Goal: Transaction & Acquisition: Purchase product/service

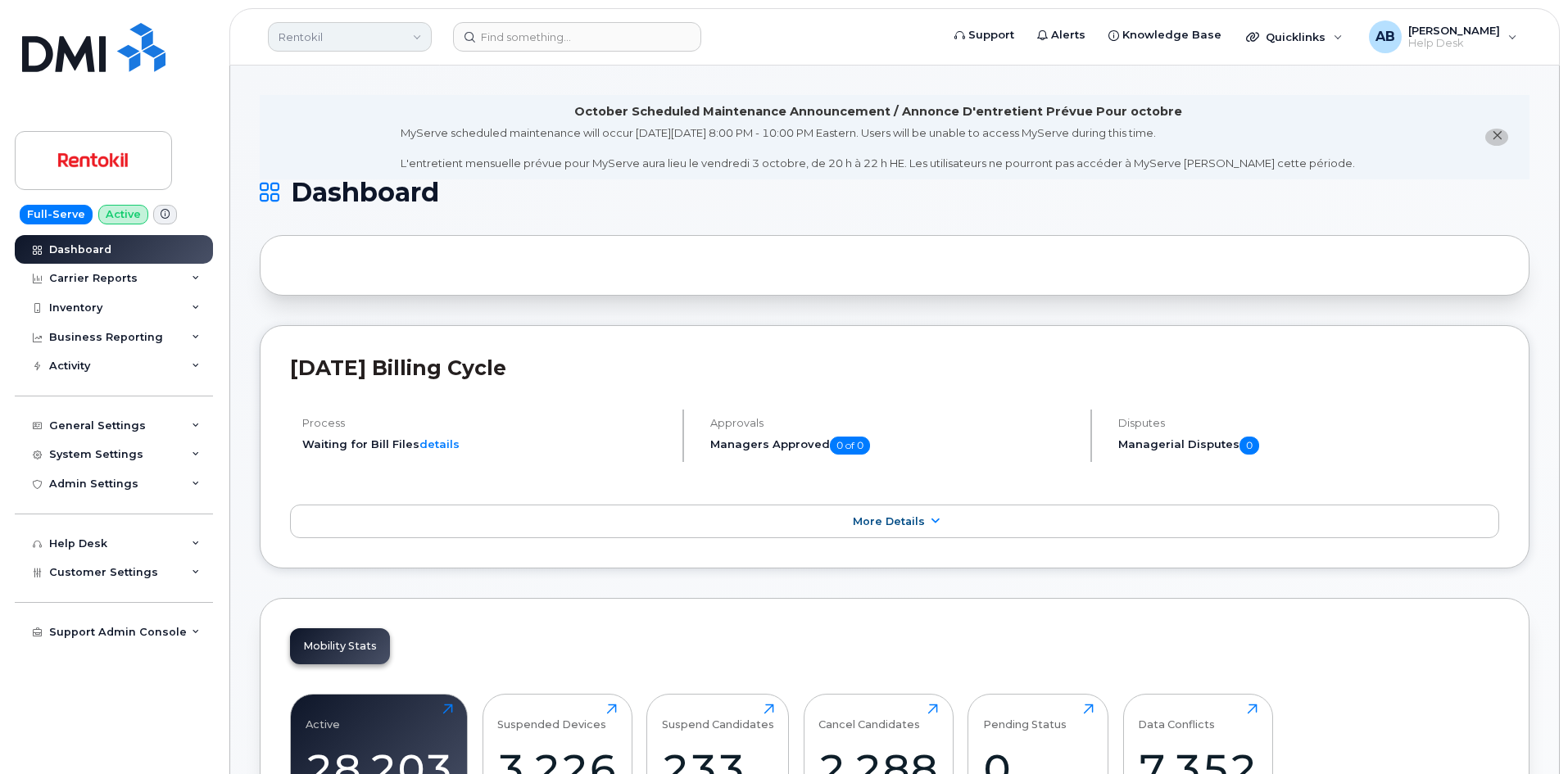
click at [381, 35] on link "Rentokil" at bounding box center [350, 37] width 164 height 29
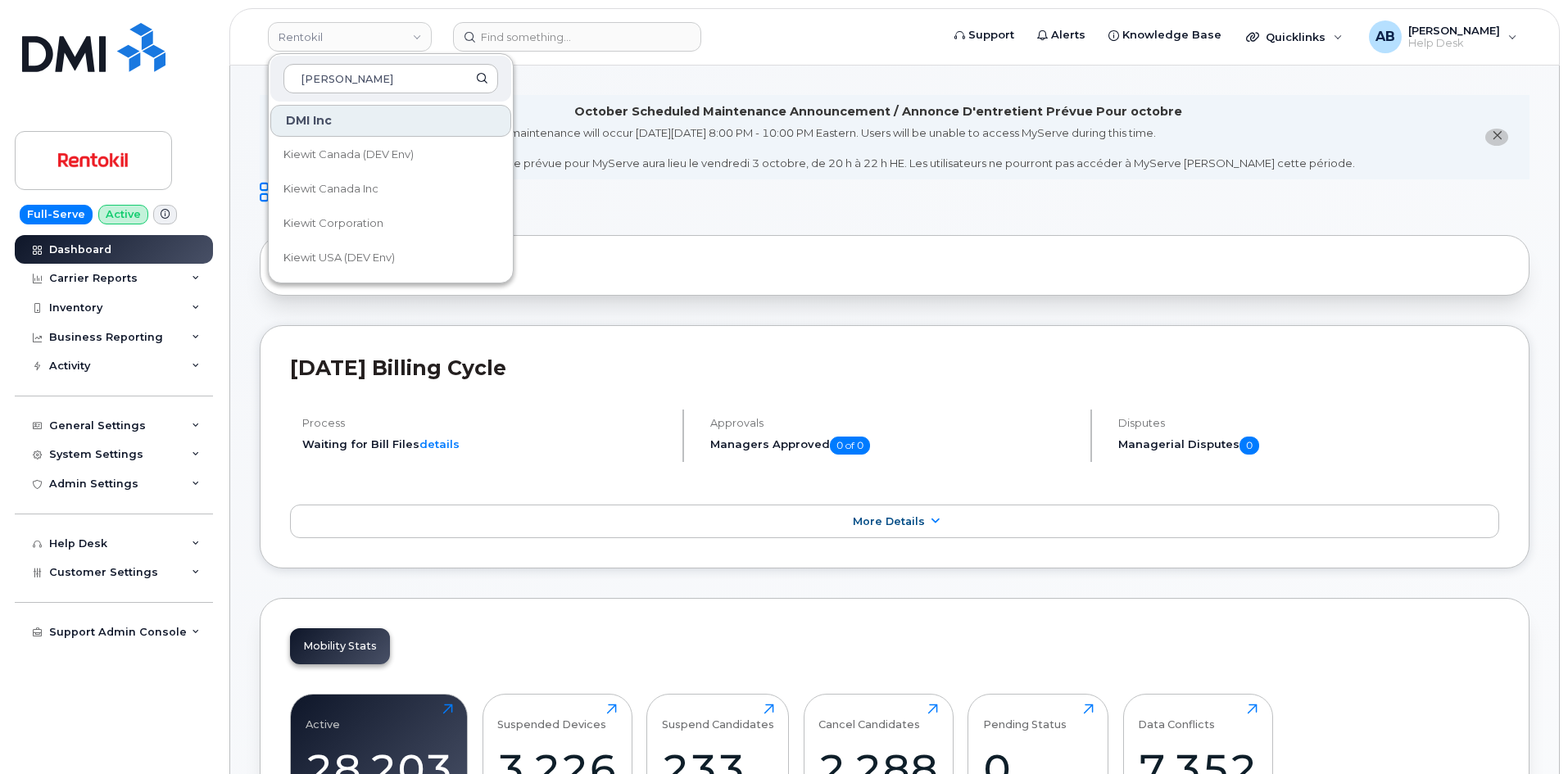
type input "kiewit"
click at [363, 214] on link "Kiewit Corporation" at bounding box center [390, 224] width 241 height 33
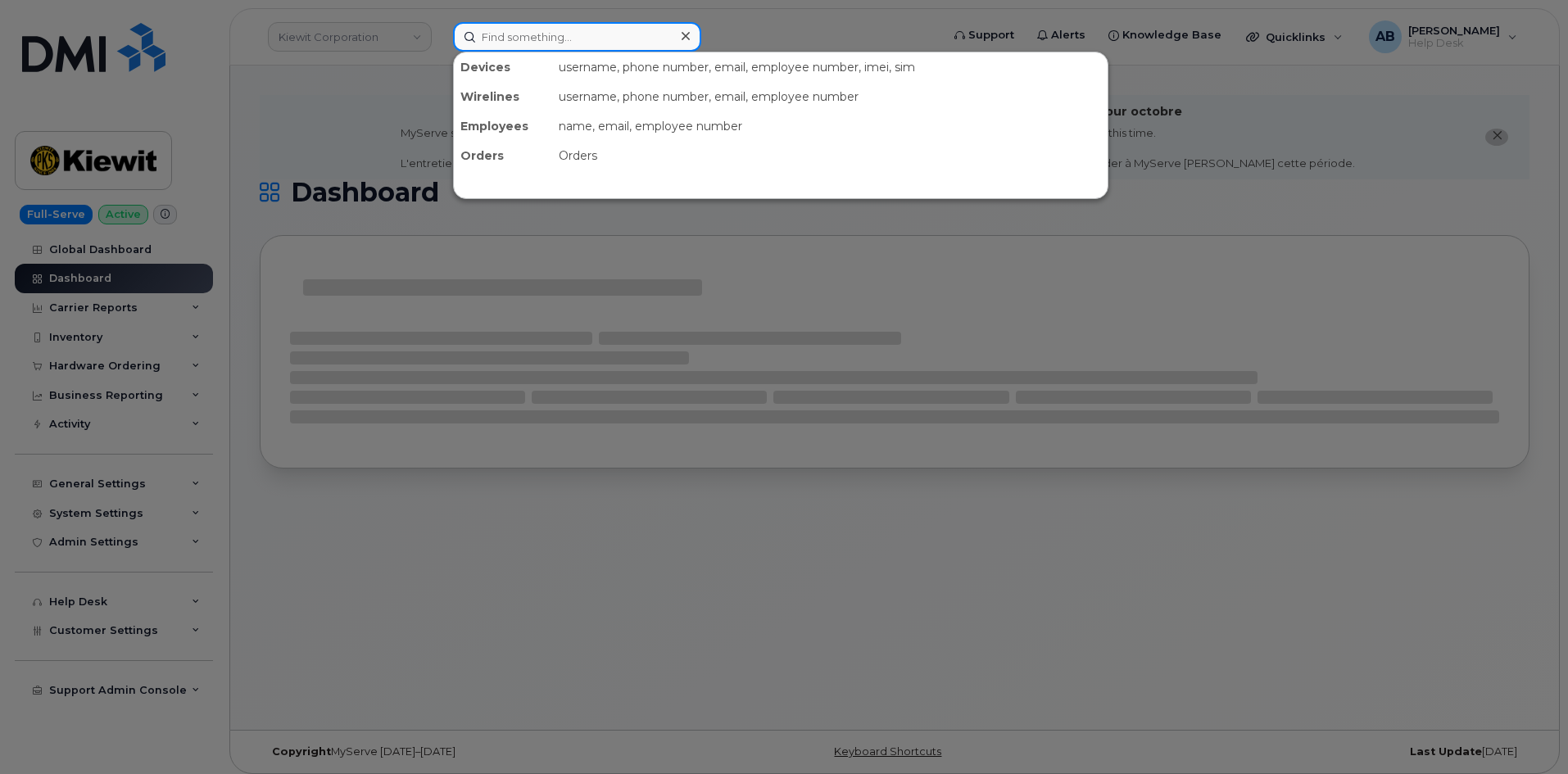
click at [509, 39] on input at bounding box center [577, 37] width 249 height 29
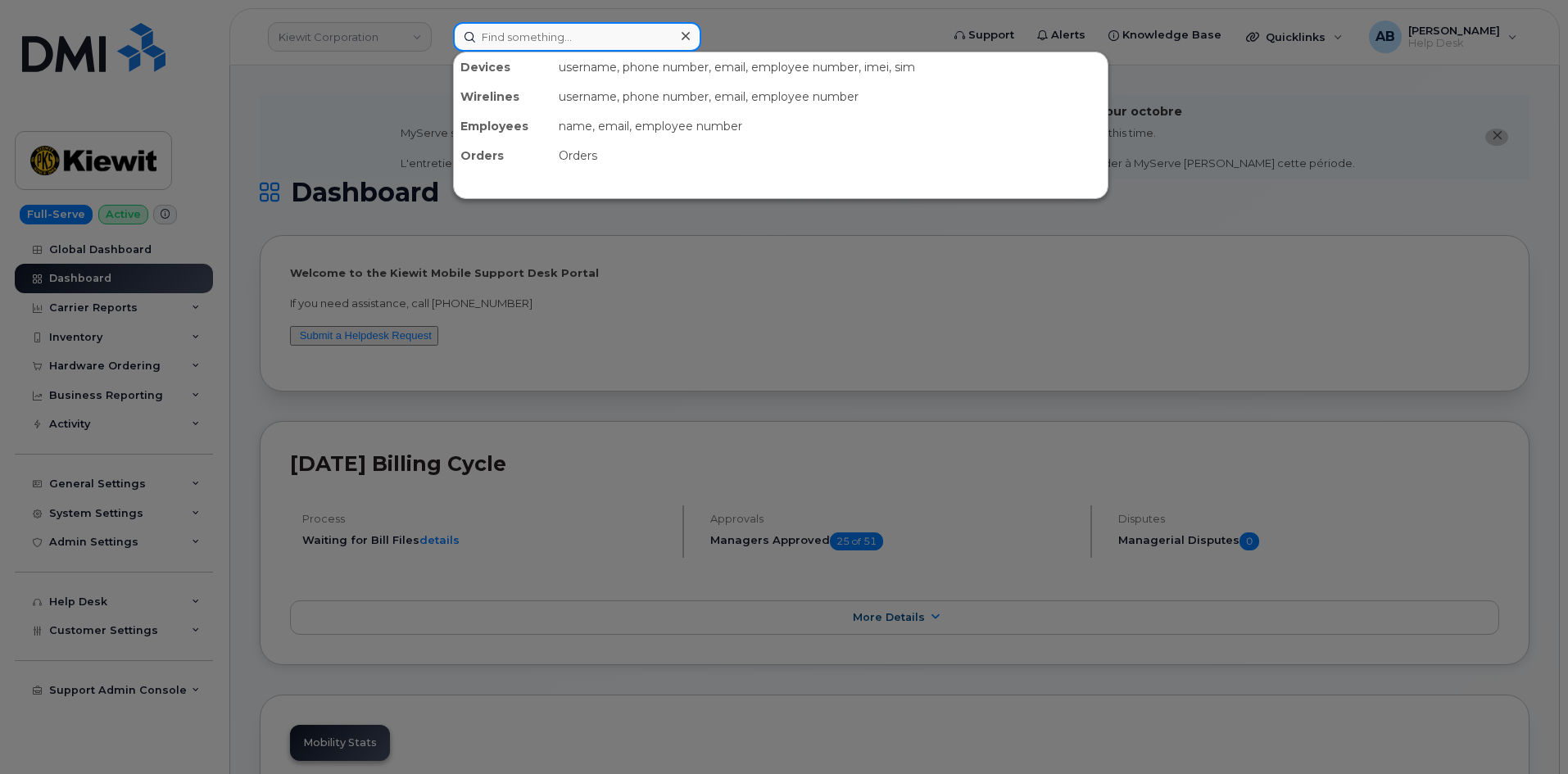
type input "c"
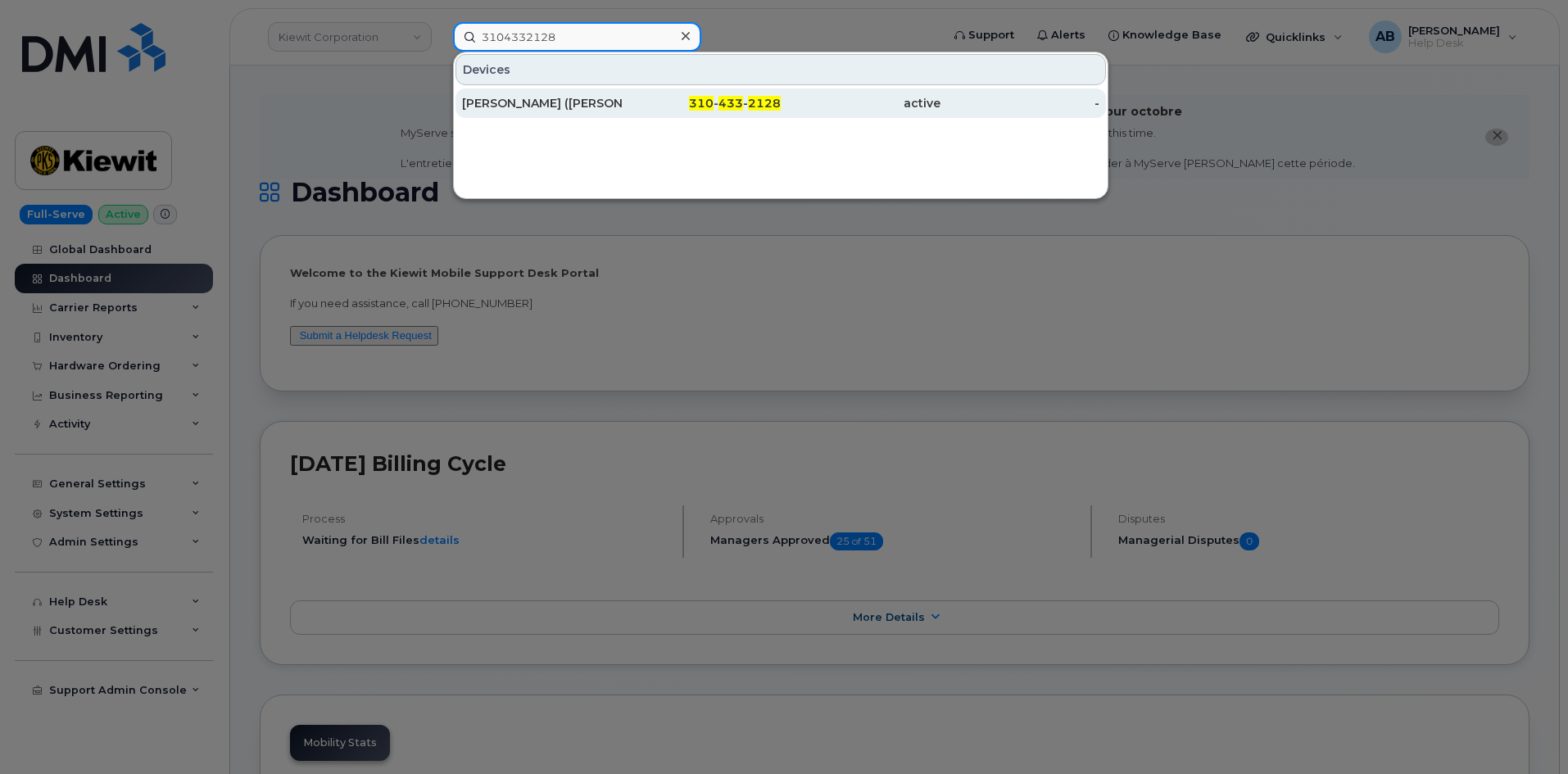
type input "3104332128"
click at [687, 97] on div "310 - 433 - 2128" at bounding box center [702, 103] width 160 height 17
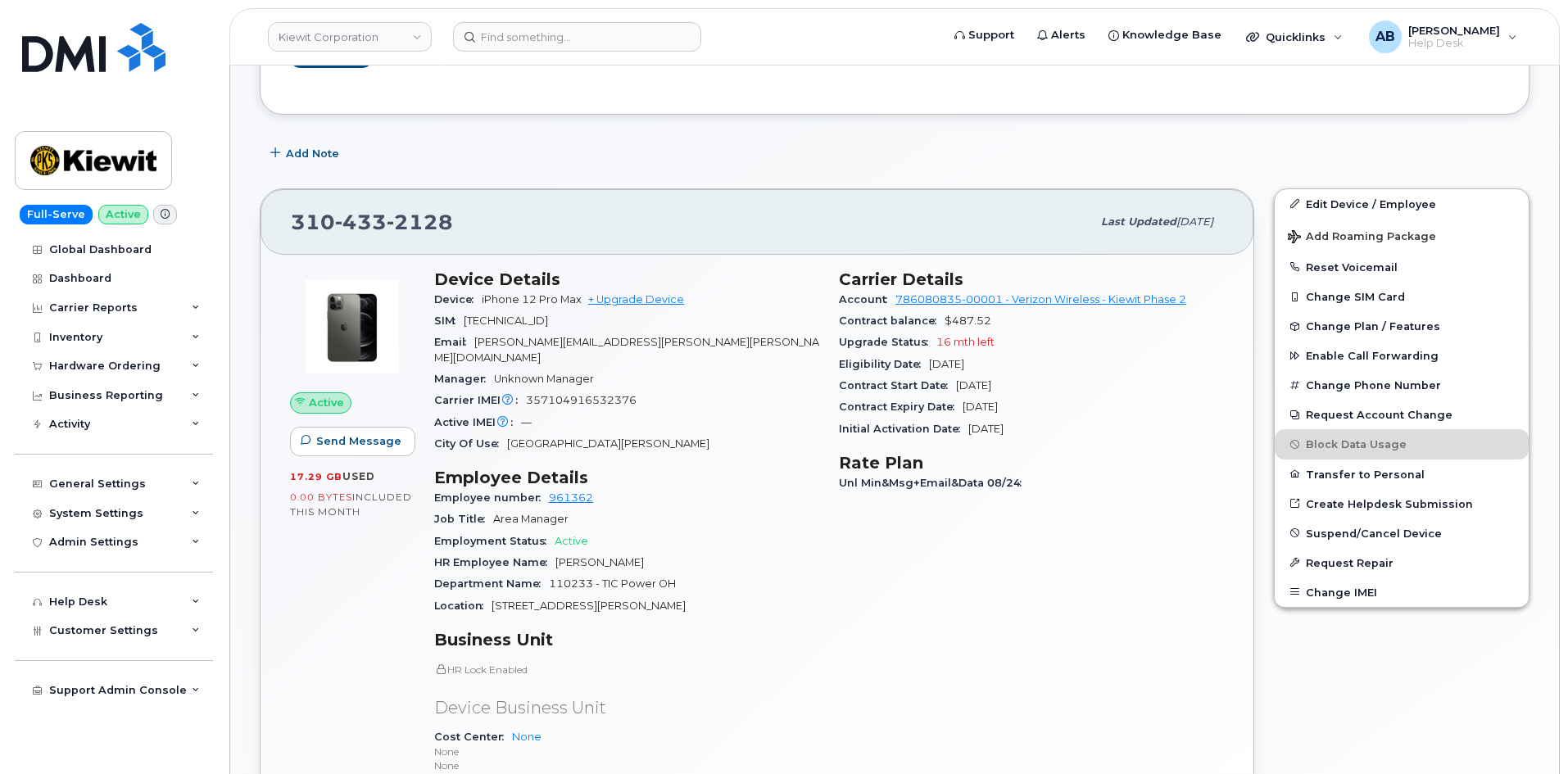
scroll to position [246, 0]
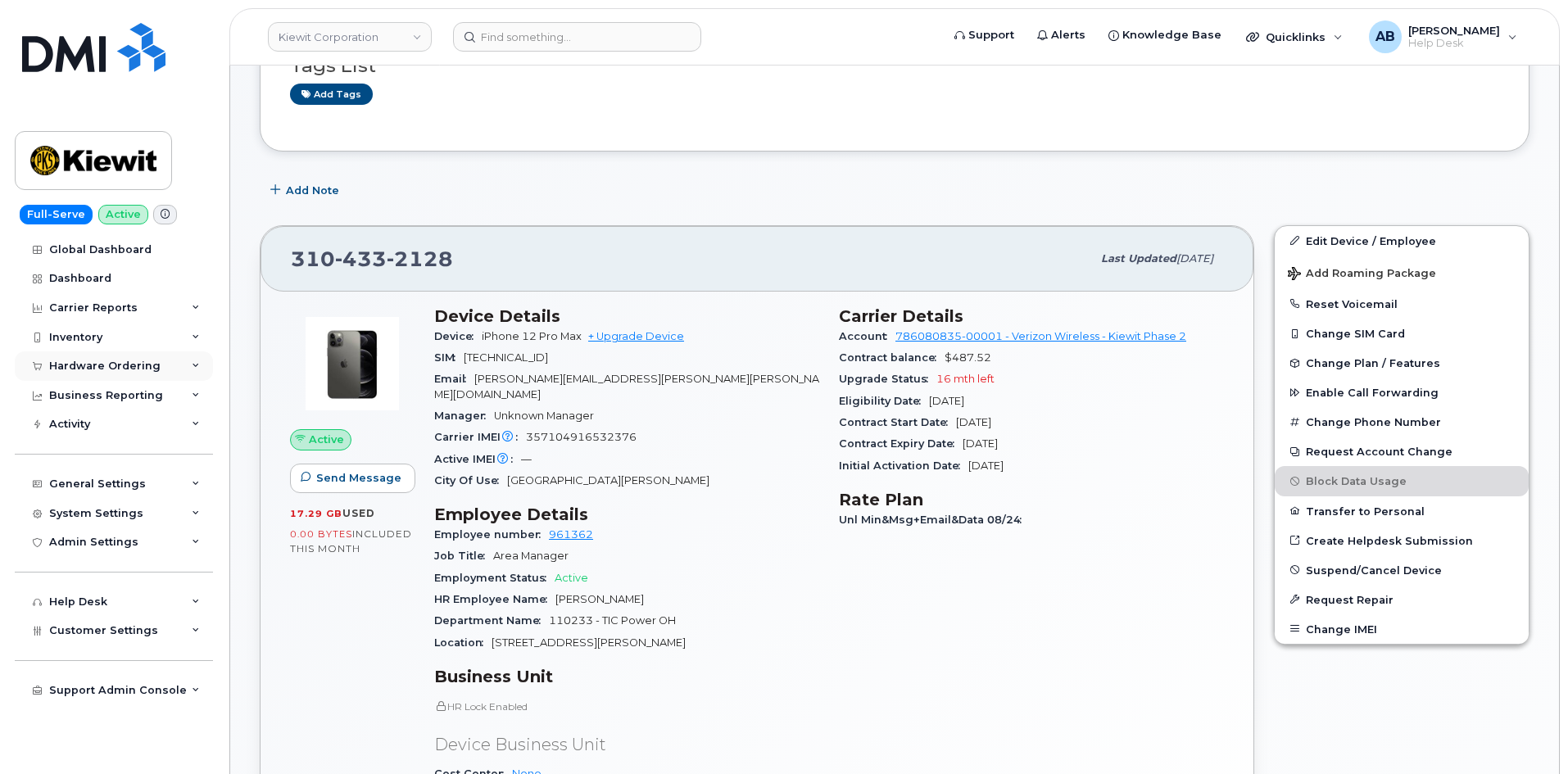
click at [110, 367] on div "Hardware Ordering" at bounding box center [104, 366] width 111 height 13
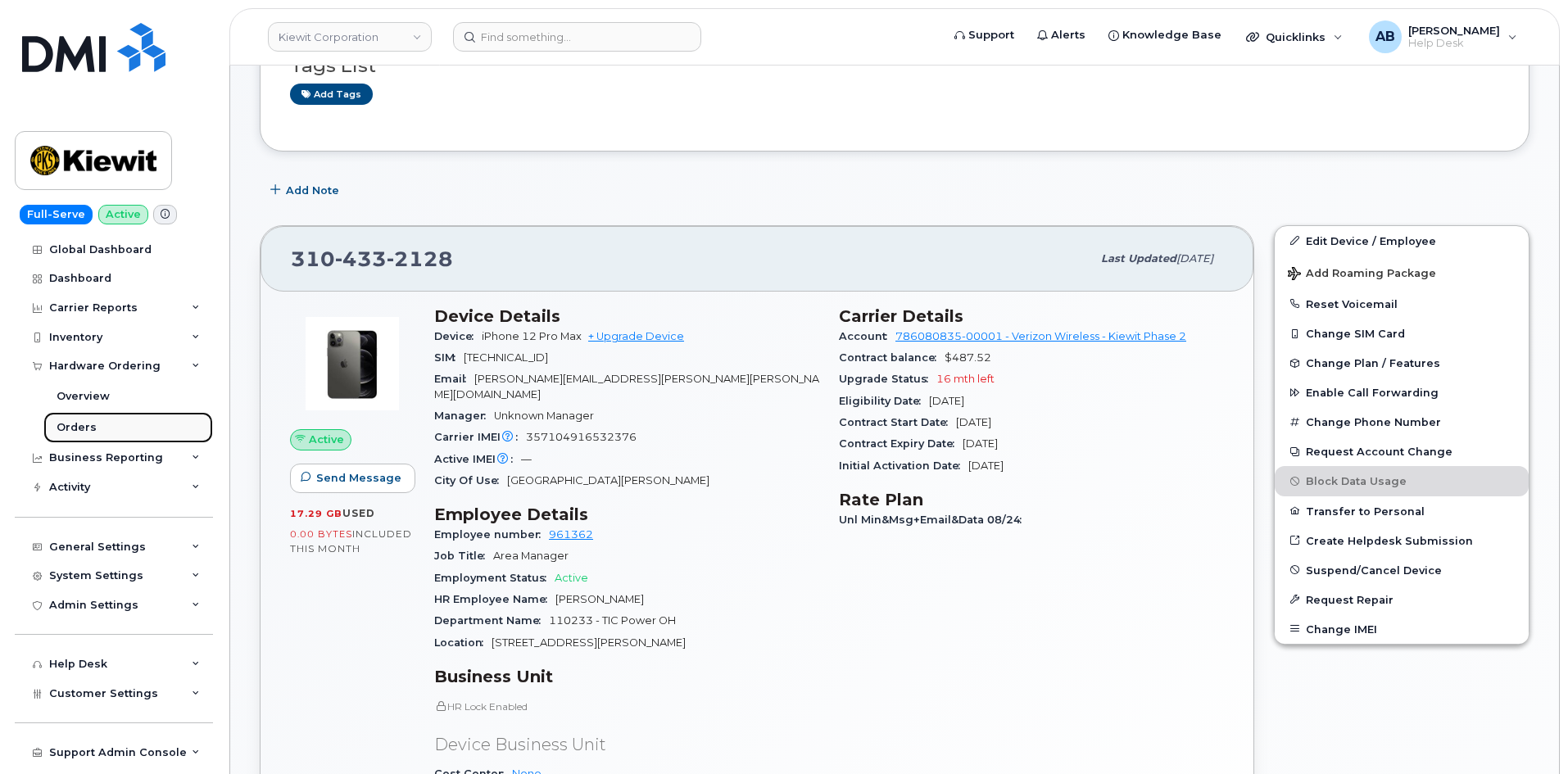
click at [96, 428] on link "Orders" at bounding box center [129, 428] width 170 height 31
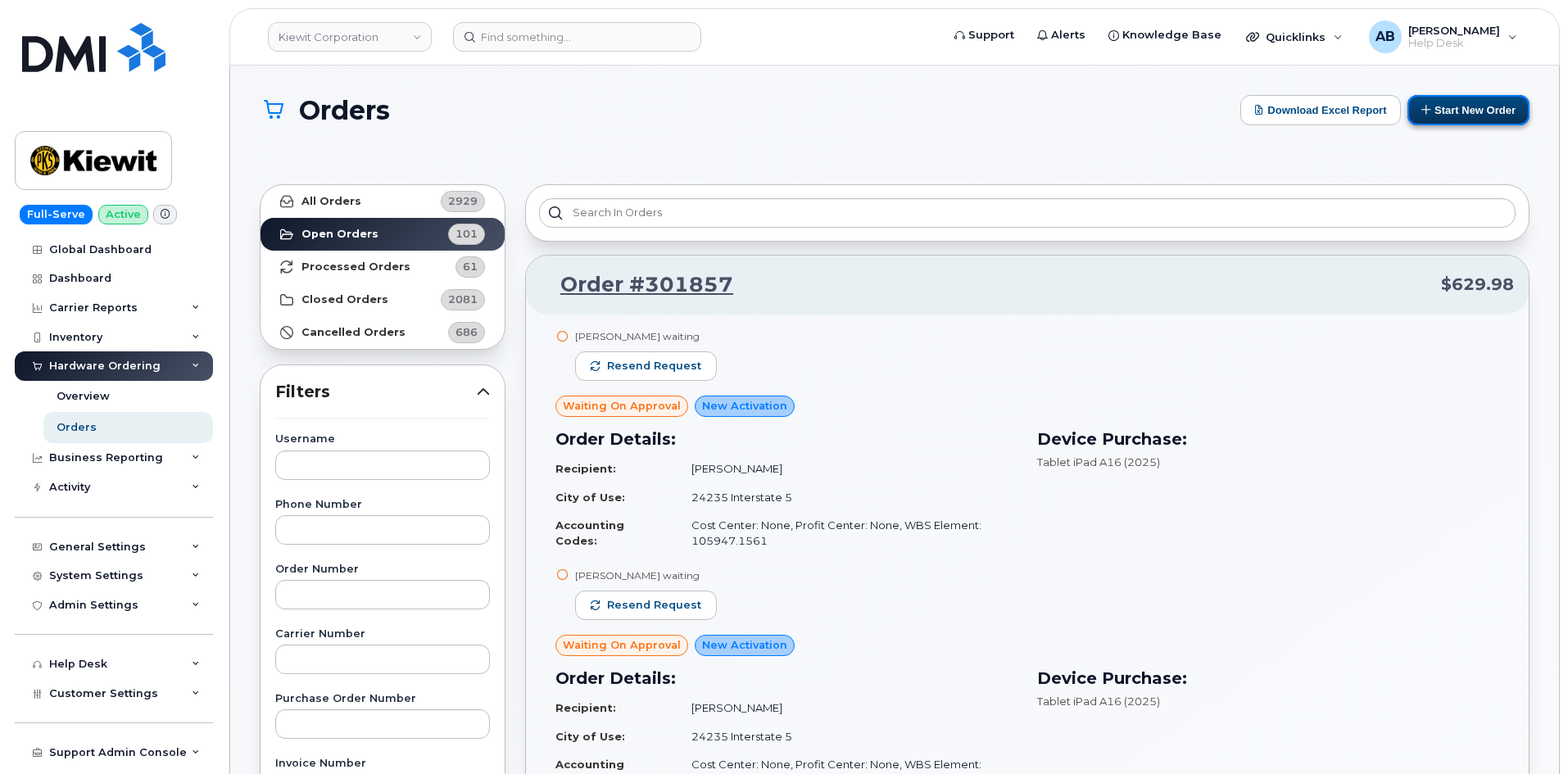
click at [1458, 110] on button "Start New Order" at bounding box center [1468, 110] width 122 height 30
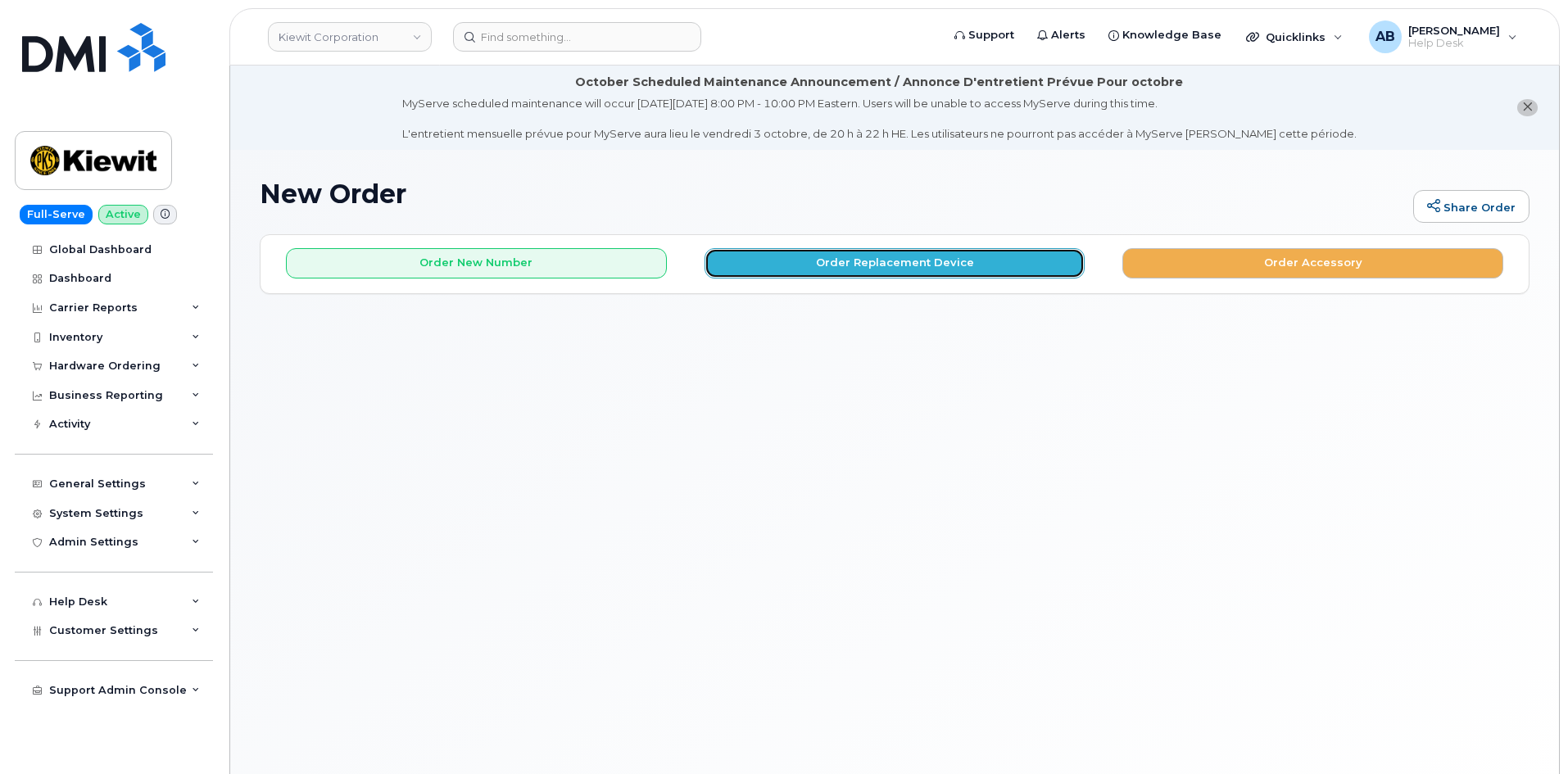
click at [800, 277] on button "Order Replacement Device" at bounding box center [895, 263] width 381 height 30
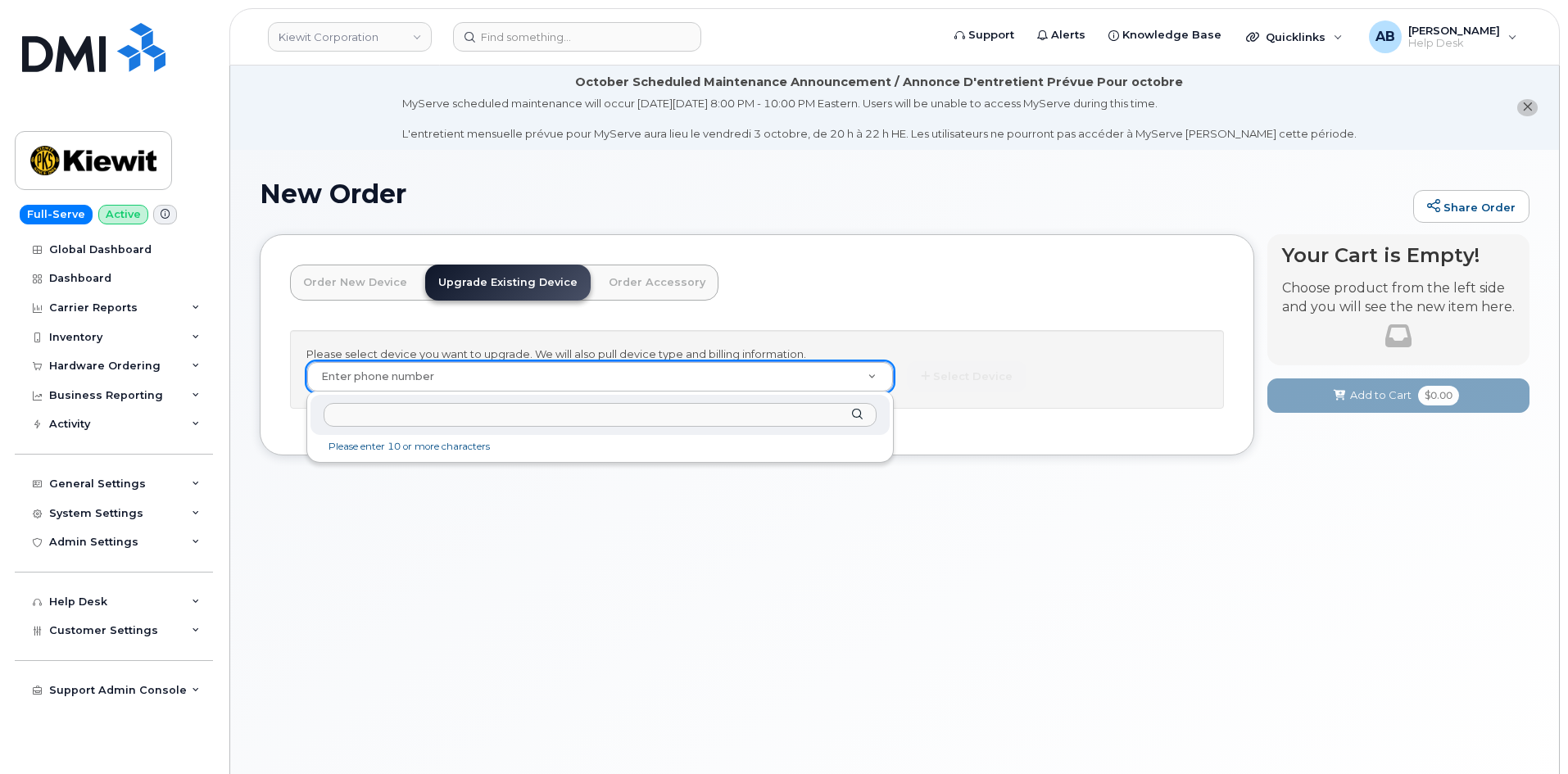
paste input "3104332128"
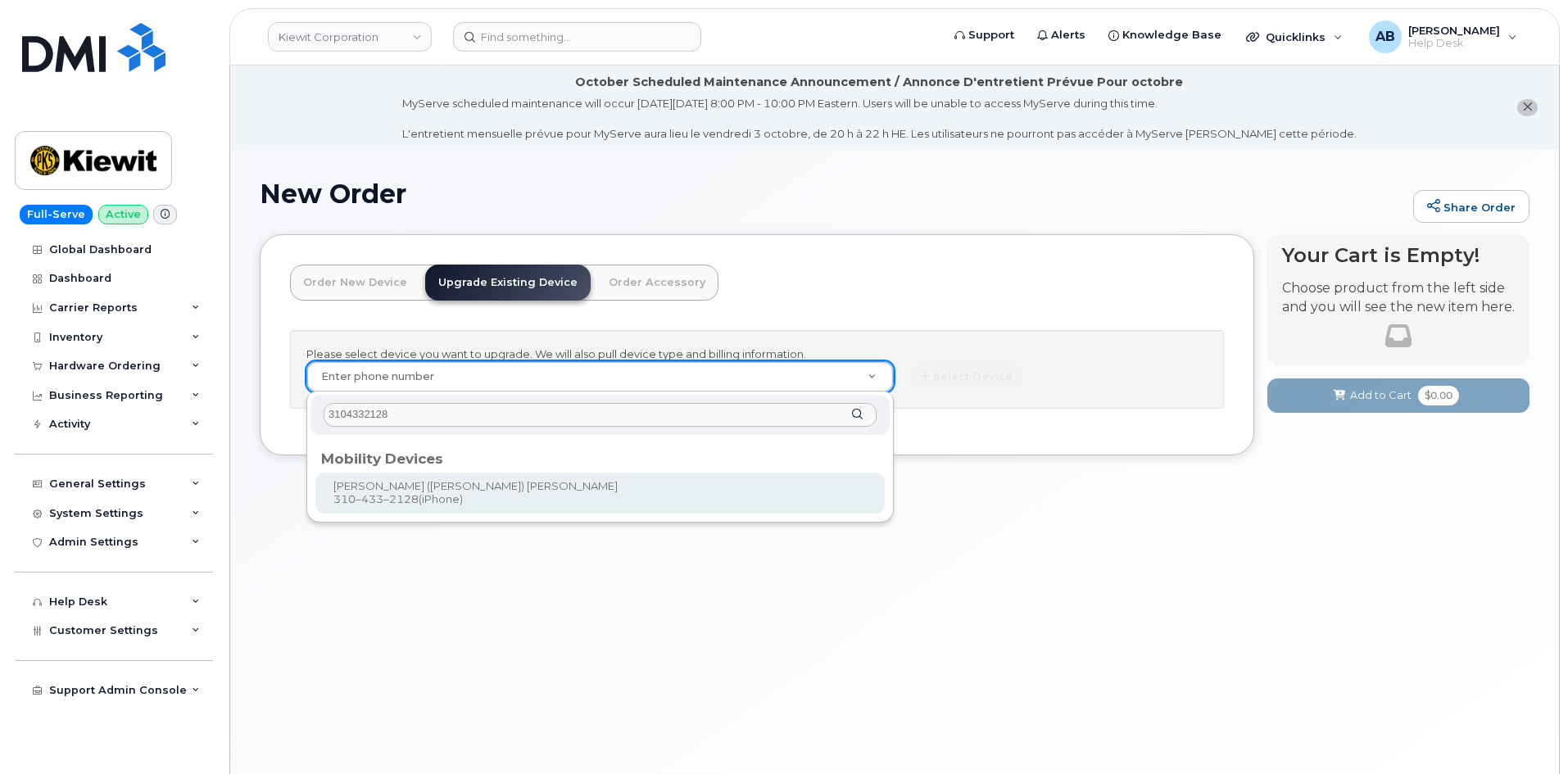
type input "3104332128"
type input "1166447"
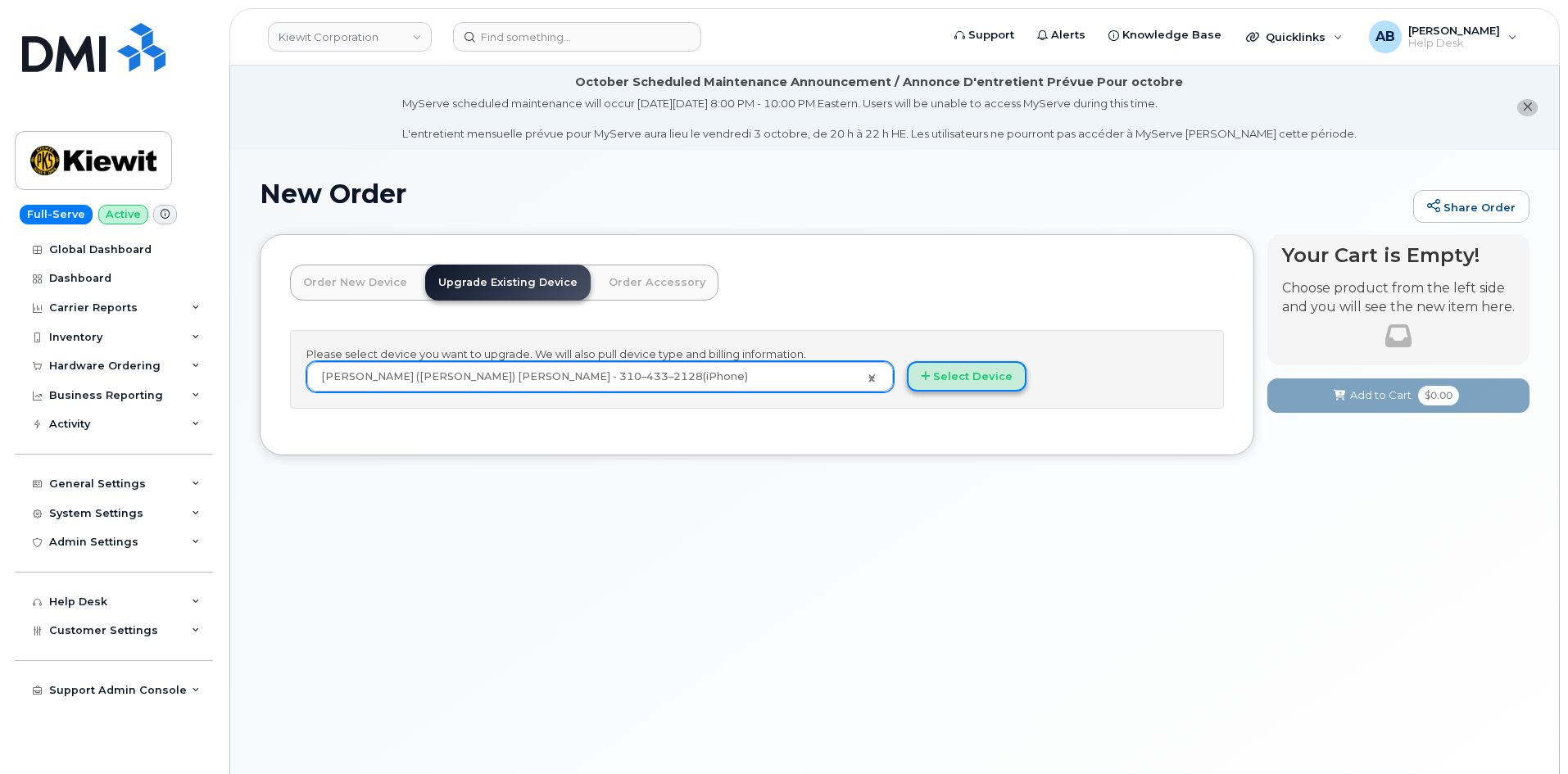
click at [968, 380] on button "Select Device" at bounding box center [967, 376] width 120 height 30
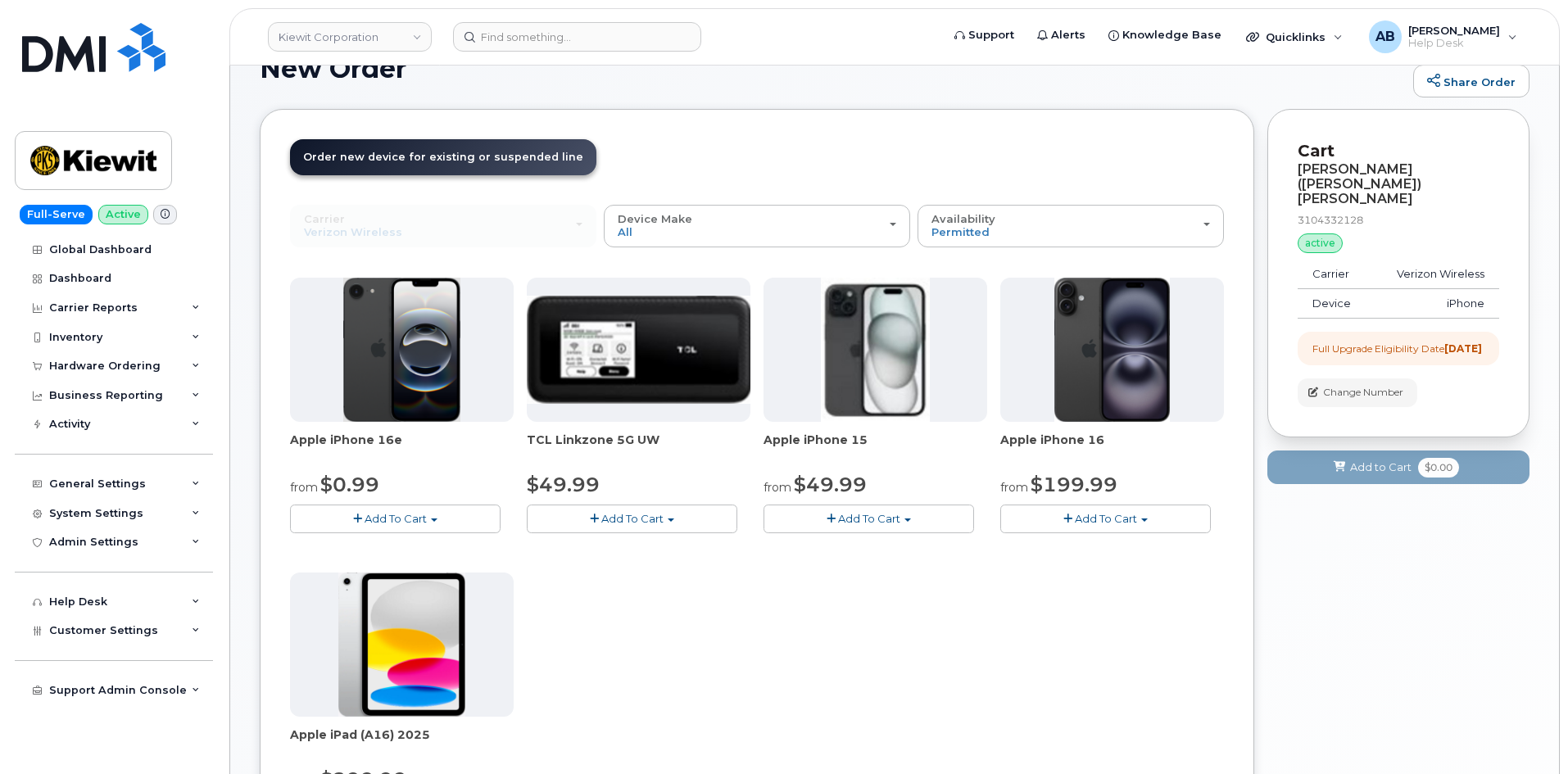
scroll to position [328, 0]
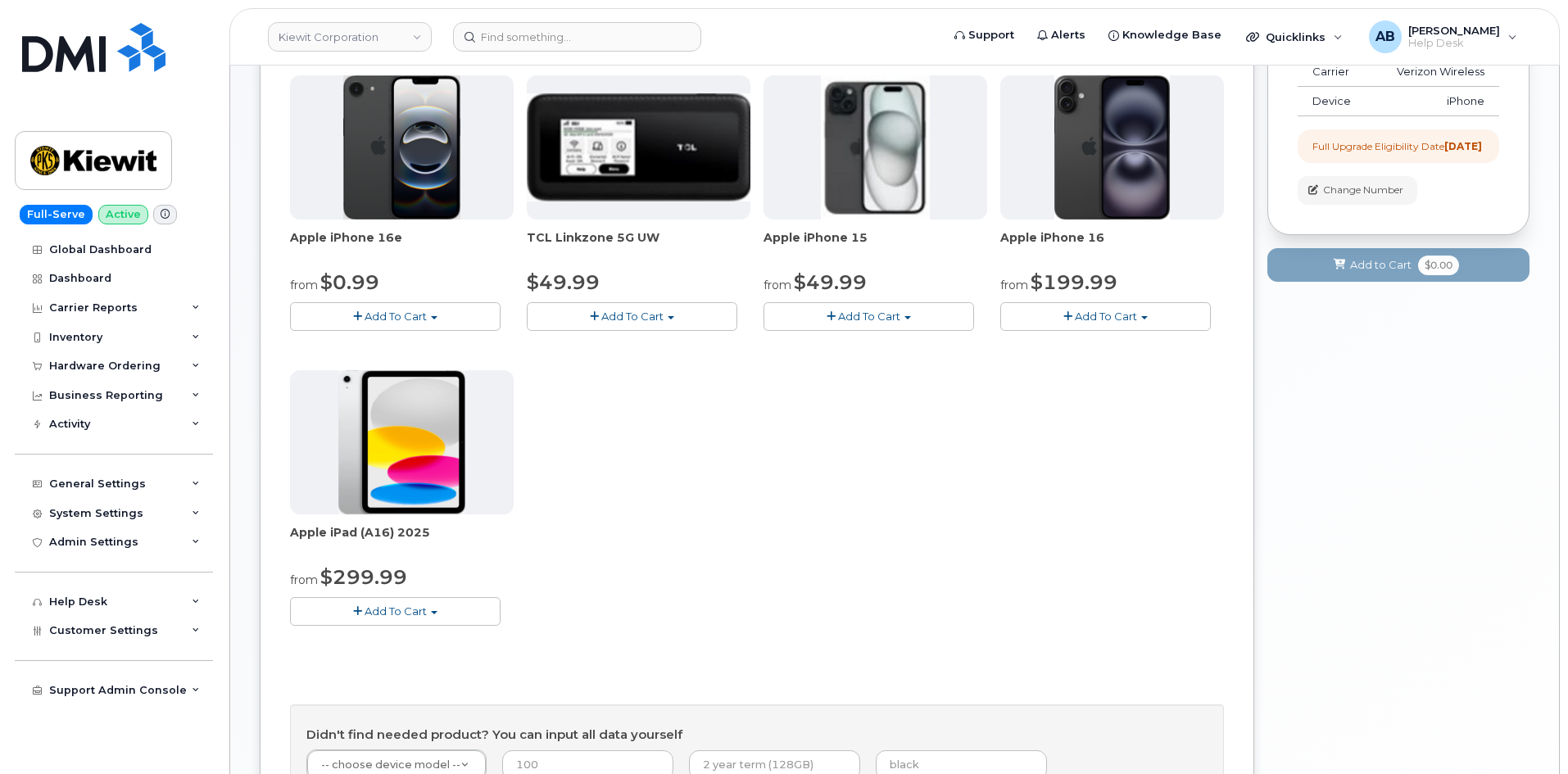
click at [1047, 321] on button "Add To Cart" at bounding box center [1106, 316] width 210 height 28
click at [1067, 385] on link "$829.99 - Full Retail" at bounding box center [1115, 388] width 220 height 20
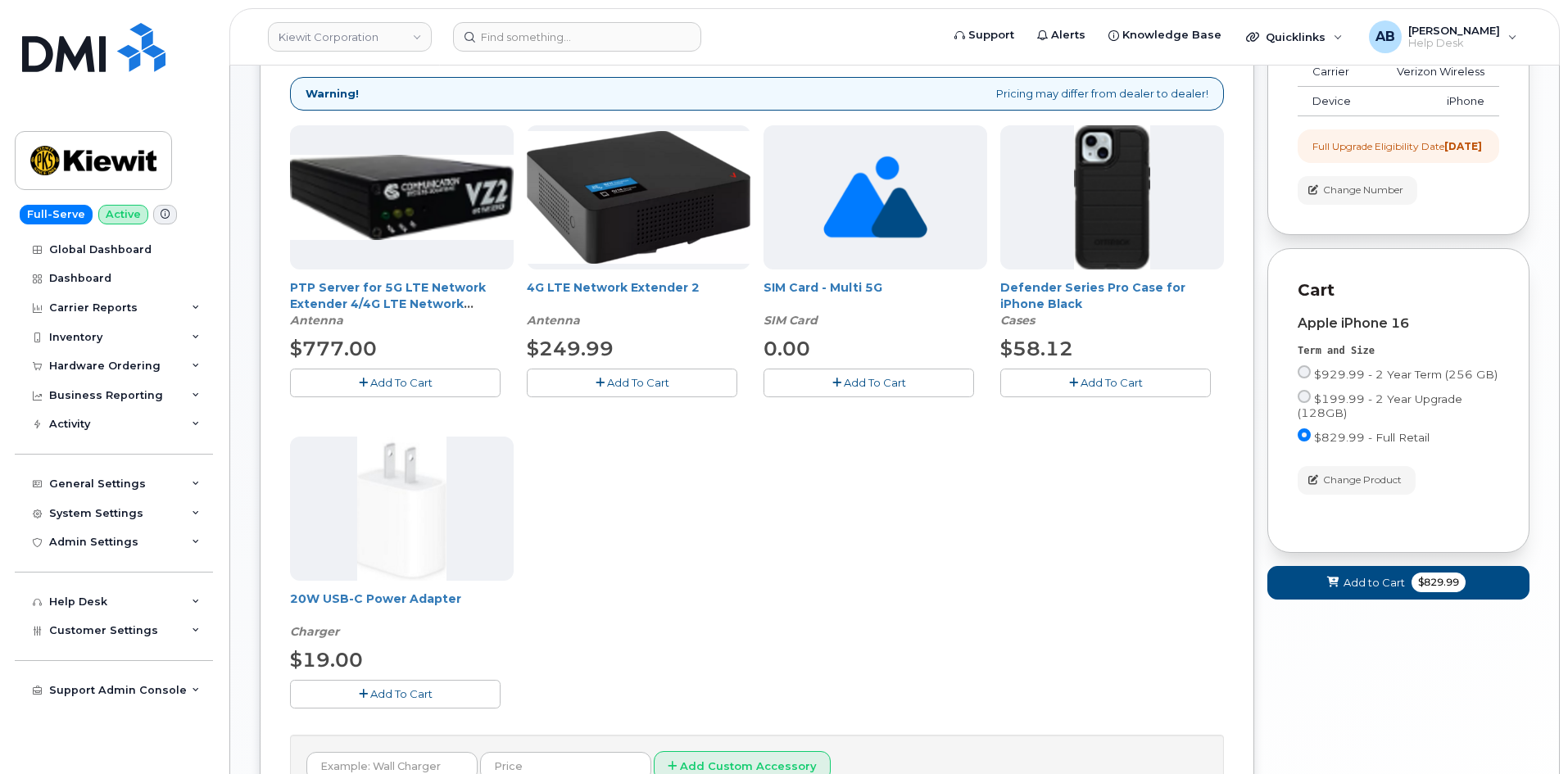
drag, startPoint x: 1074, startPoint y: 381, endPoint x: 963, endPoint y: 419, distance: 117.3
click at [1074, 381] on icon "button" at bounding box center [1073, 383] width 9 height 11
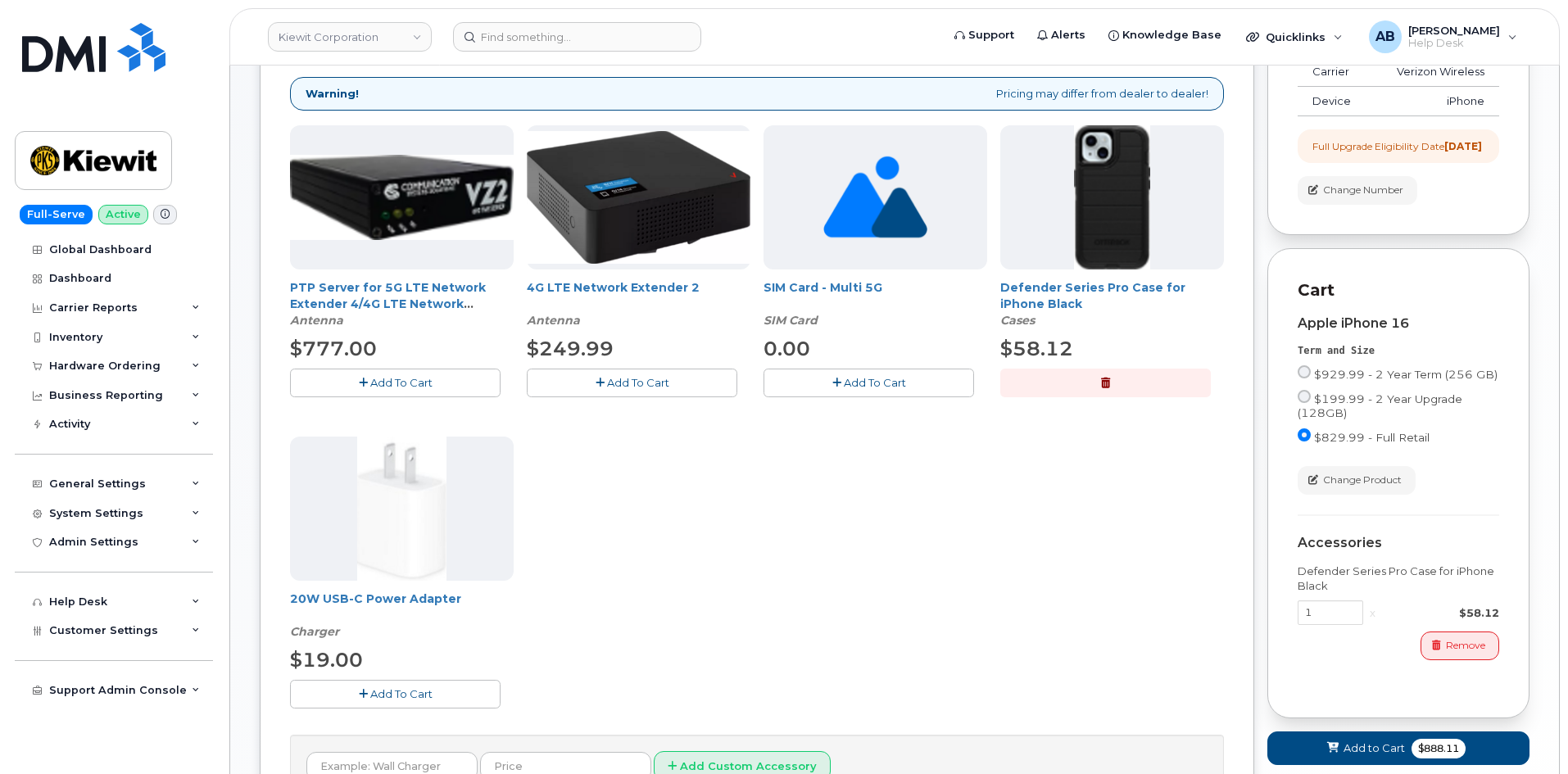
drag, startPoint x: 383, startPoint y: 692, endPoint x: 430, endPoint y: 685, distance: 47.5
click at [383, 689] on span "Add To Cart" at bounding box center [402, 693] width 62 height 13
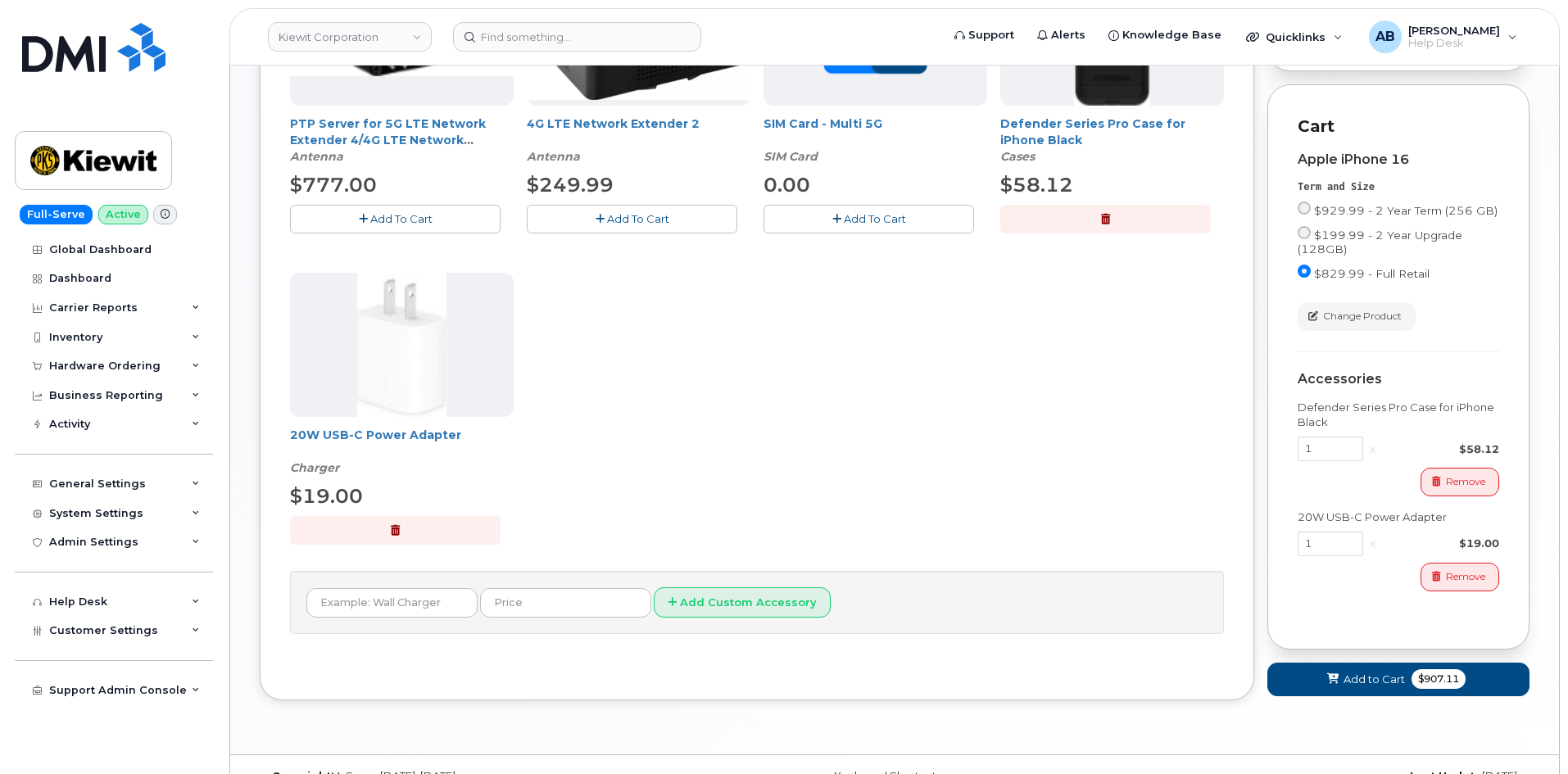
scroll to position [509, 0]
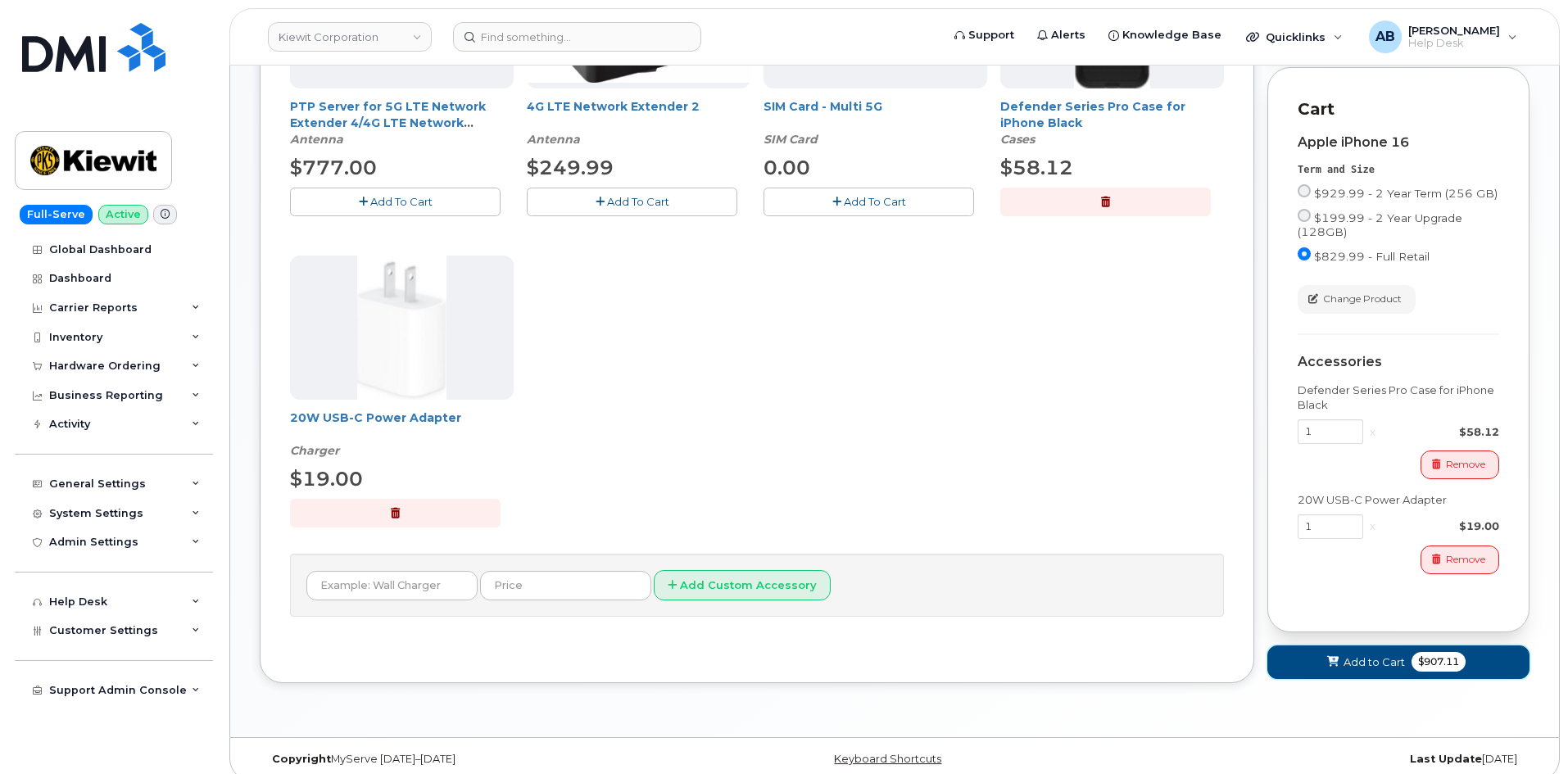
click at [1360, 655] on span "Add to Cart" at bounding box center [1374, 663] width 61 height 16
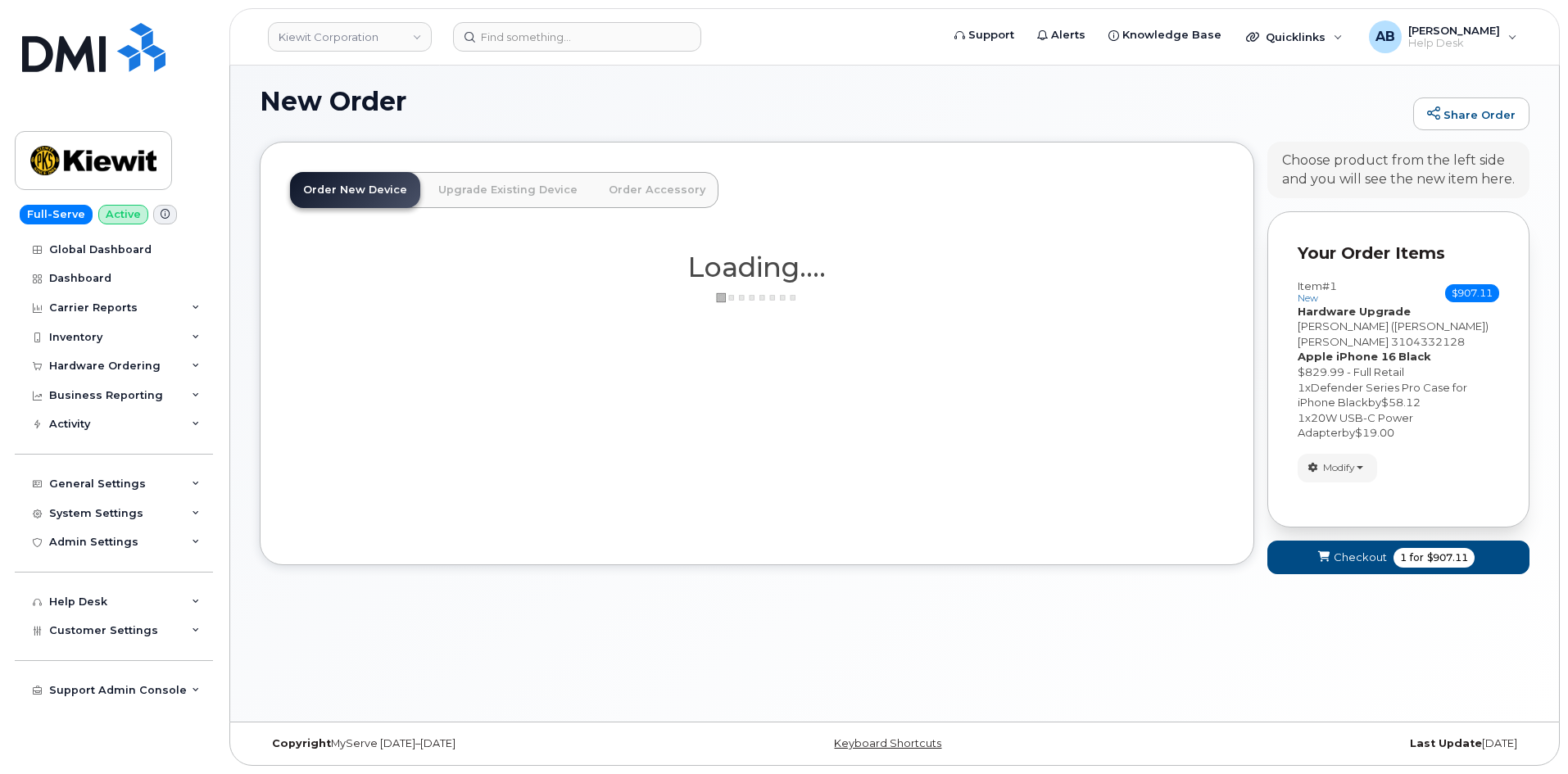
scroll to position [93, 0]
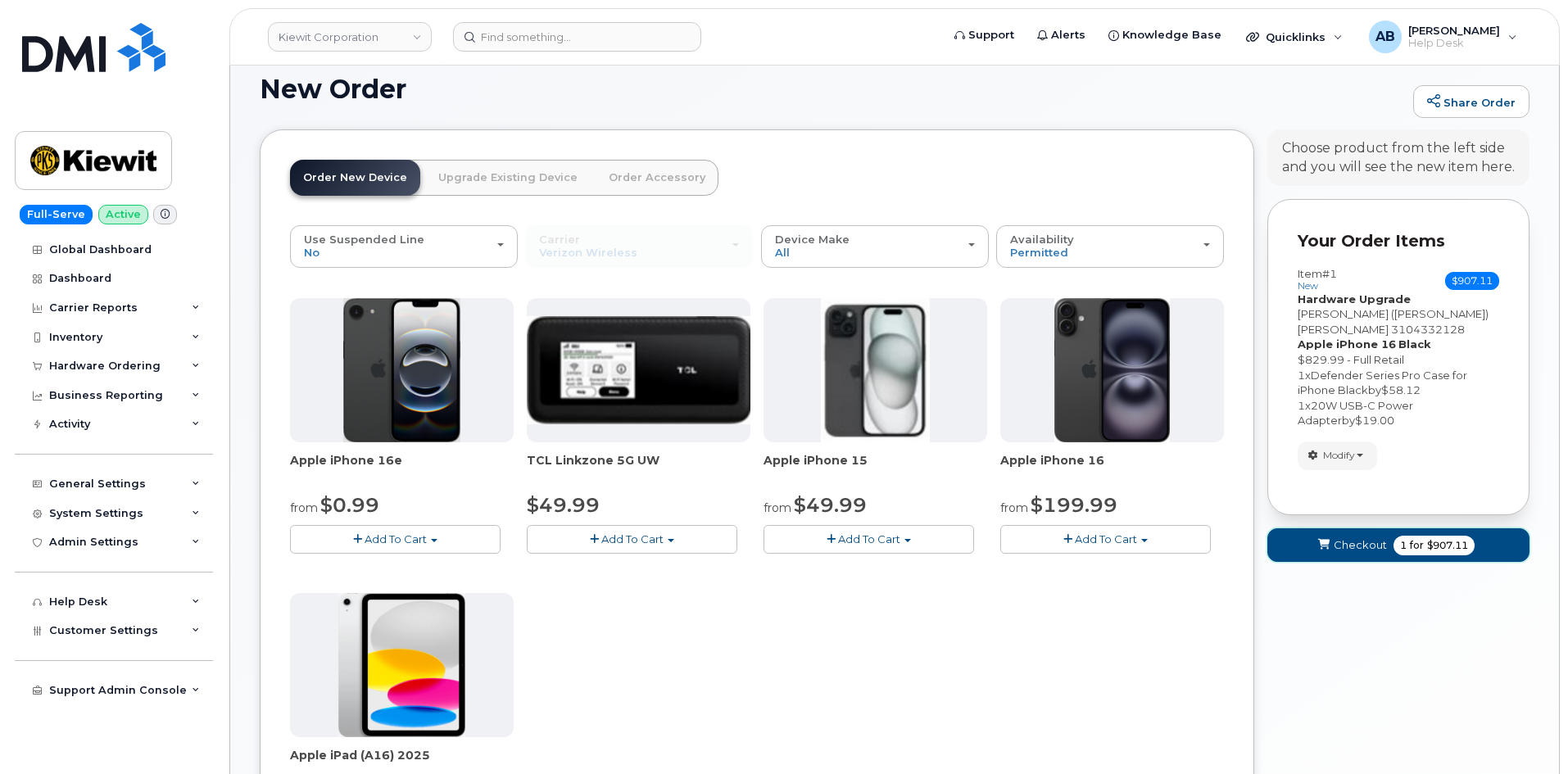
click at [1377, 538] on span "Checkout" at bounding box center [1360, 546] width 54 height 16
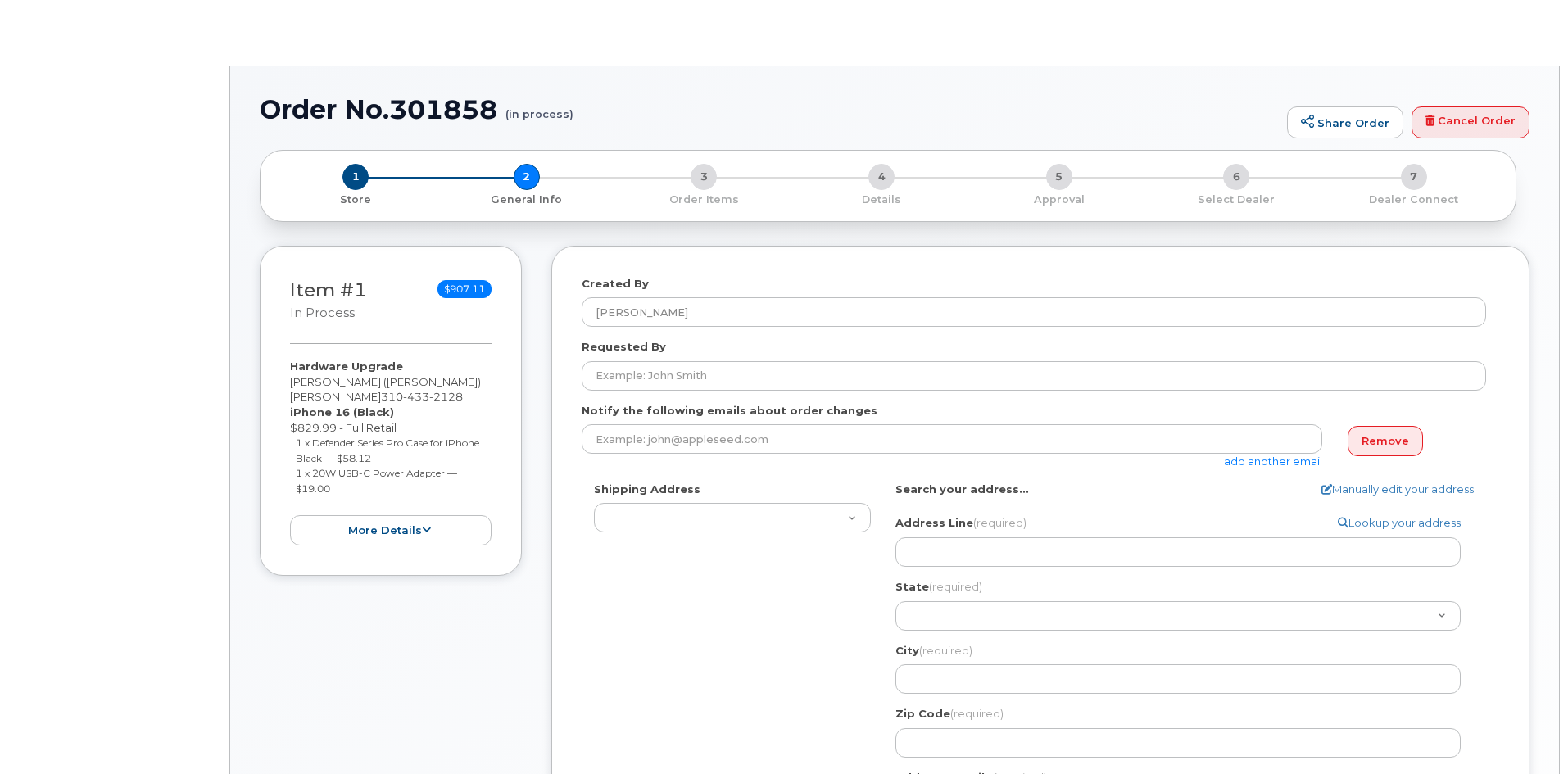
select select
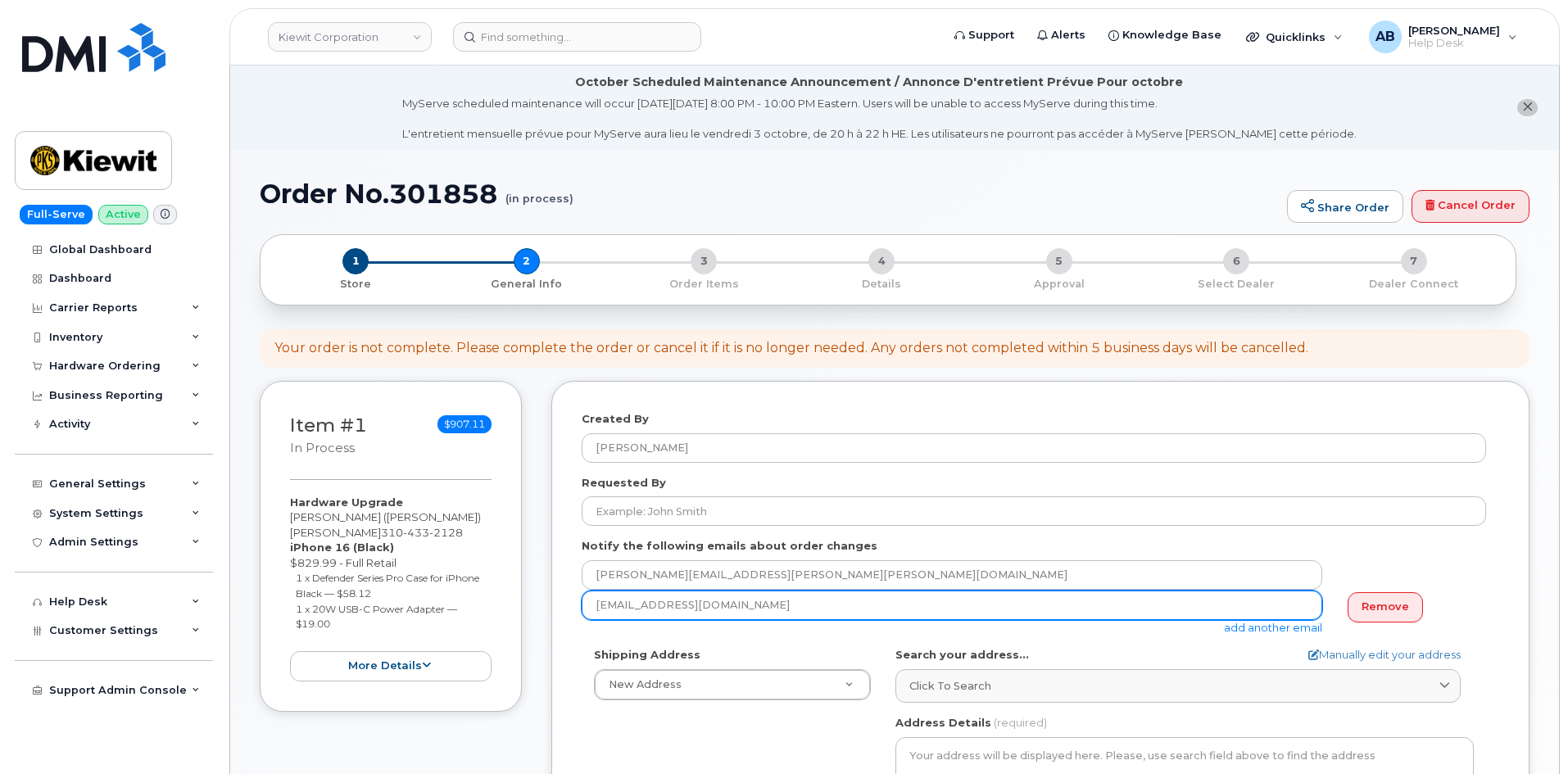
click at [913, 598] on input "abake@dminc.com" at bounding box center [952, 605] width 741 height 29
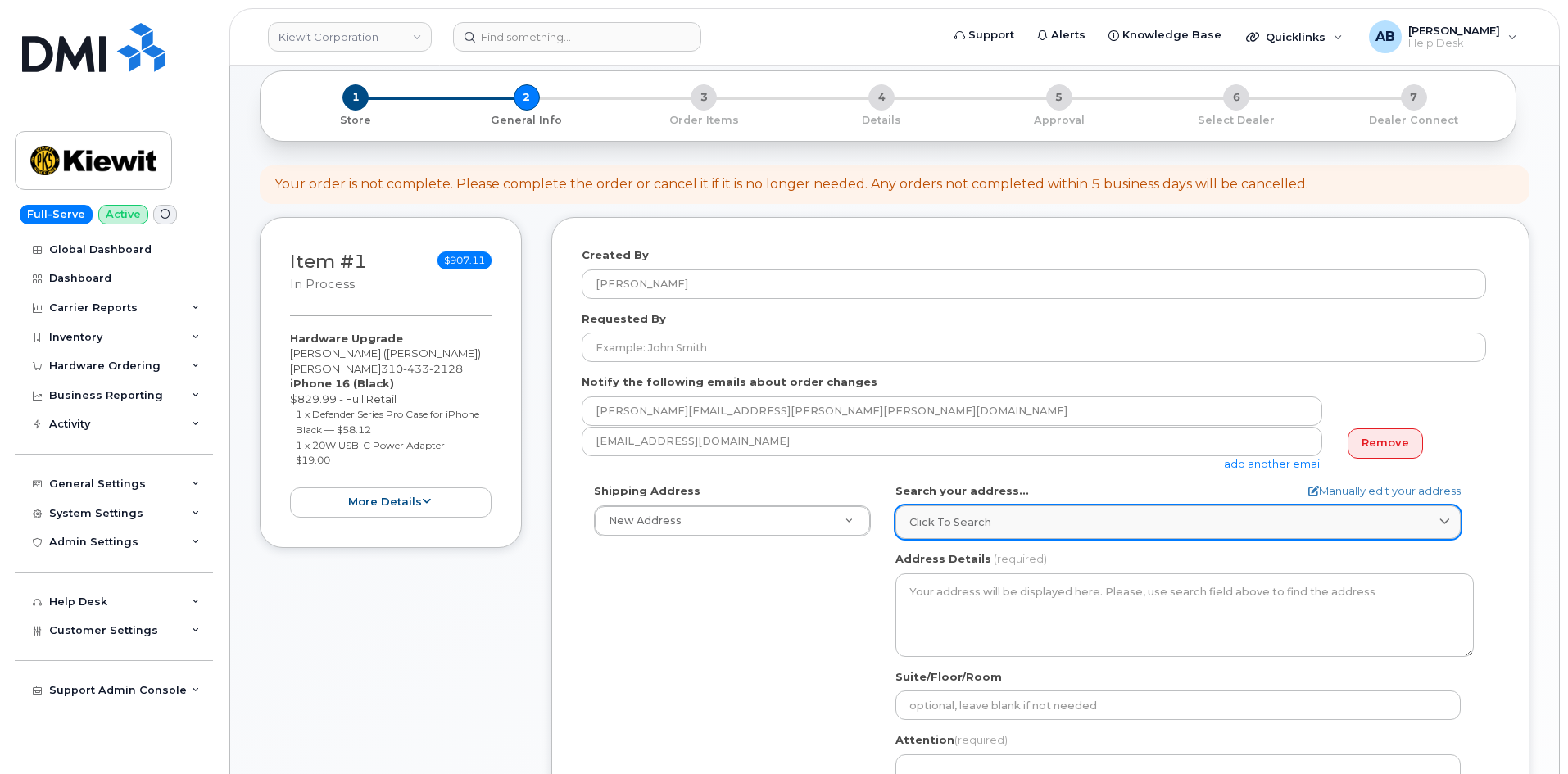
click at [983, 520] on span "Click to search" at bounding box center [950, 522] width 82 height 16
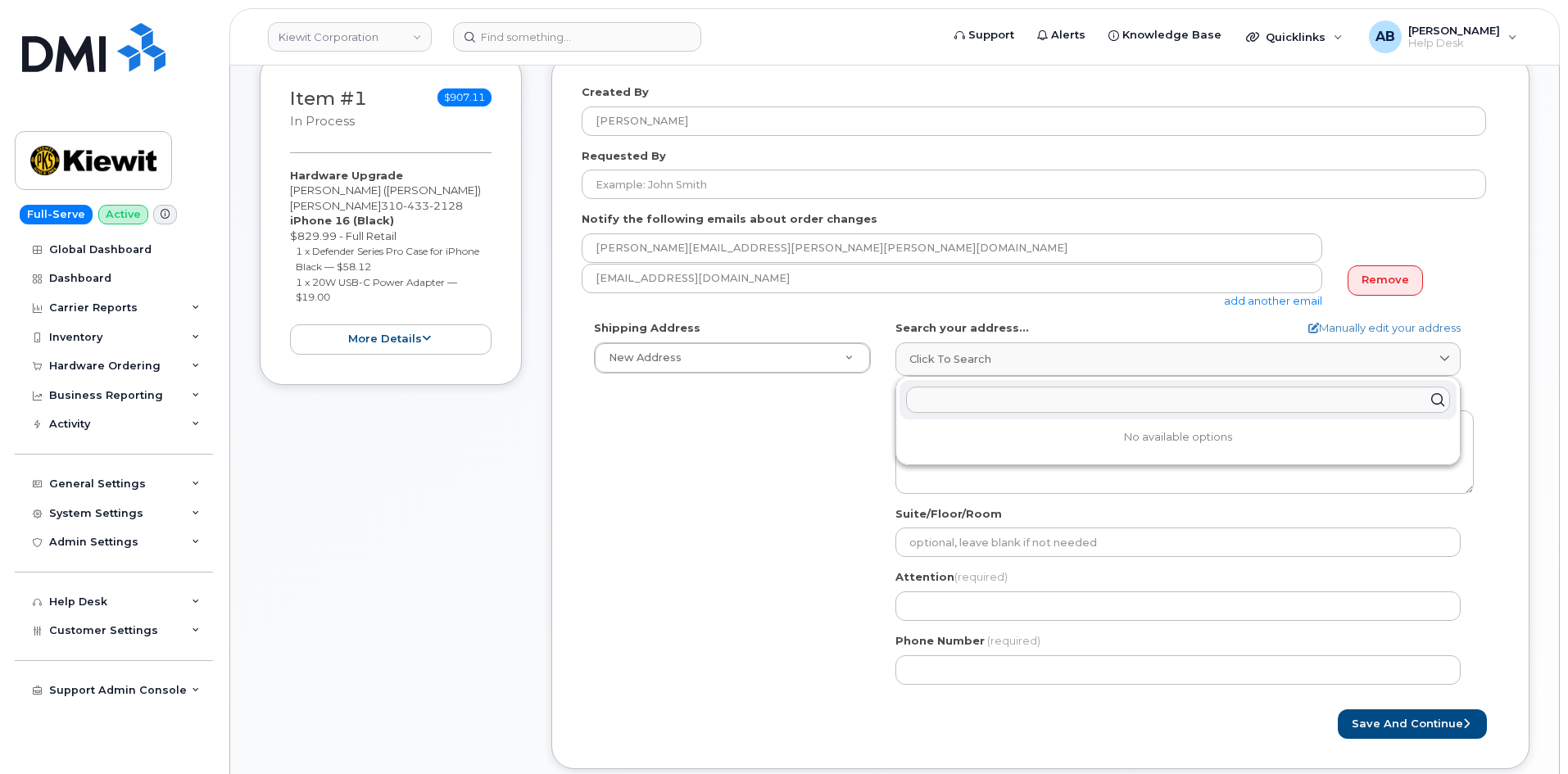
scroll to position [328, 0]
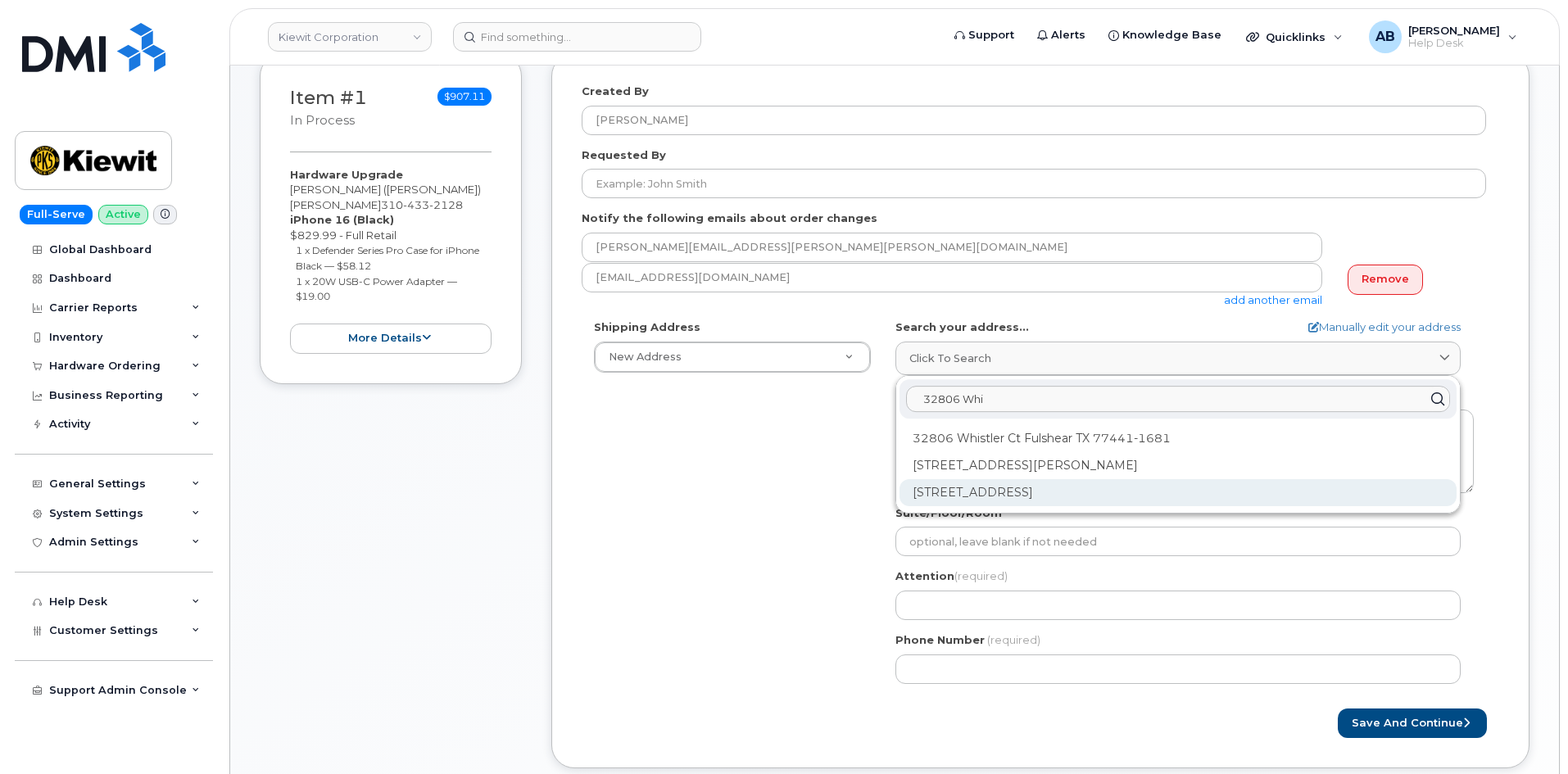
type input "32806 Whi"
click at [1019, 495] on div "32806 Whitburn Trl Fulshear TX 77441-4298" at bounding box center [1178, 493] width 557 height 27
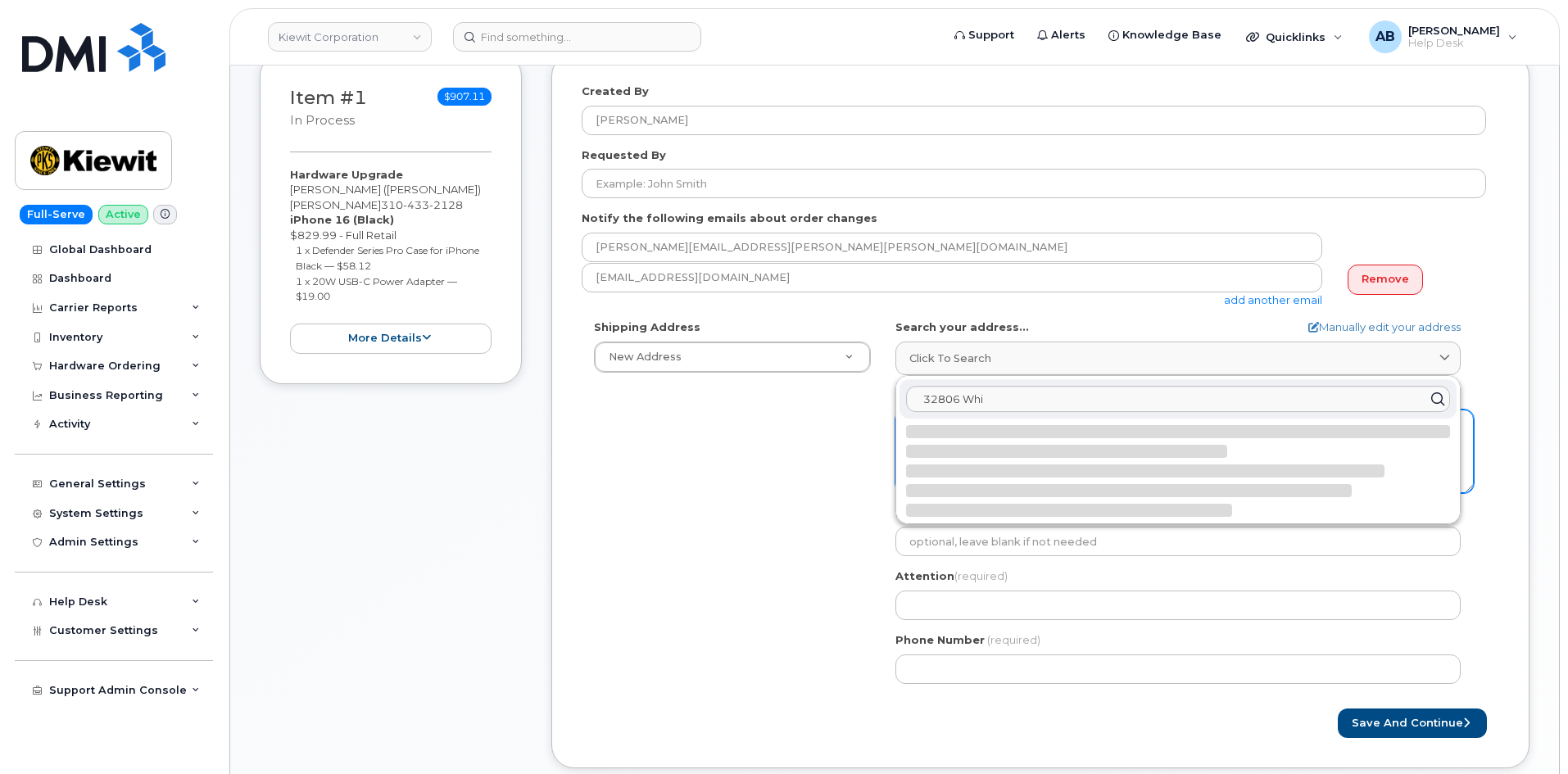
select select
type textarea "32806 Whitburn Trl FULSHEAR TX 77441-4298 UNITED STATES"
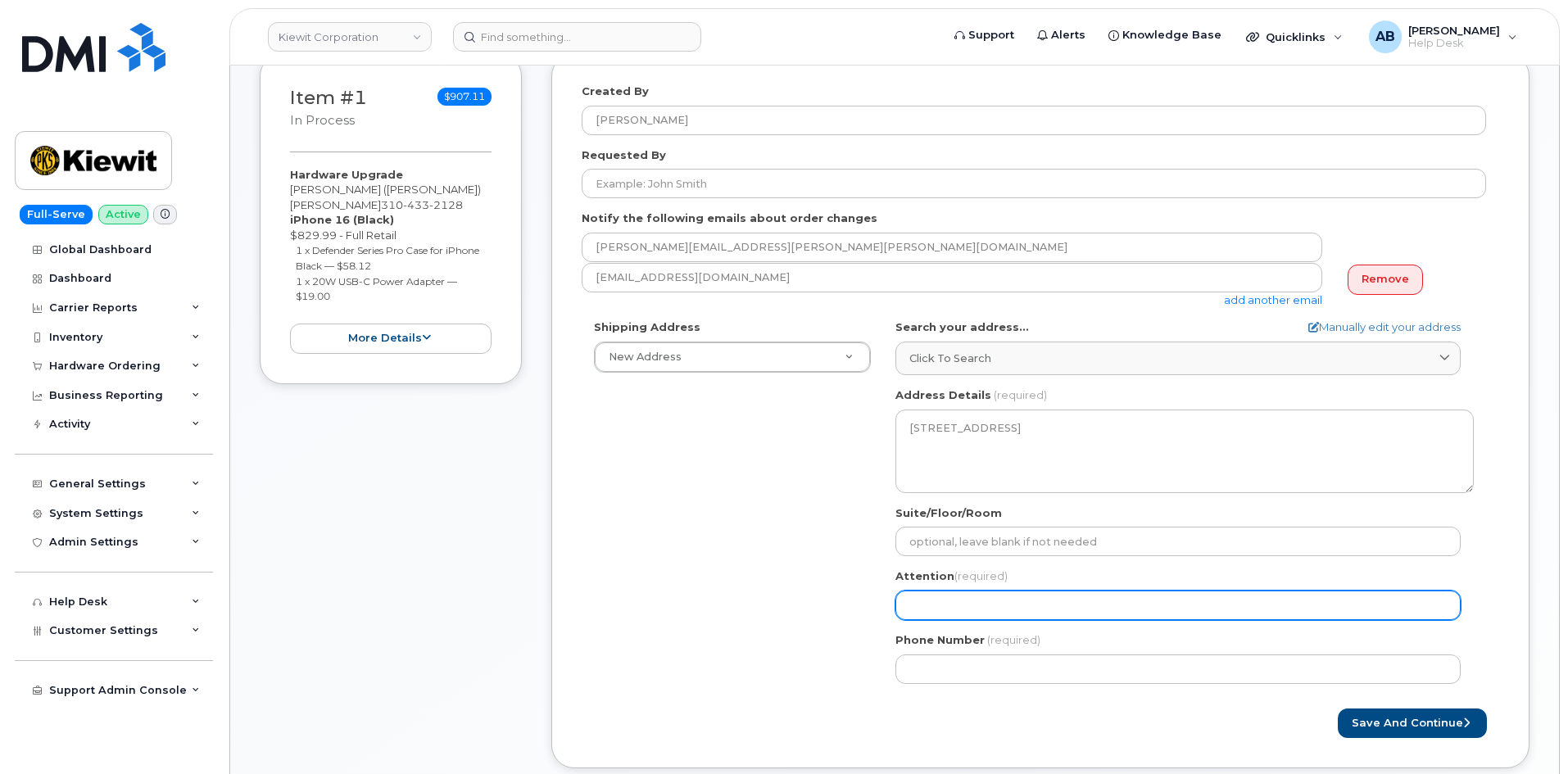
click at [931, 614] on input "Attention (required)" at bounding box center [1178, 605] width 565 height 29
select select
type input "CH"
select select
type input "CHu"
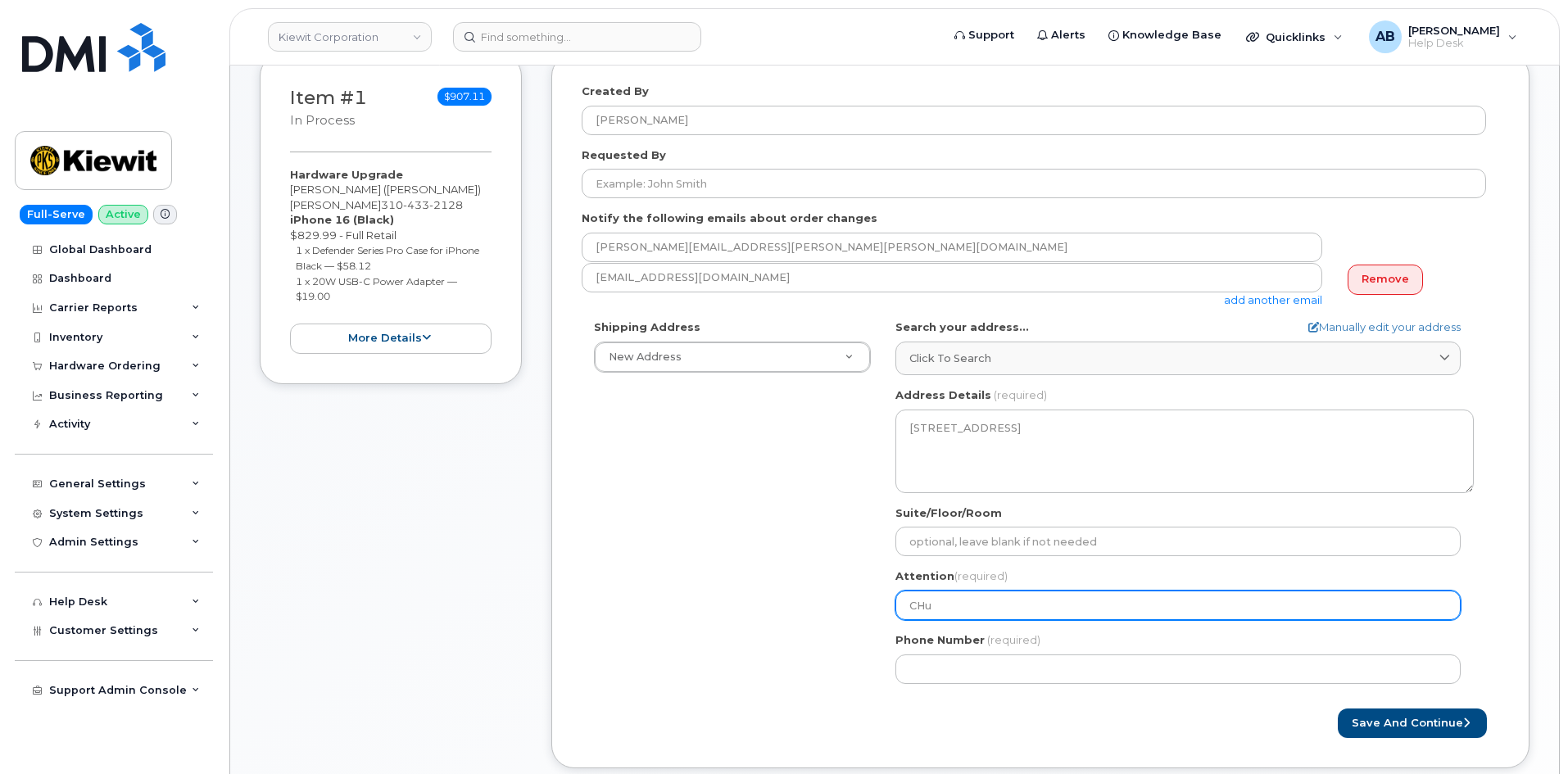
select select
type input "CHuc"
select select
type input "CHuck"
select select
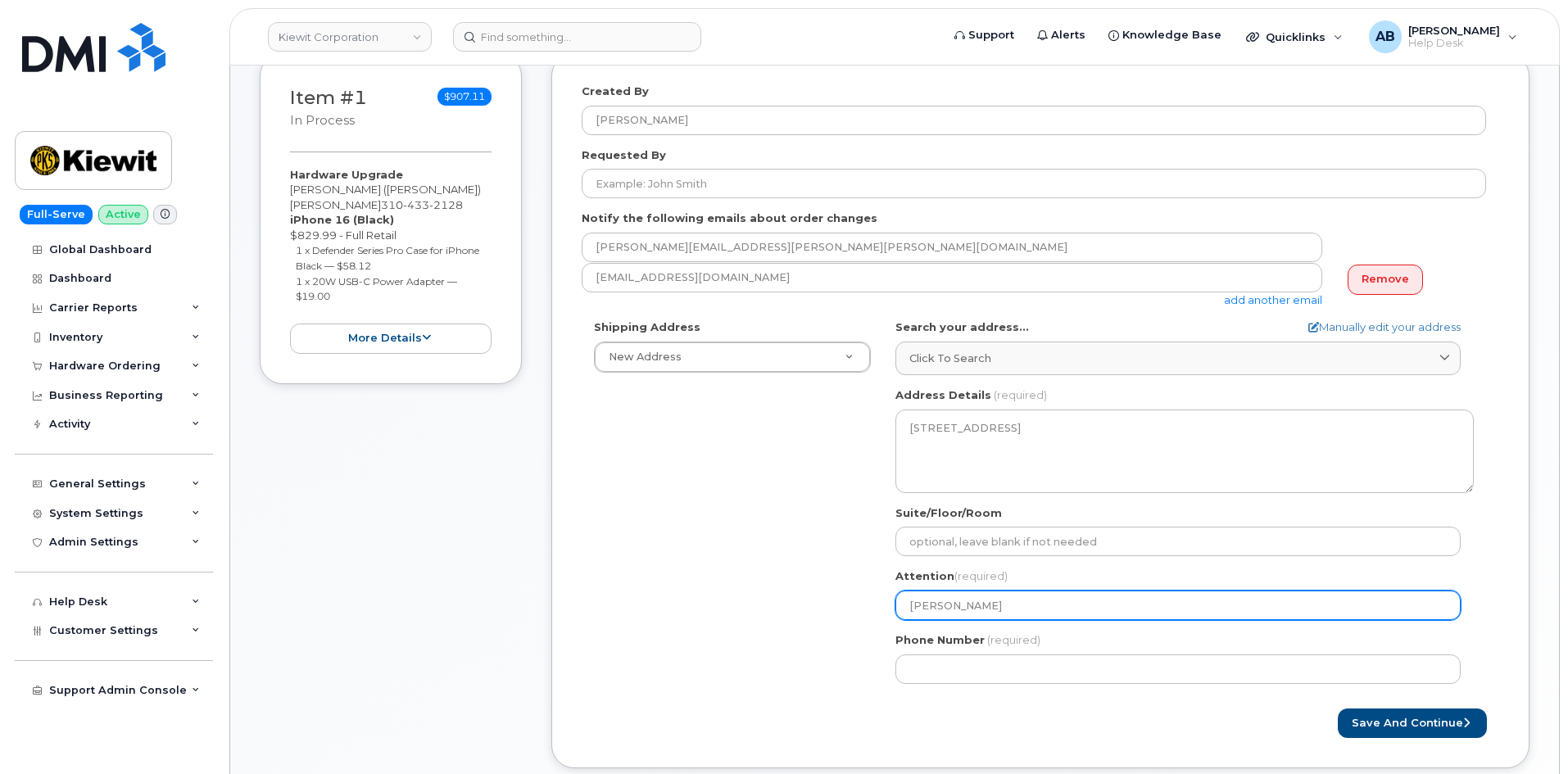
type input "CHuc"
select select
type input "CHu"
select select
type input "CH"
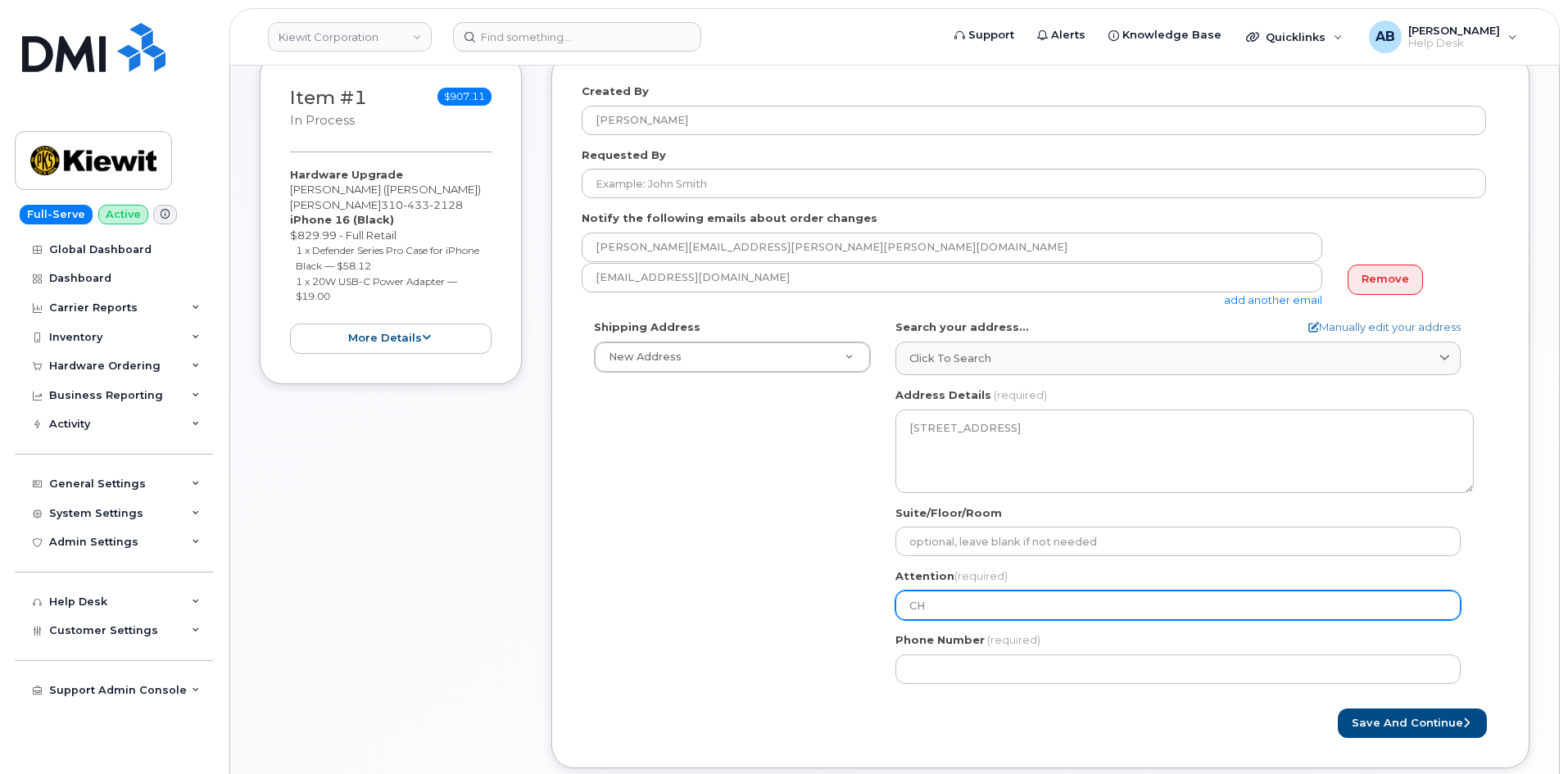
select select
type input "C"
select select
type input "Ch"
select select
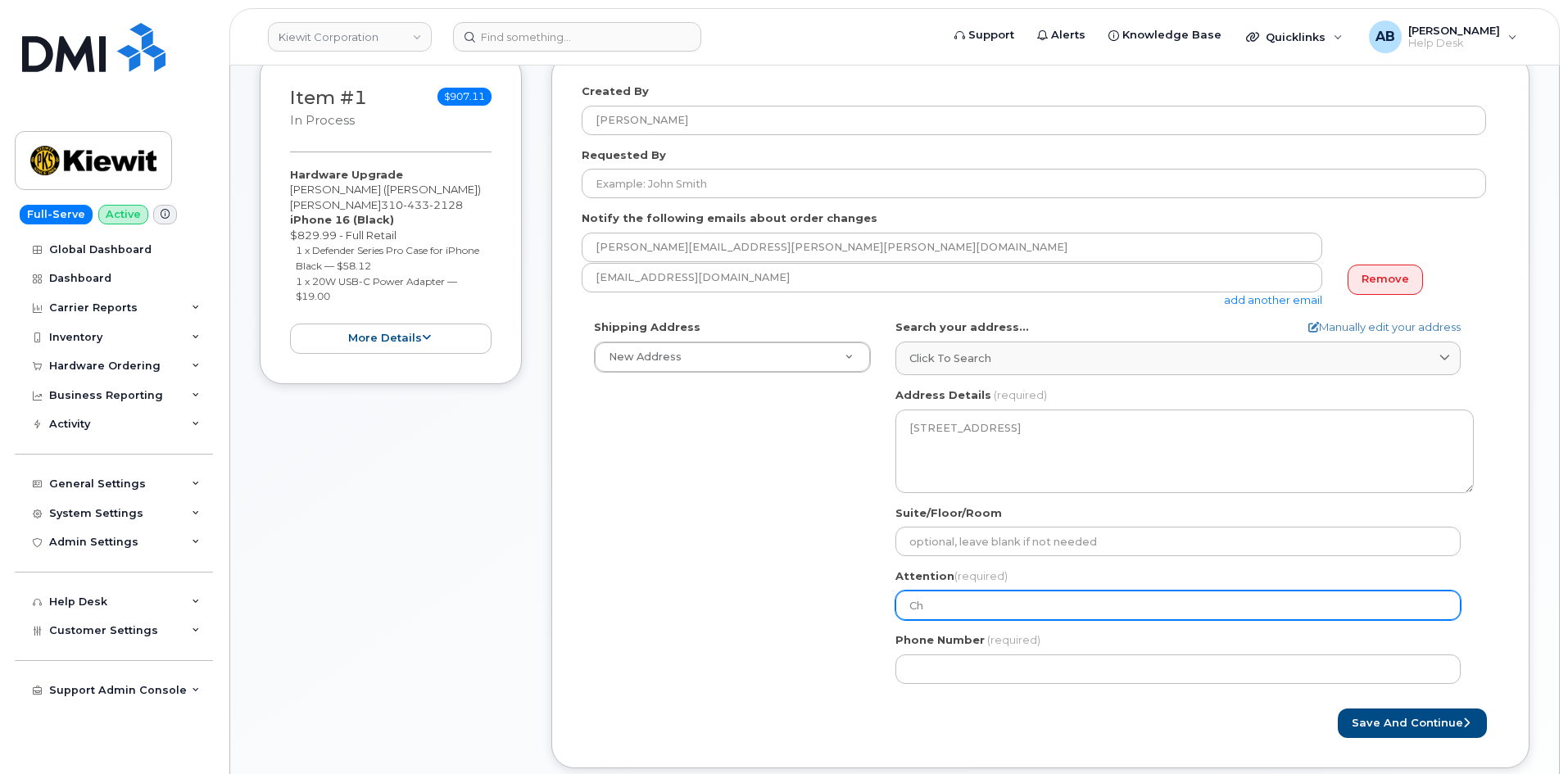
type input "Chu"
select select
type input "Chuck"
select select
type input "Chuck"
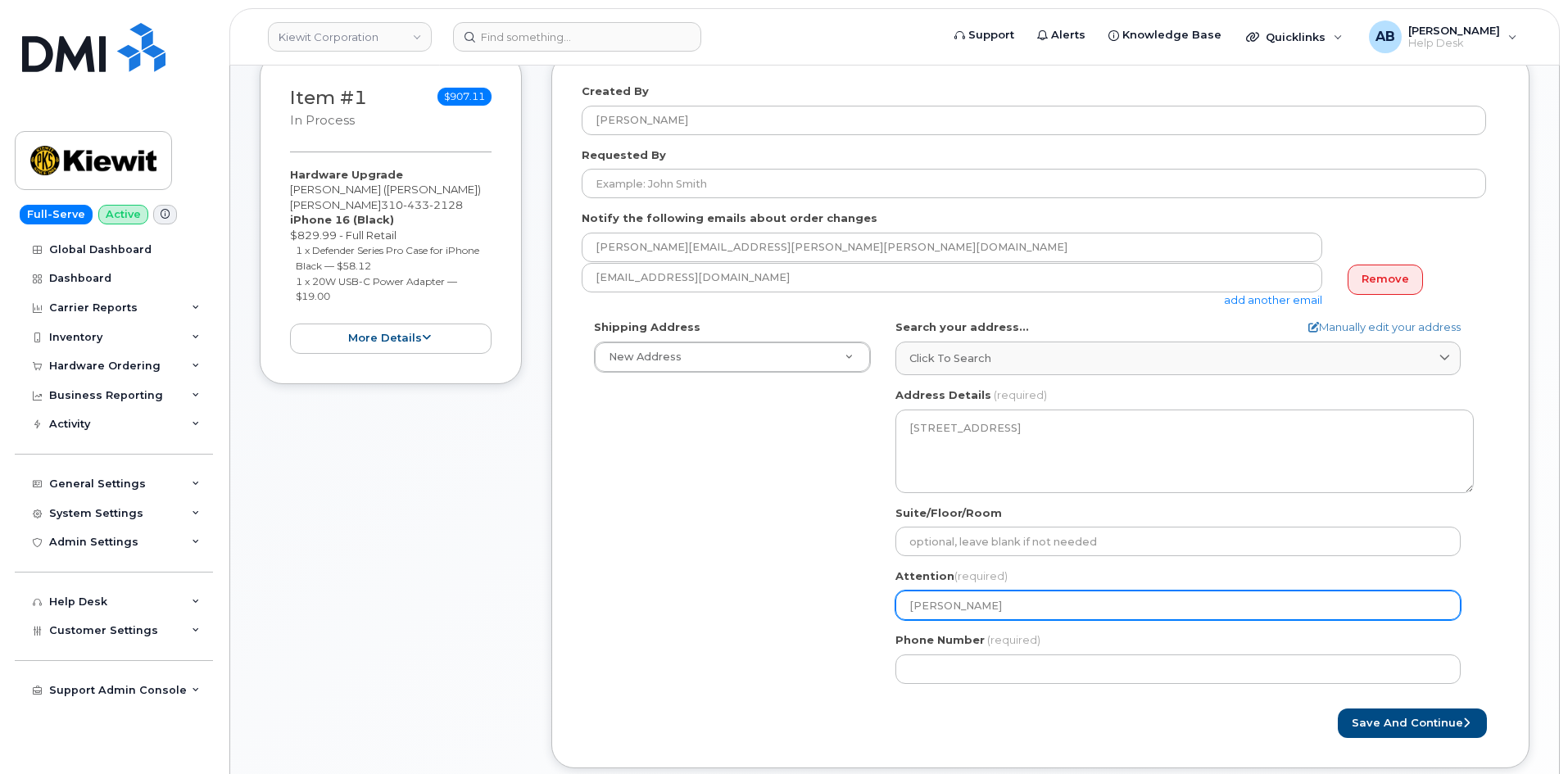
select select
type input "Chuck G"
select select
type input "Chuck Gi"
select select
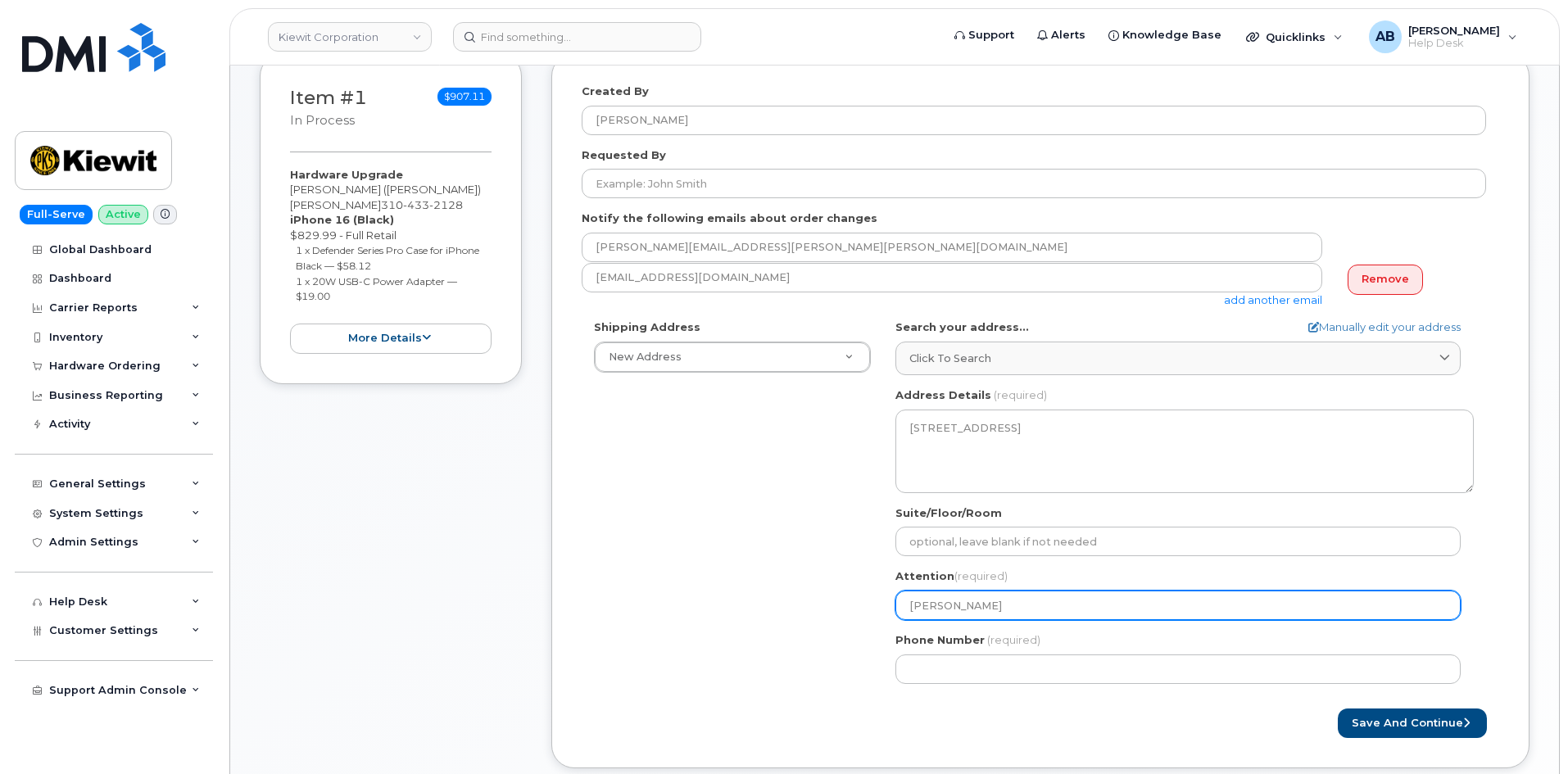
type input "Chuck Gipe"
select select
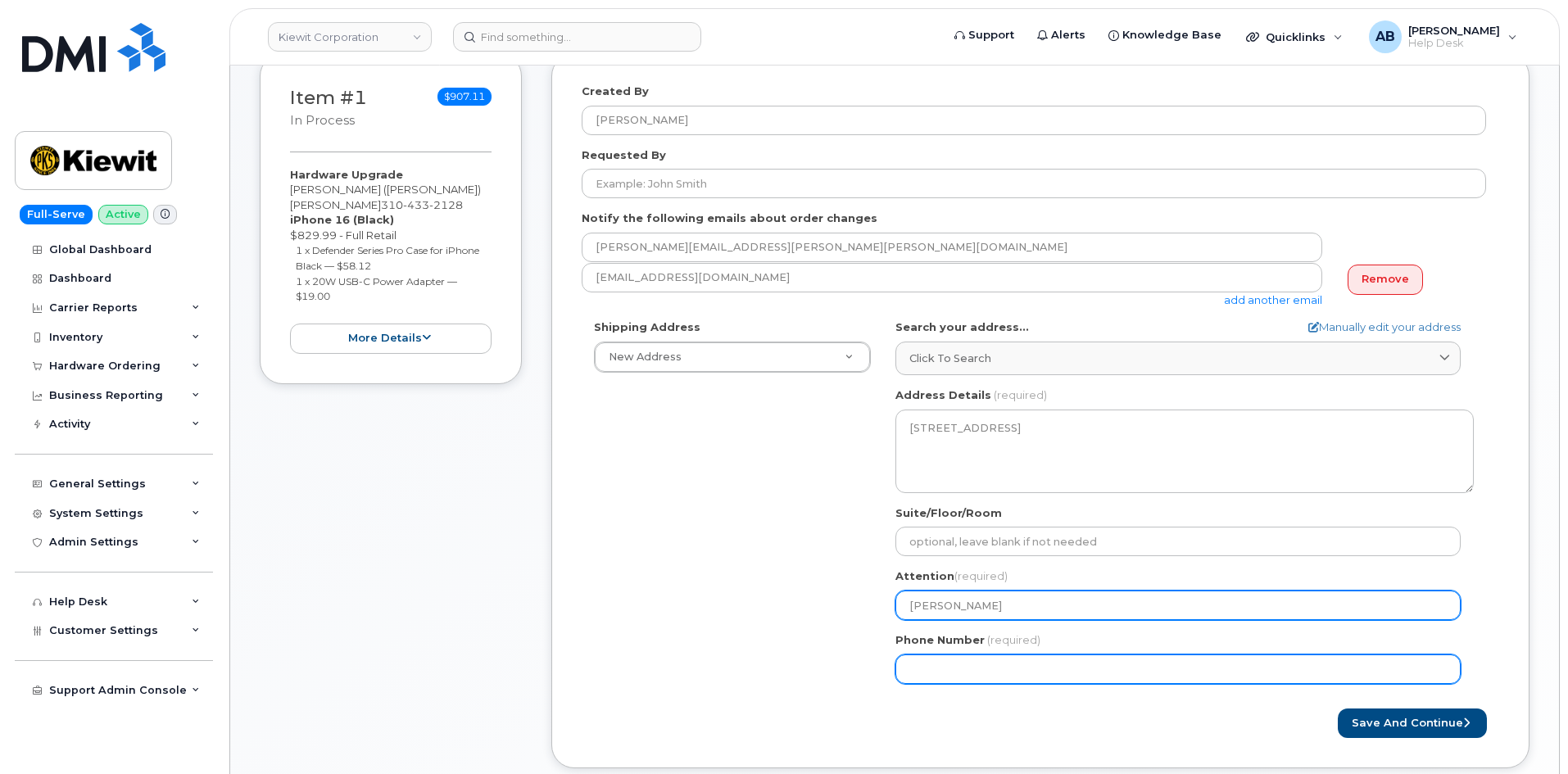
type input "Chuck Gipe"
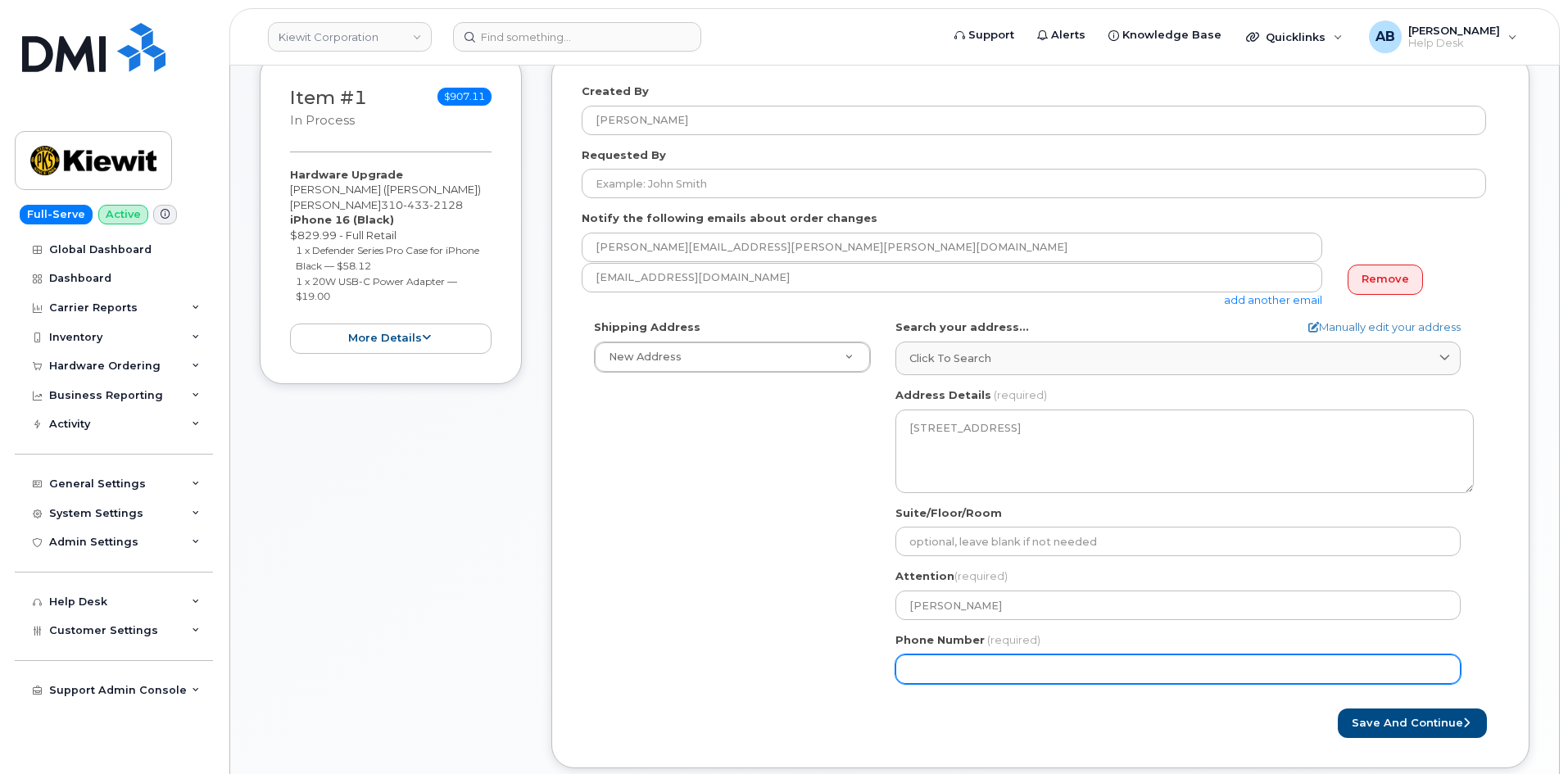
click at [941, 672] on input "Phone Number" at bounding box center [1178, 670] width 565 height 29
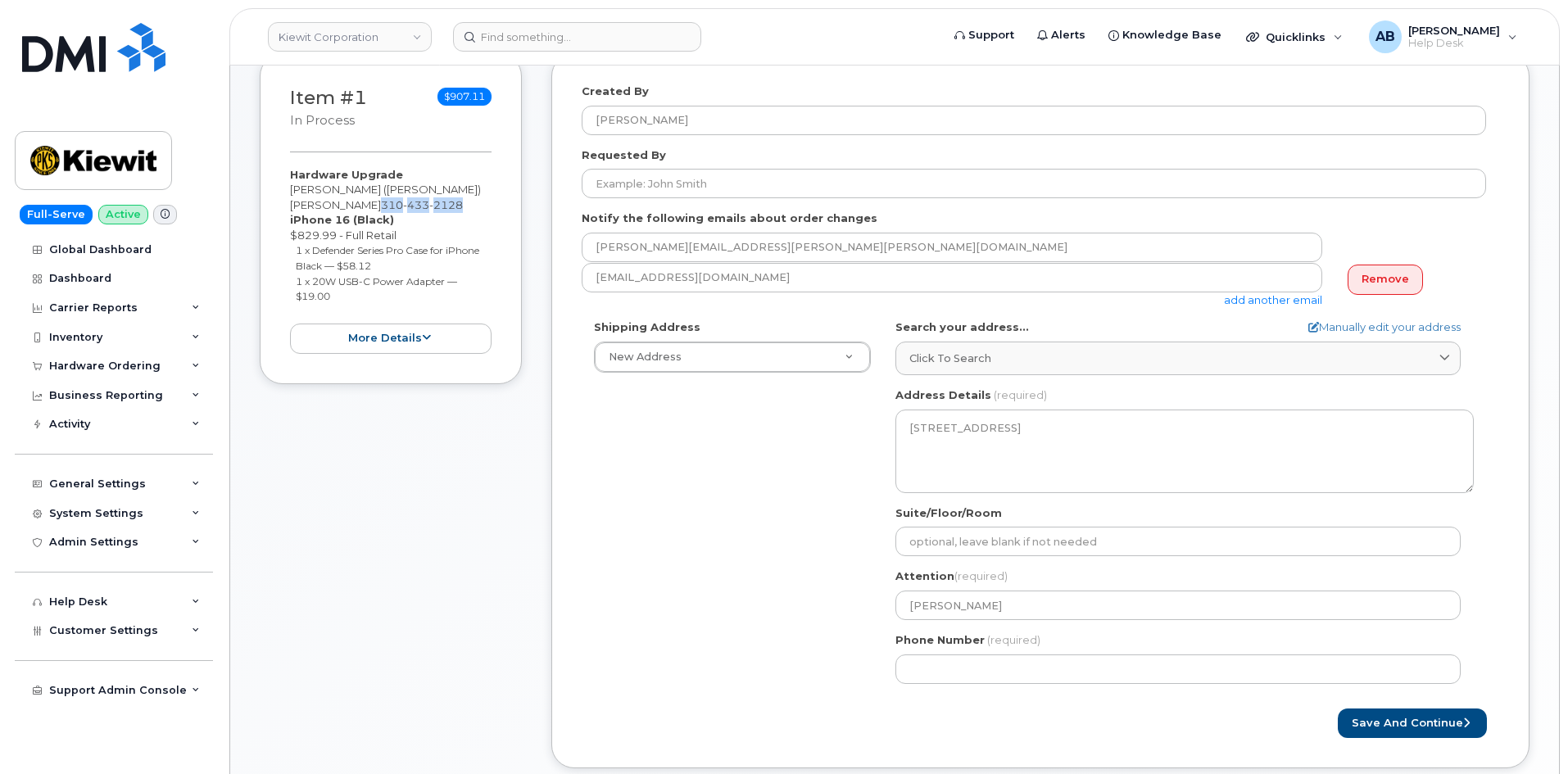
drag, startPoint x: 406, startPoint y: 193, endPoint x: 490, endPoint y: 193, distance: 84.0
click at [490, 193] on div "Hardware Upgrade Gerald (Chuck) Gipe 310 433 2128 iPhone 16 (Black) $829.99 - F…" at bounding box center [391, 261] width 202 height 187
copy span "310 433 2128"
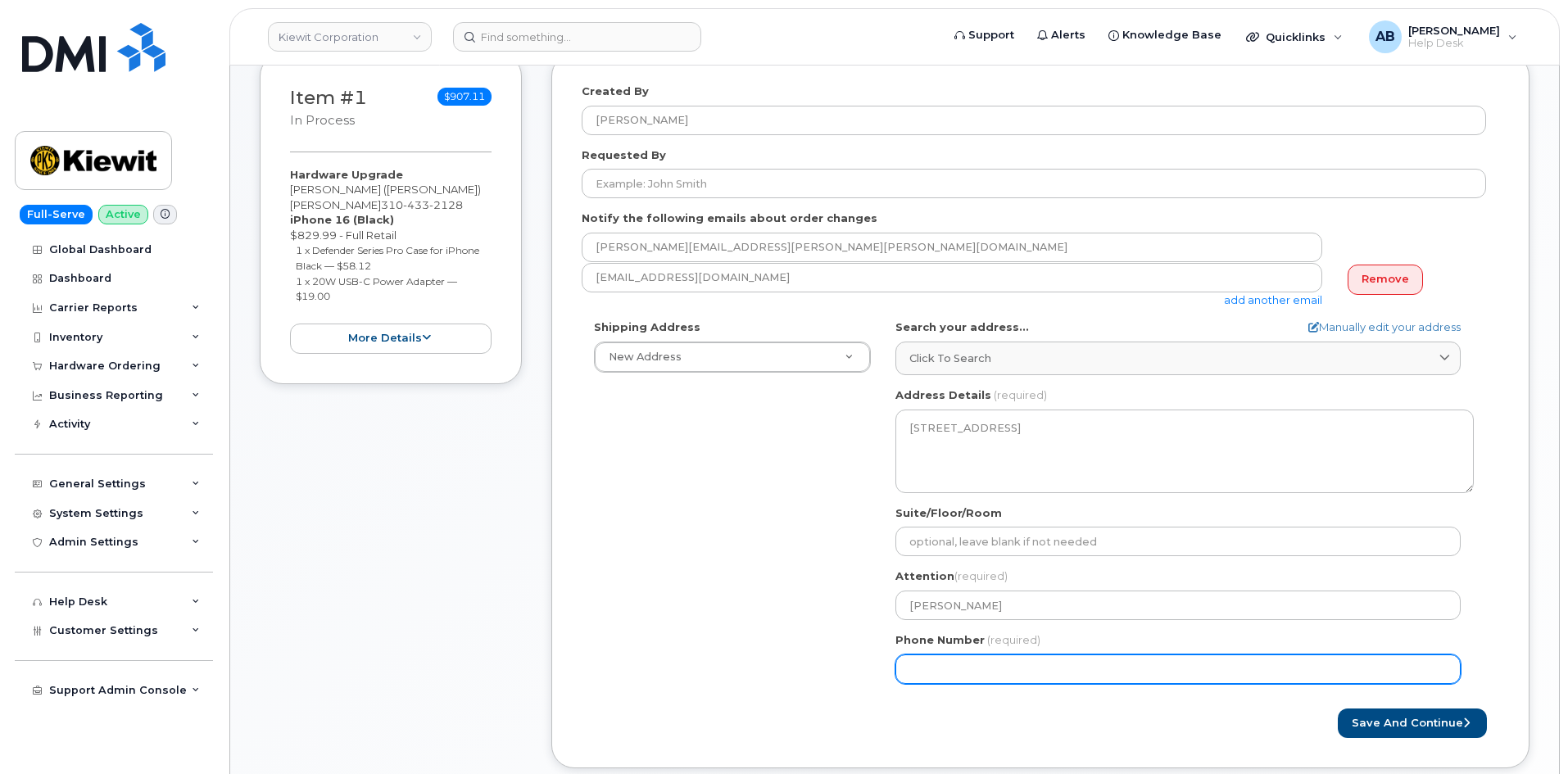
click at [1024, 661] on input "Phone Number" at bounding box center [1178, 670] width 565 height 29
paste input "3104332128"
select select
type input "3104332128"
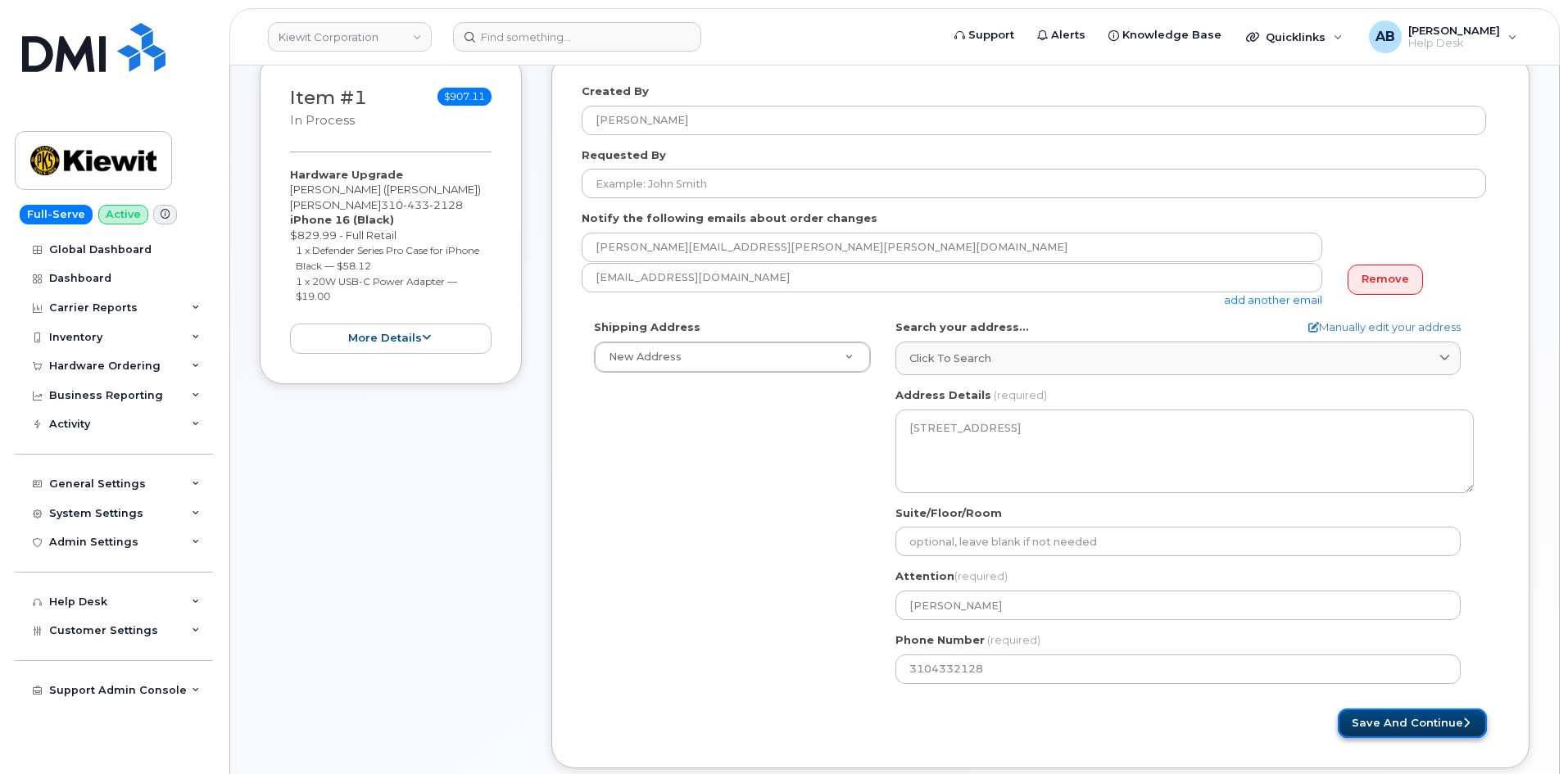
drag, startPoint x: 1418, startPoint y: 717, endPoint x: 1097, endPoint y: 712, distance: 321.0
click at [1417, 717] on button "Save and Continue" at bounding box center [1412, 723] width 149 height 30
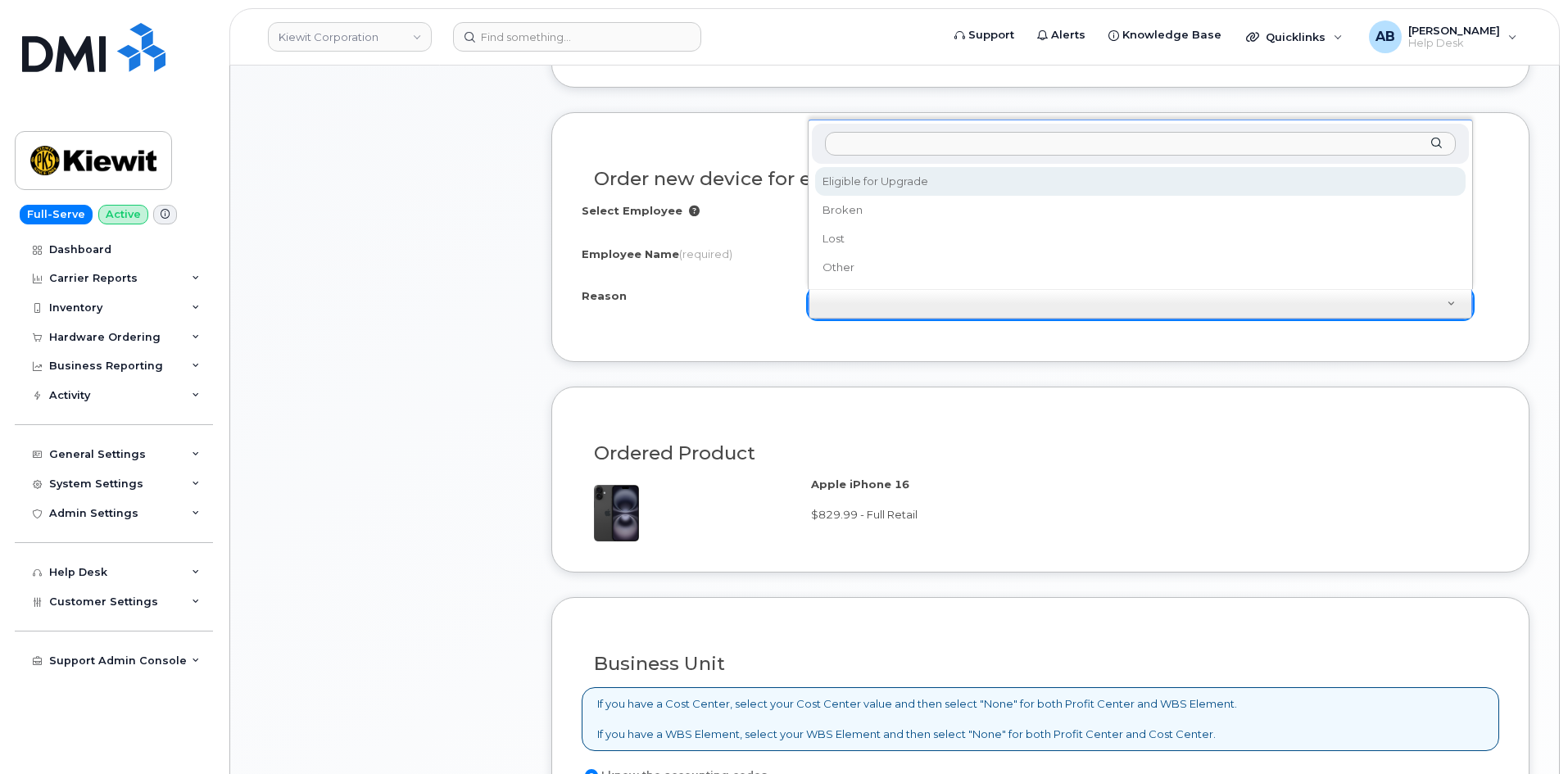
scroll to position [822, 0]
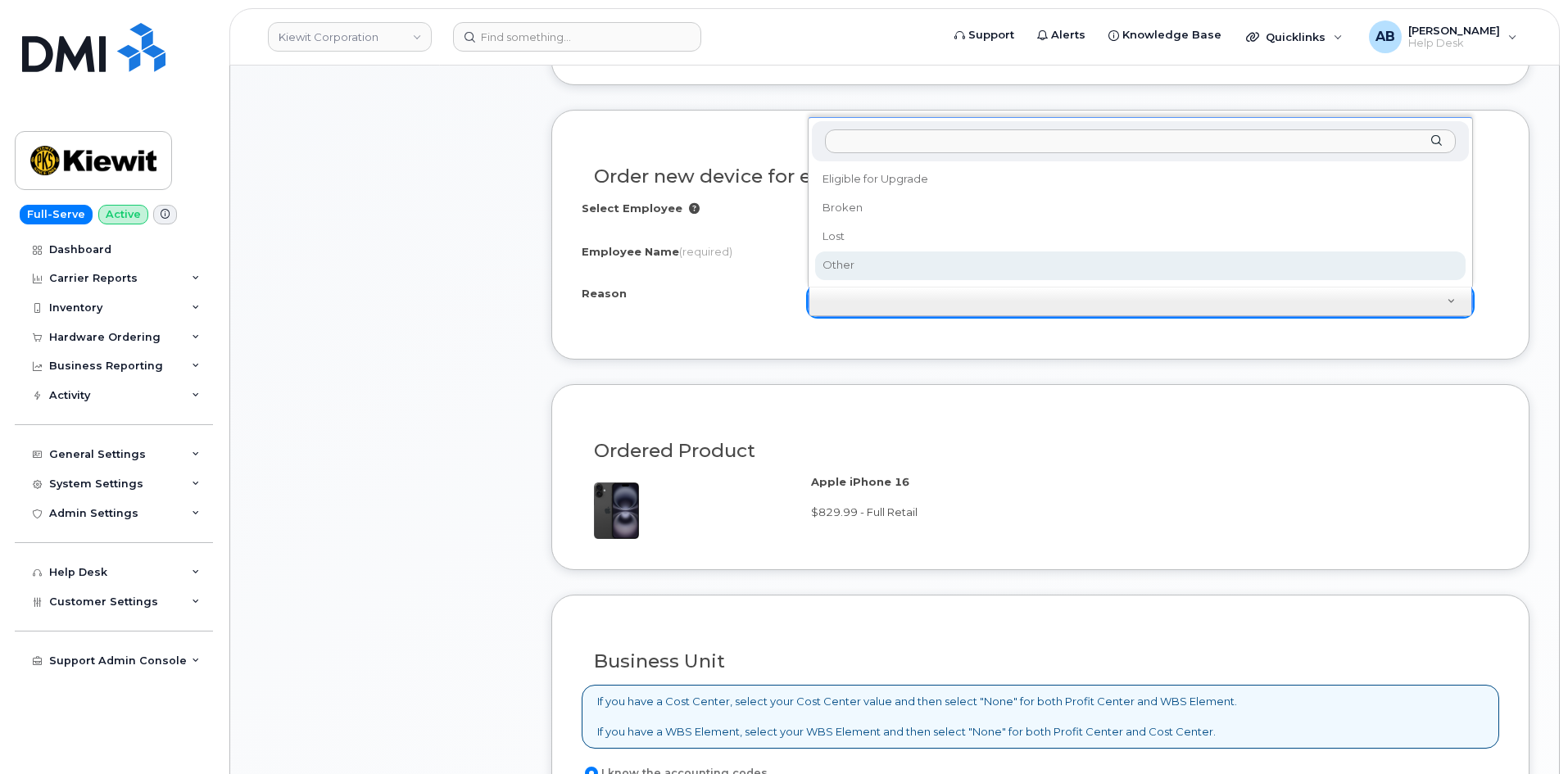
select select "other"
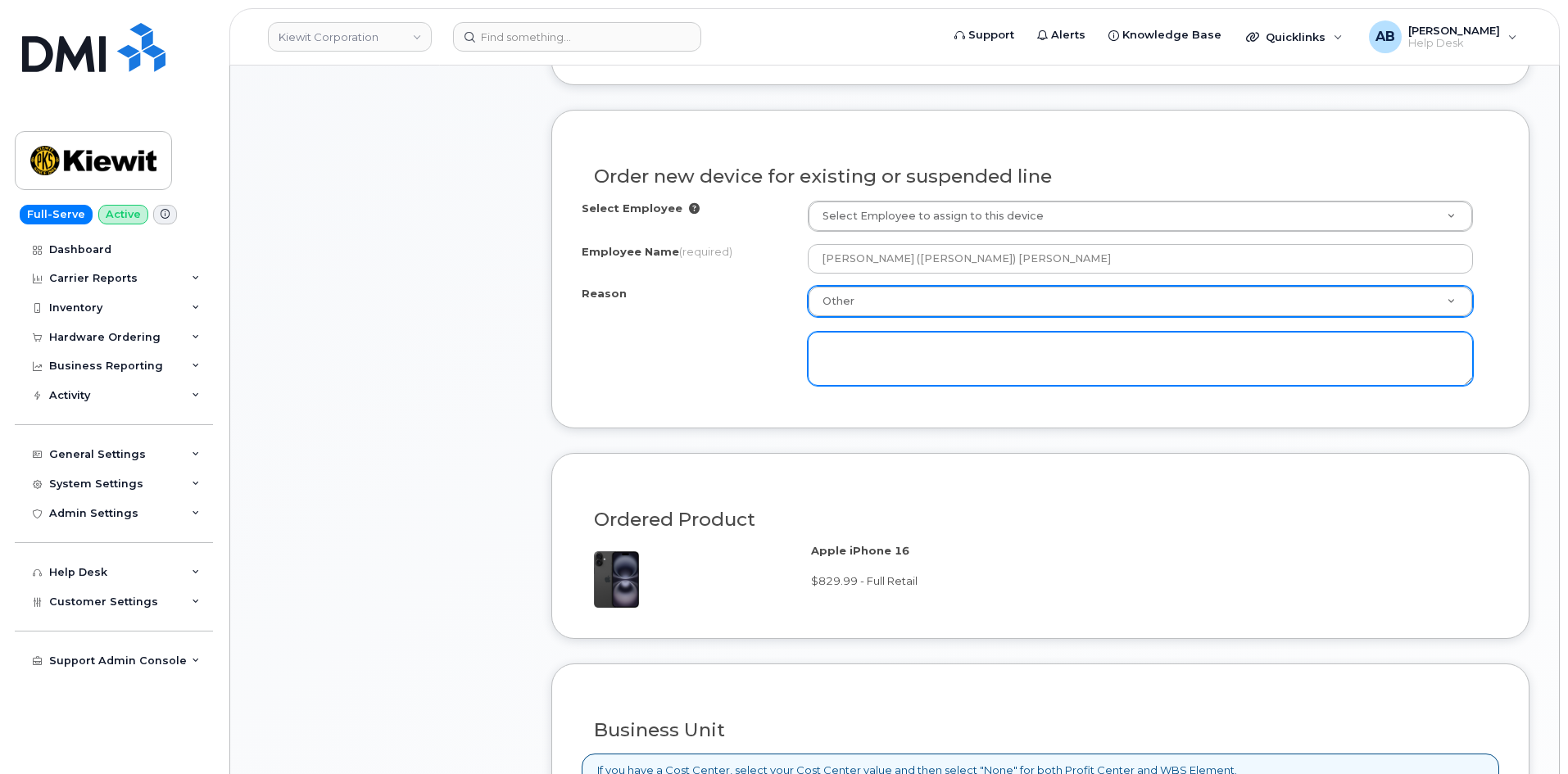
click at [881, 348] on textarea at bounding box center [1140, 358] width 666 height 54
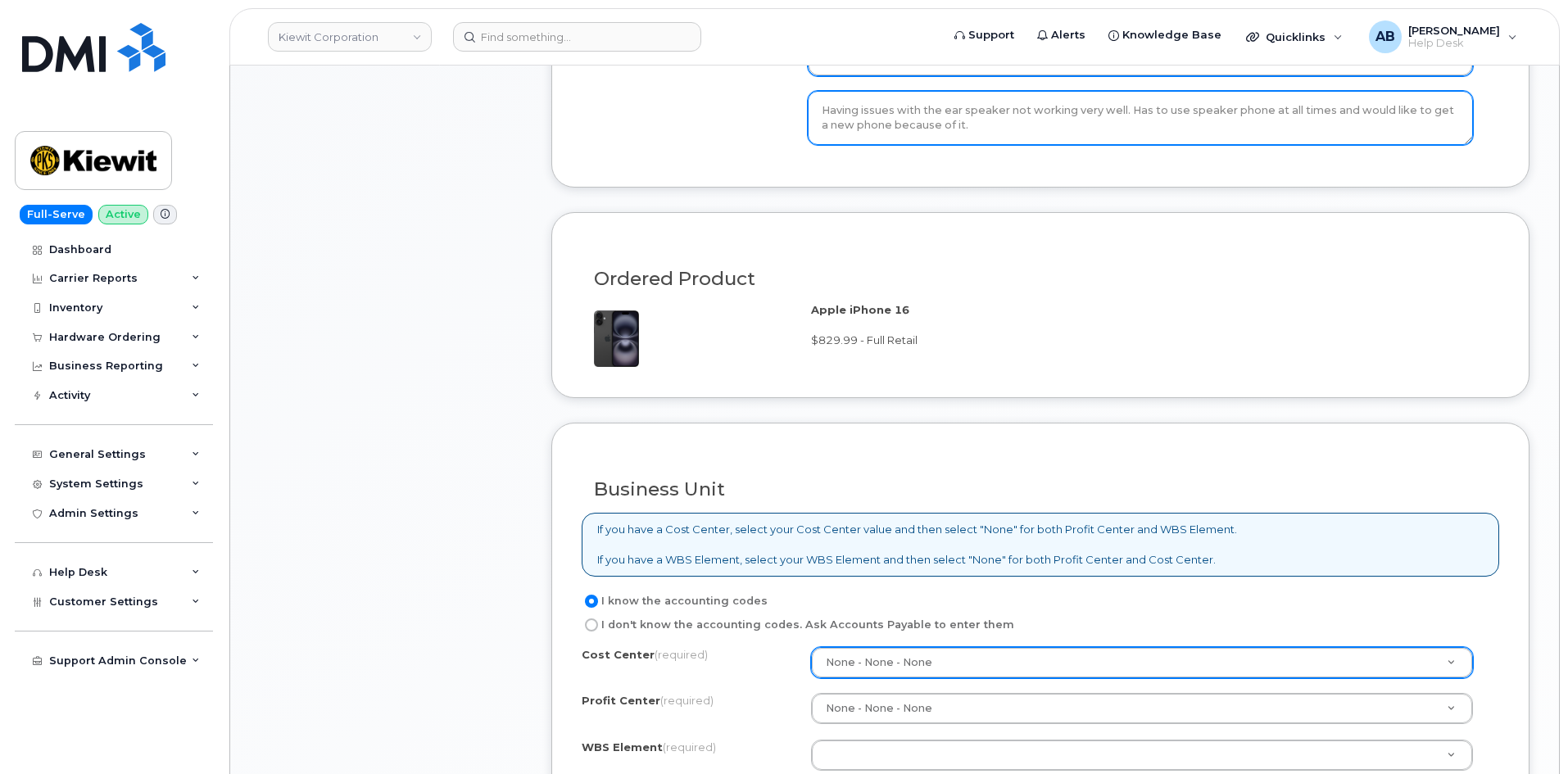
scroll to position [1232, 0]
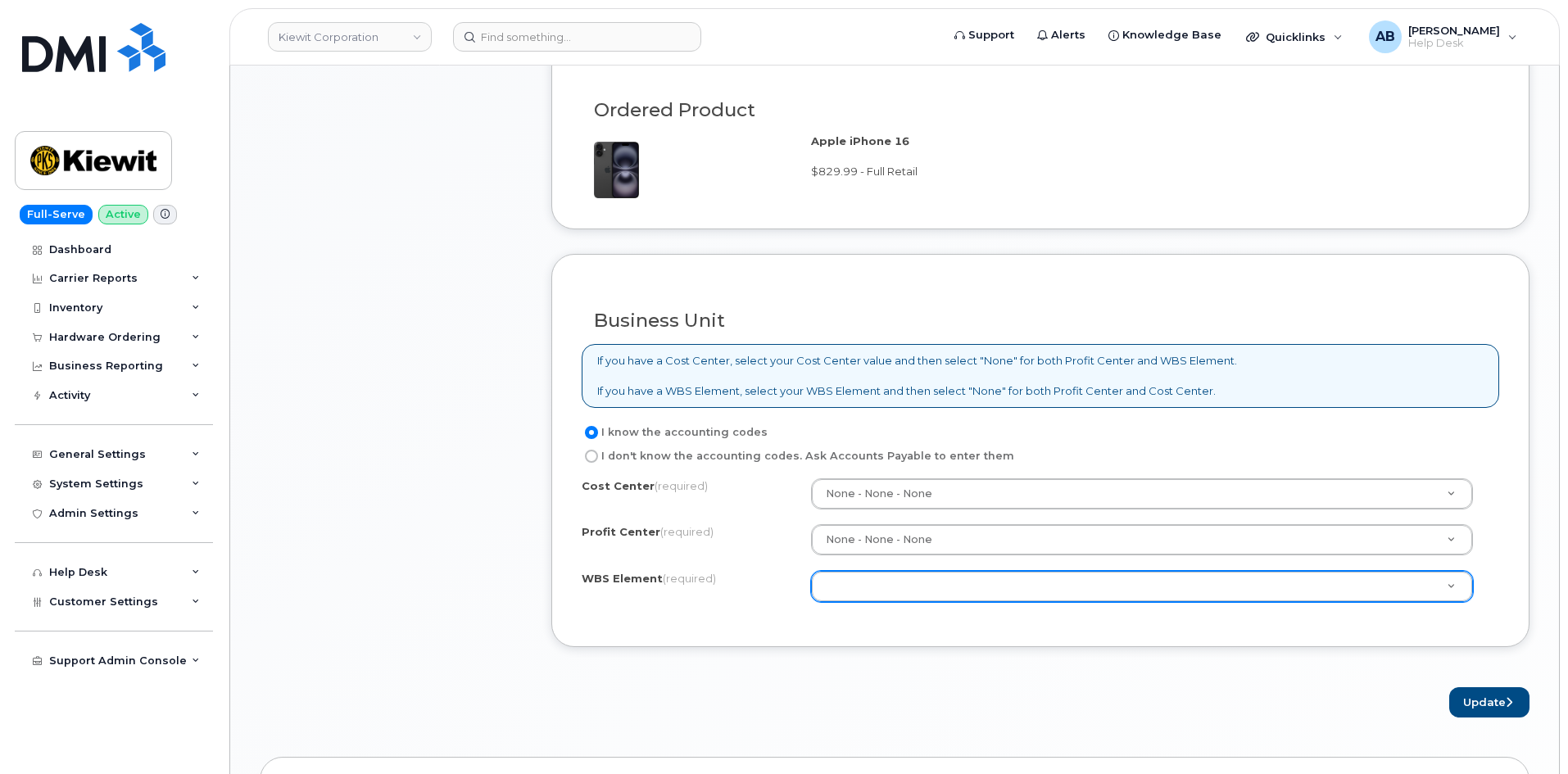
type textarea "Having issues with the ear speaker not working very well. Has to use speaker ph…"
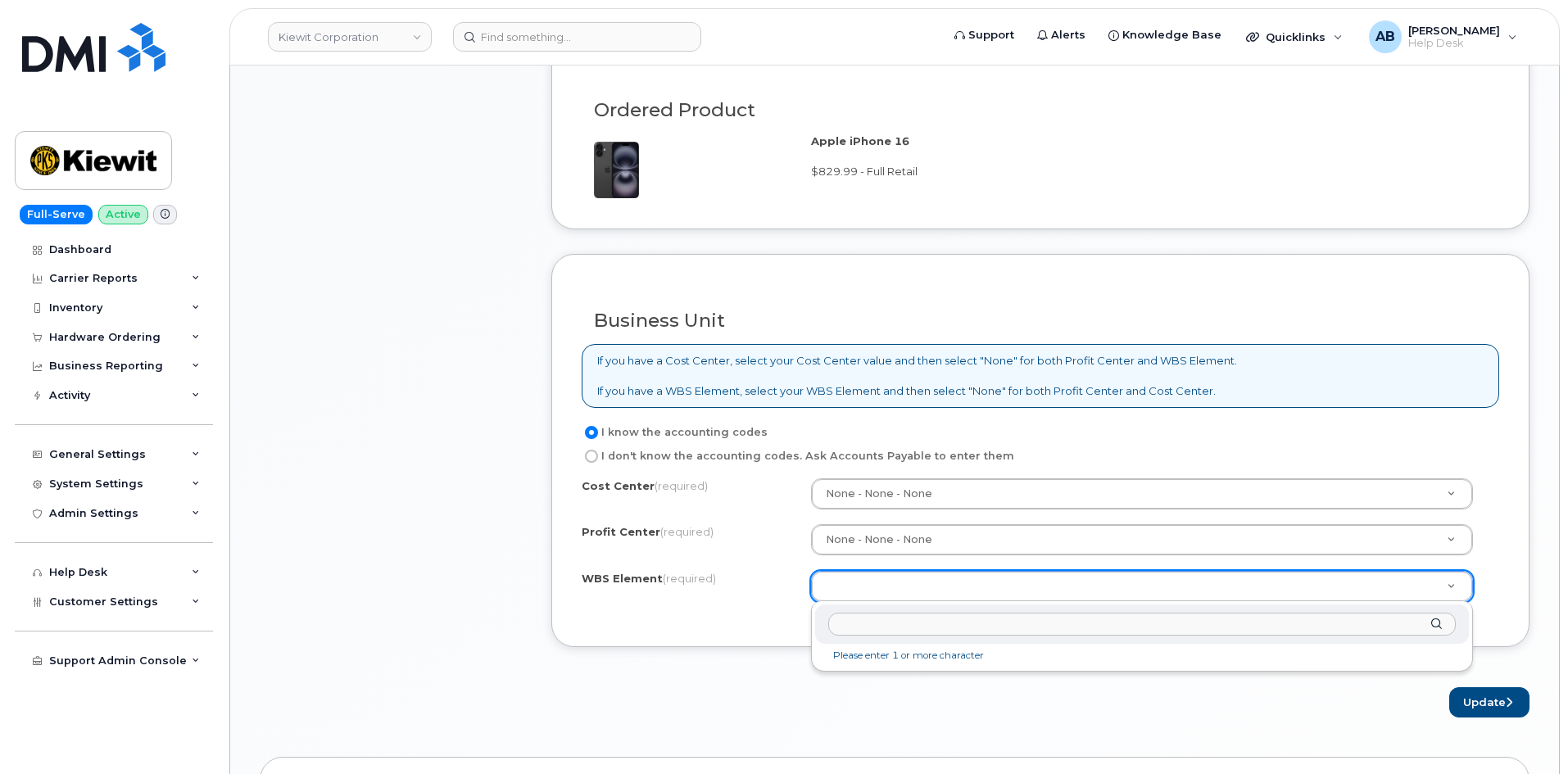
paste input "110233.1360"
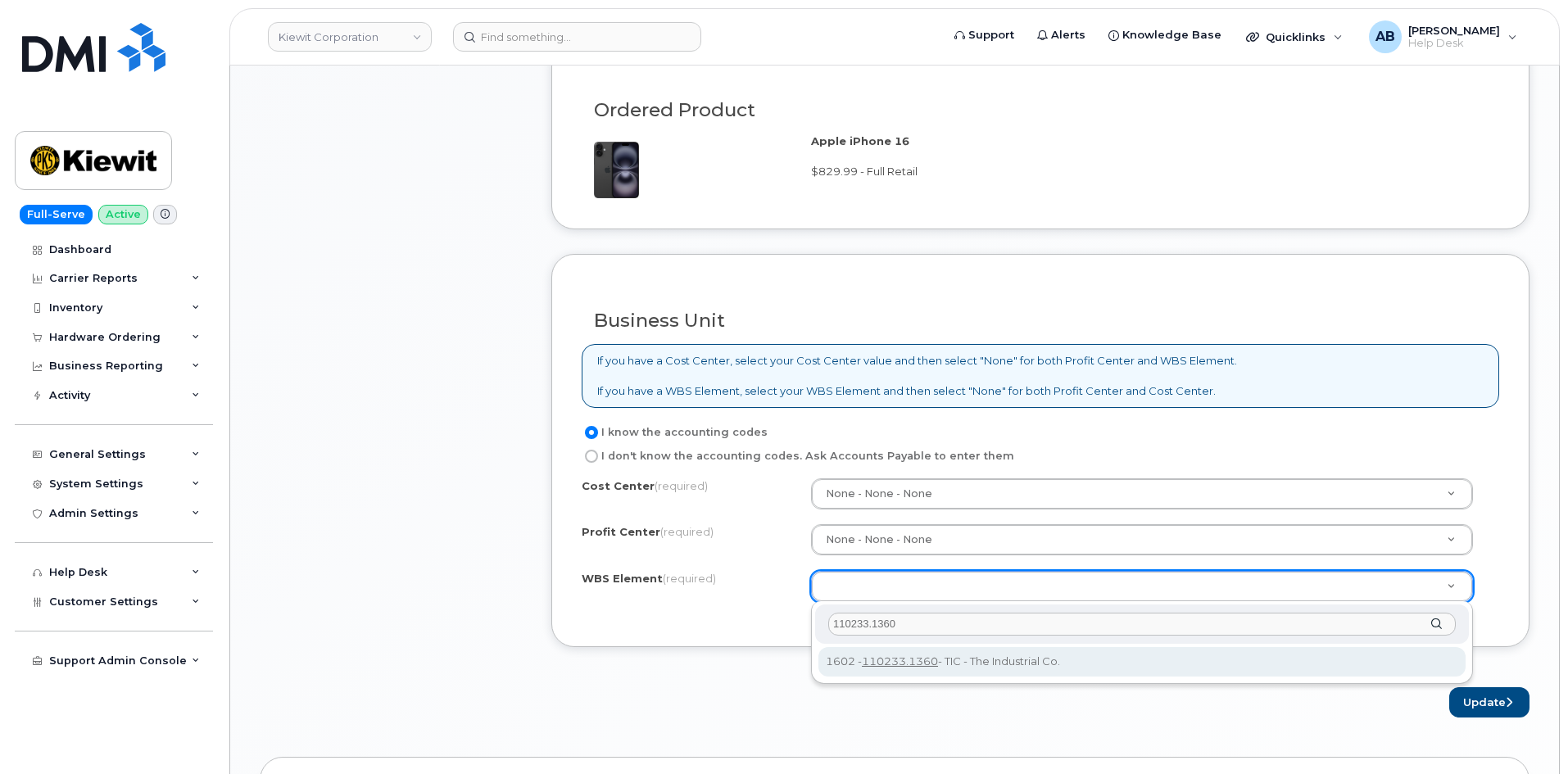
type input "110233.1360"
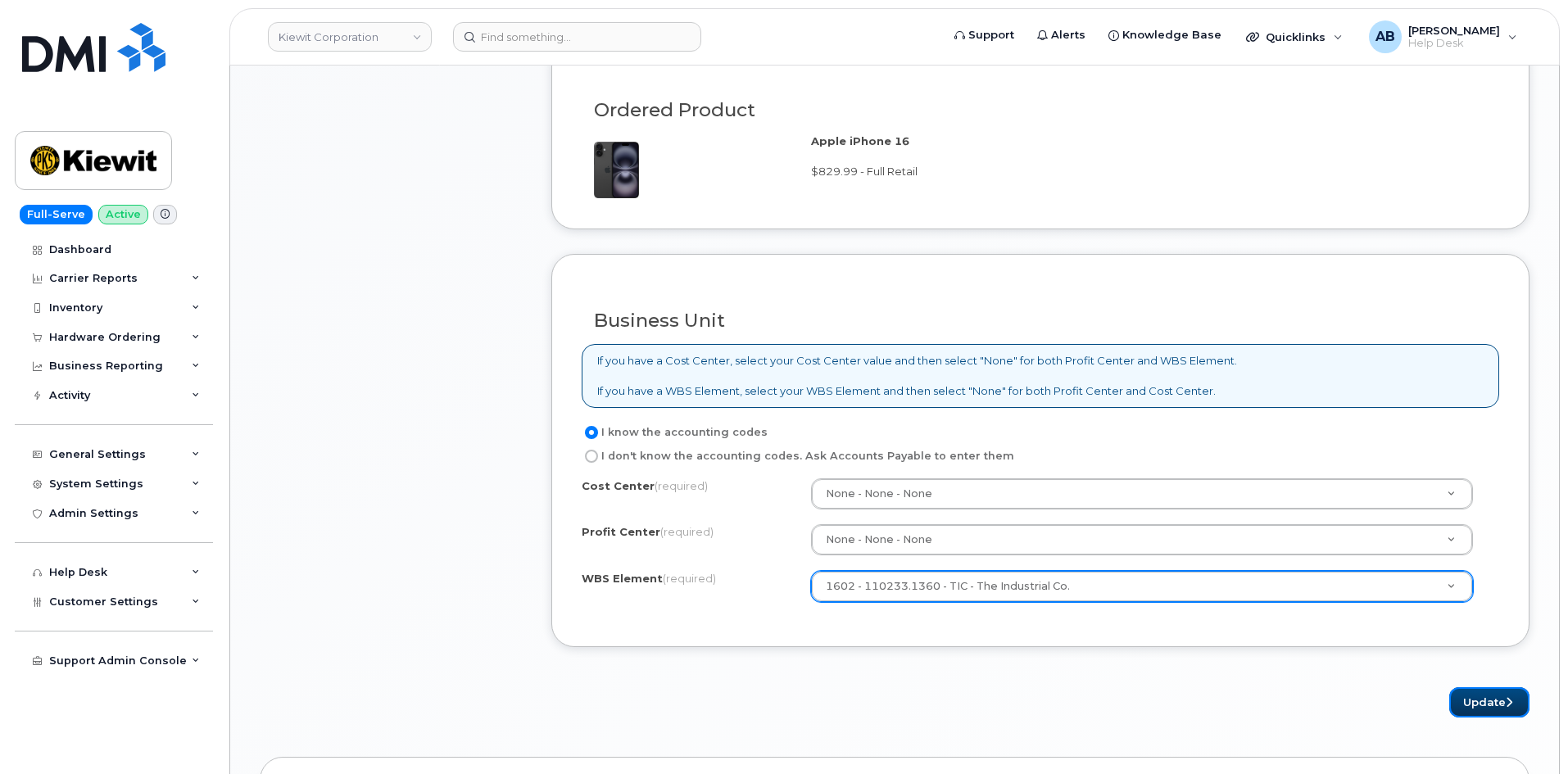
drag, startPoint x: 1461, startPoint y: 695, endPoint x: 1433, endPoint y: 691, distance: 28.3
click at [1461, 695] on button "Update" at bounding box center [1489, 702] width 80 height 30
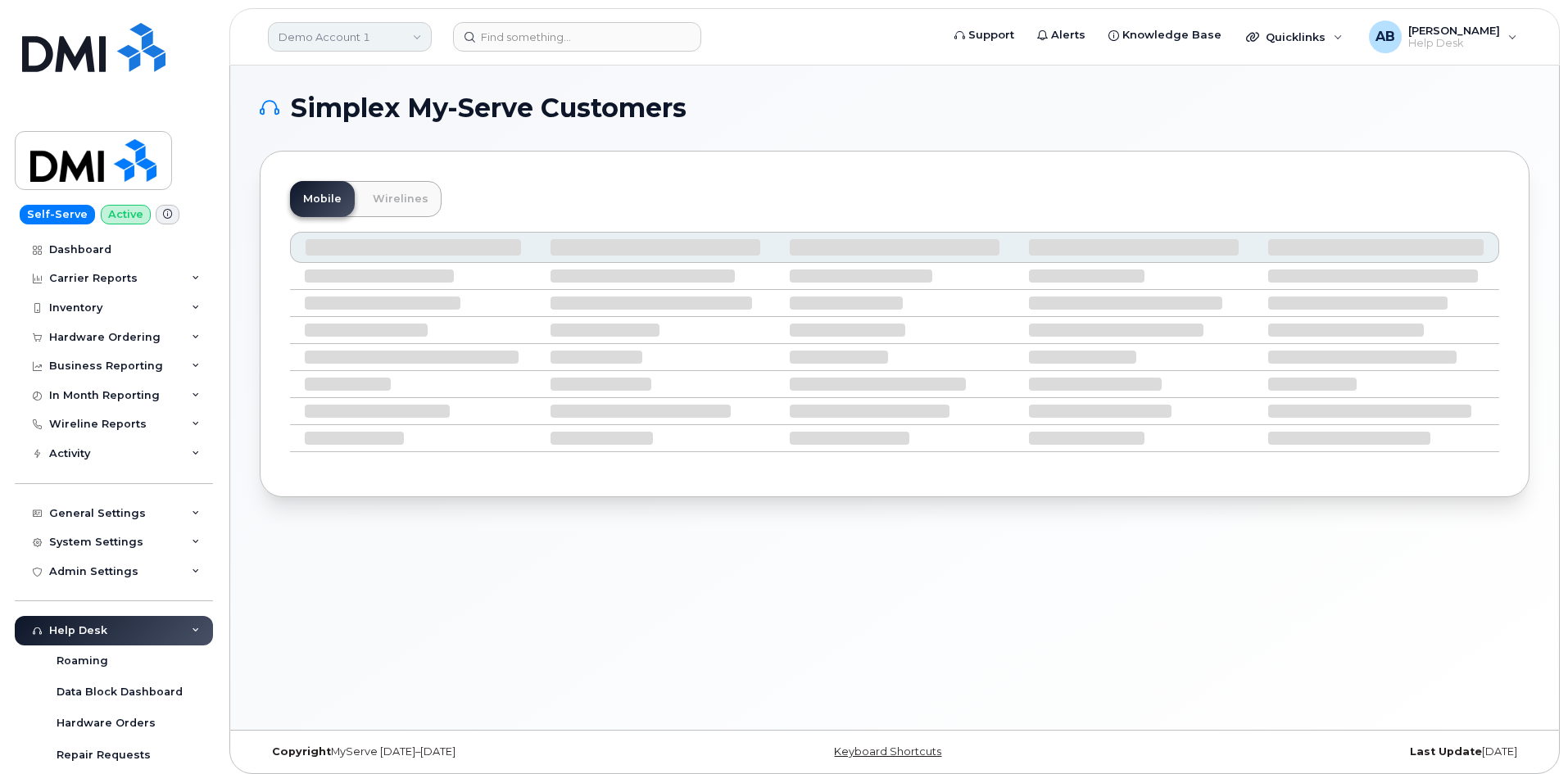
click at [399, 43] on link "Demo Account 1" at bounding box center [350, 37] width 164 height 29
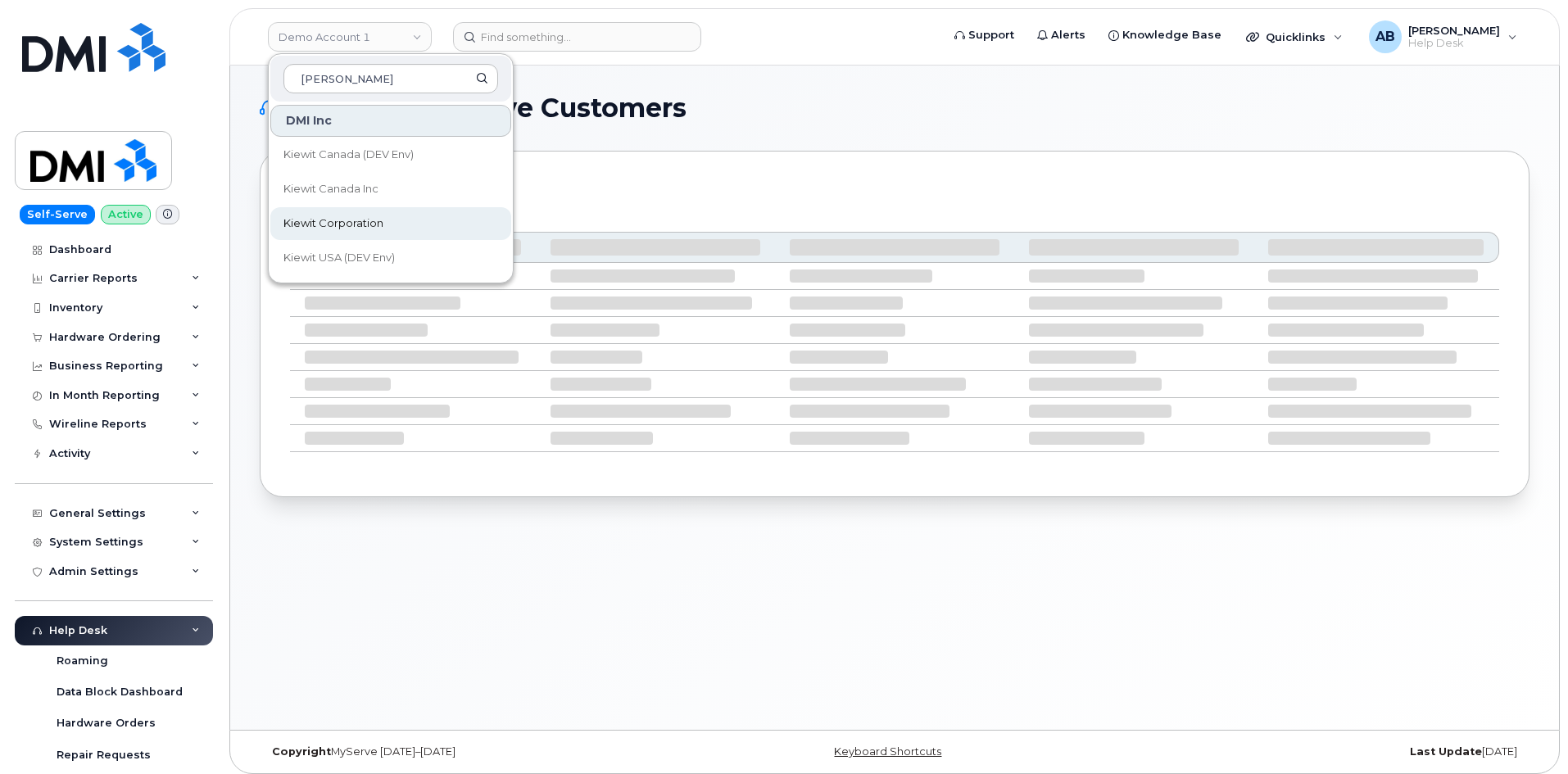
type input "[PERSON_NAME]"
click at [354, 224] on span "Kiewit Corporation" at bounding box center [333, 223] width 100 height 17
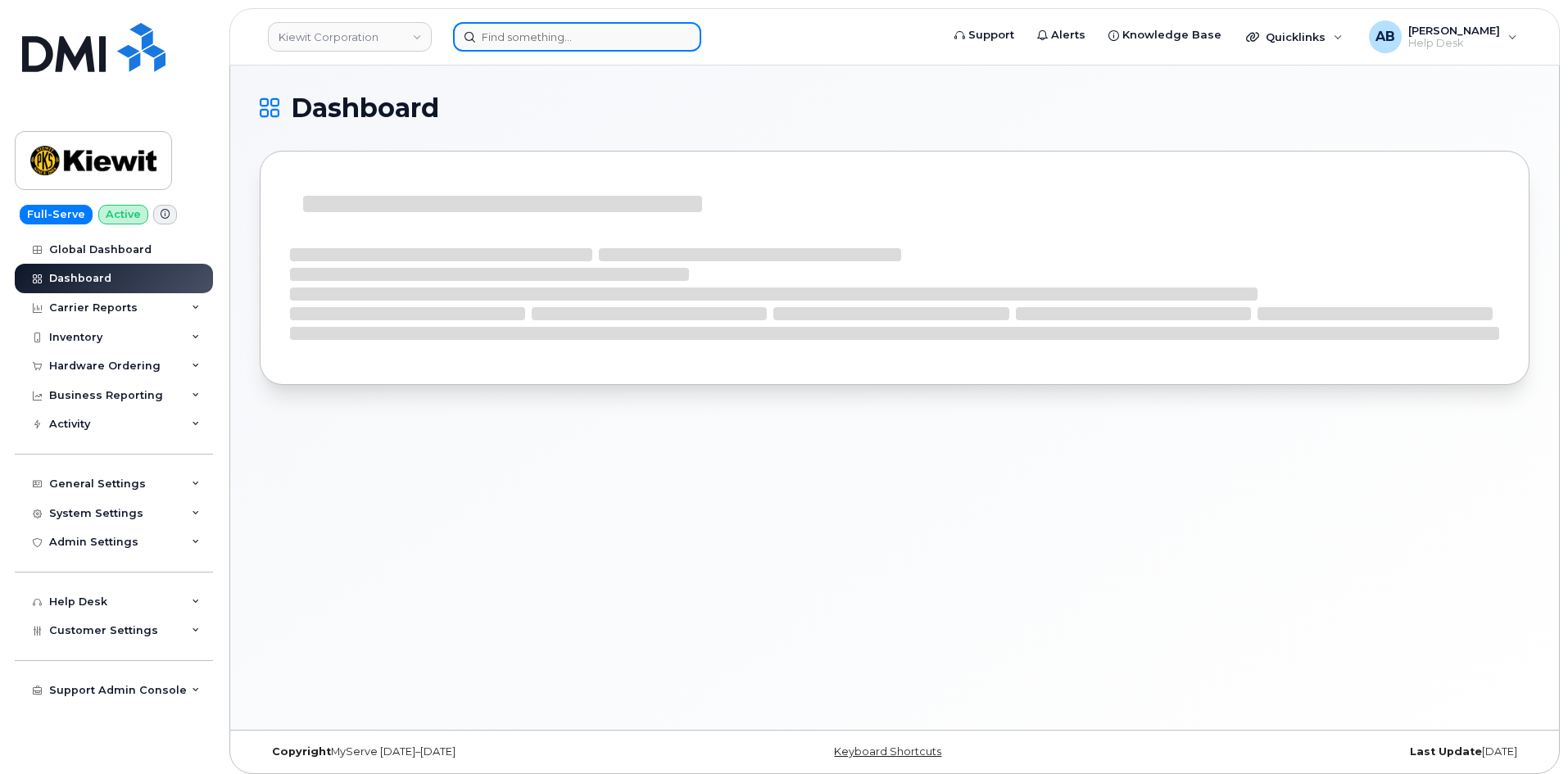
click at [532, 38] on input at bounding box center [577, 37] width 249 height 29
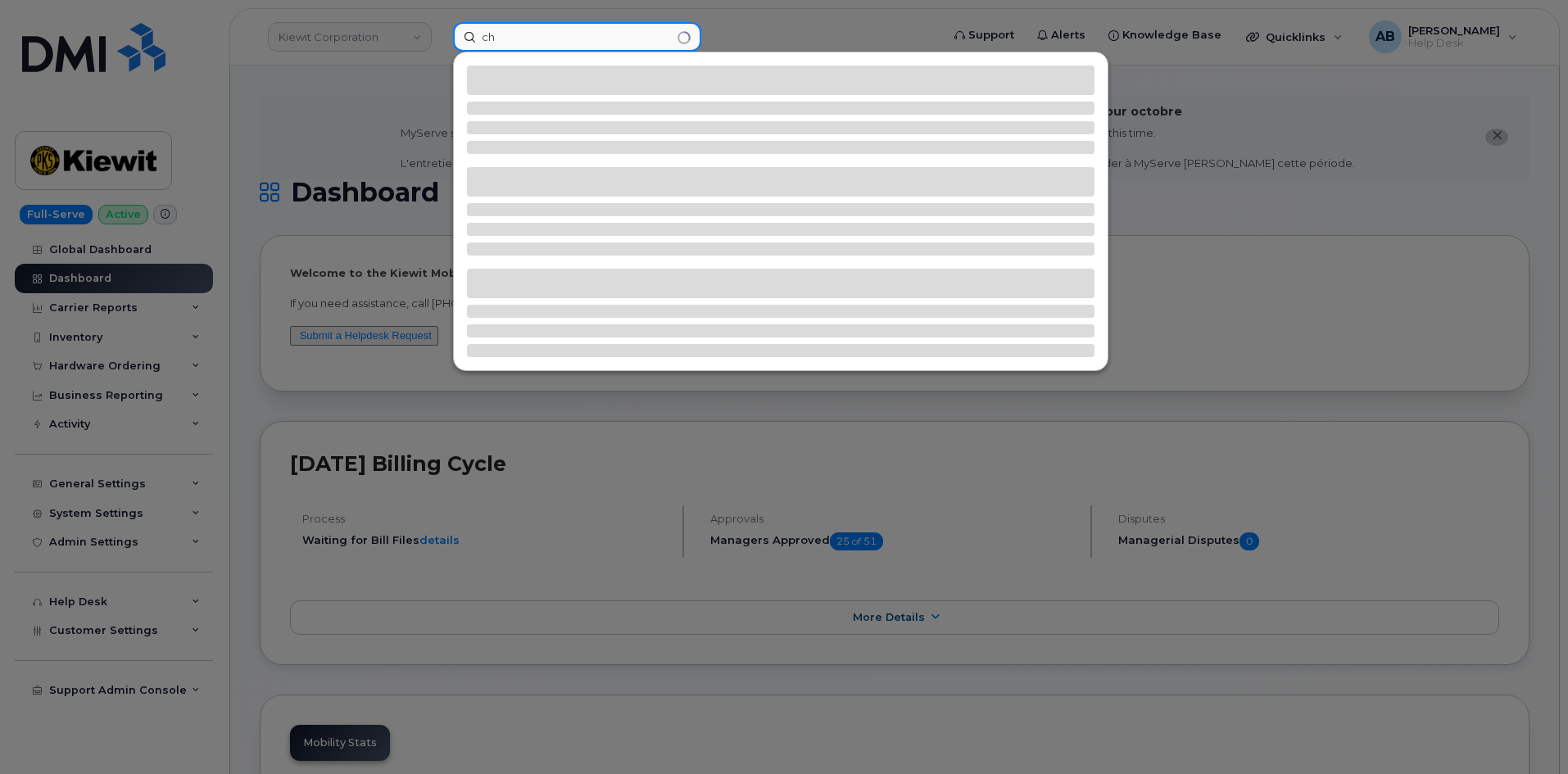
type input "c"
type input "gerald gipe"
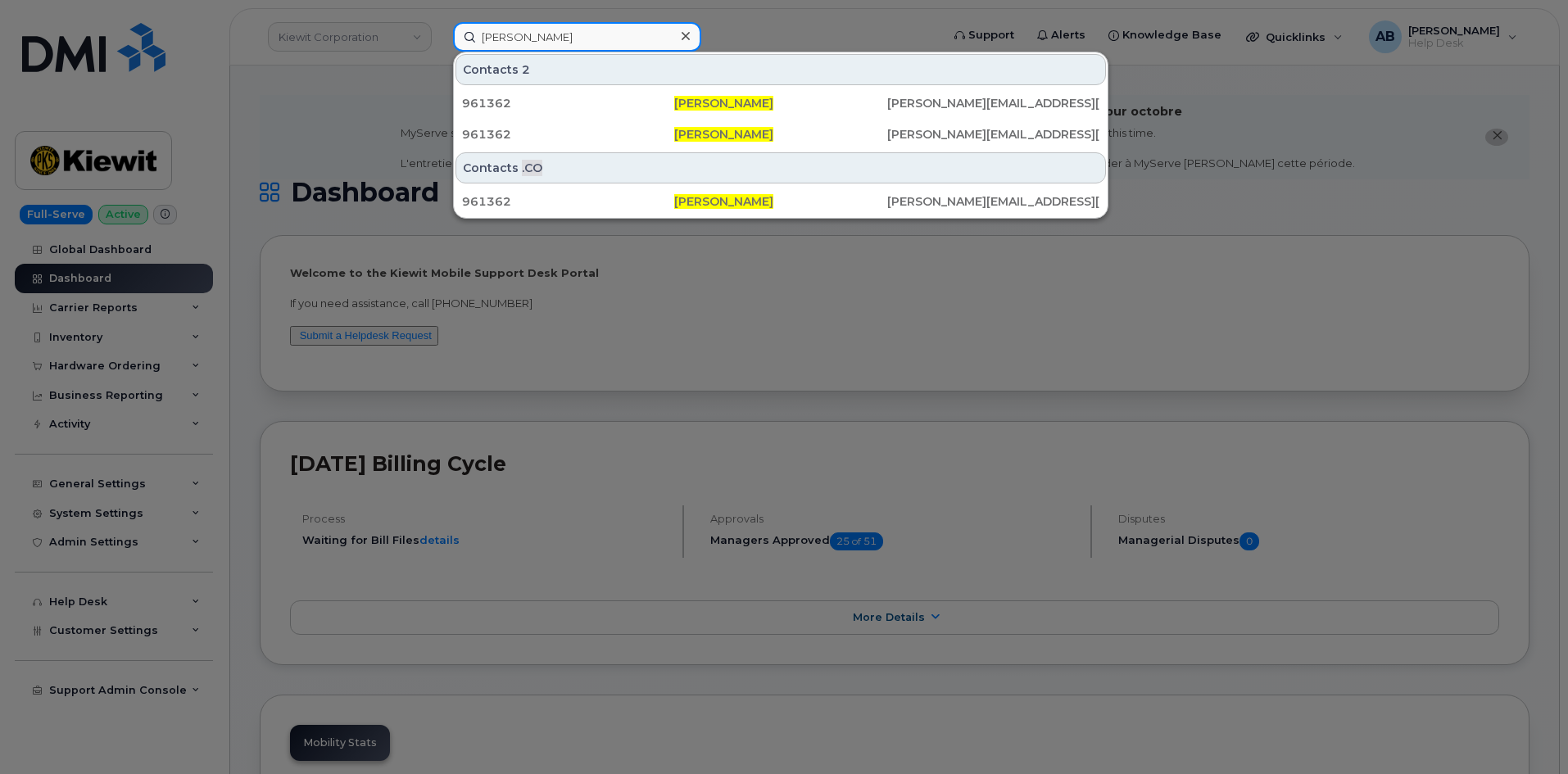
drag, startPoint x: 591, startPoint y: 33, endPoint x: 406, endPoint y: 37, distance: 185.0
click at [440, 37] on div "gerald gipe Contacts 2 961362 Gerald Gipe CHUCK.GIPE@KIEWIT.COM 961362 Gerald G…" at bounding box center [691, 37] width 503 height 29
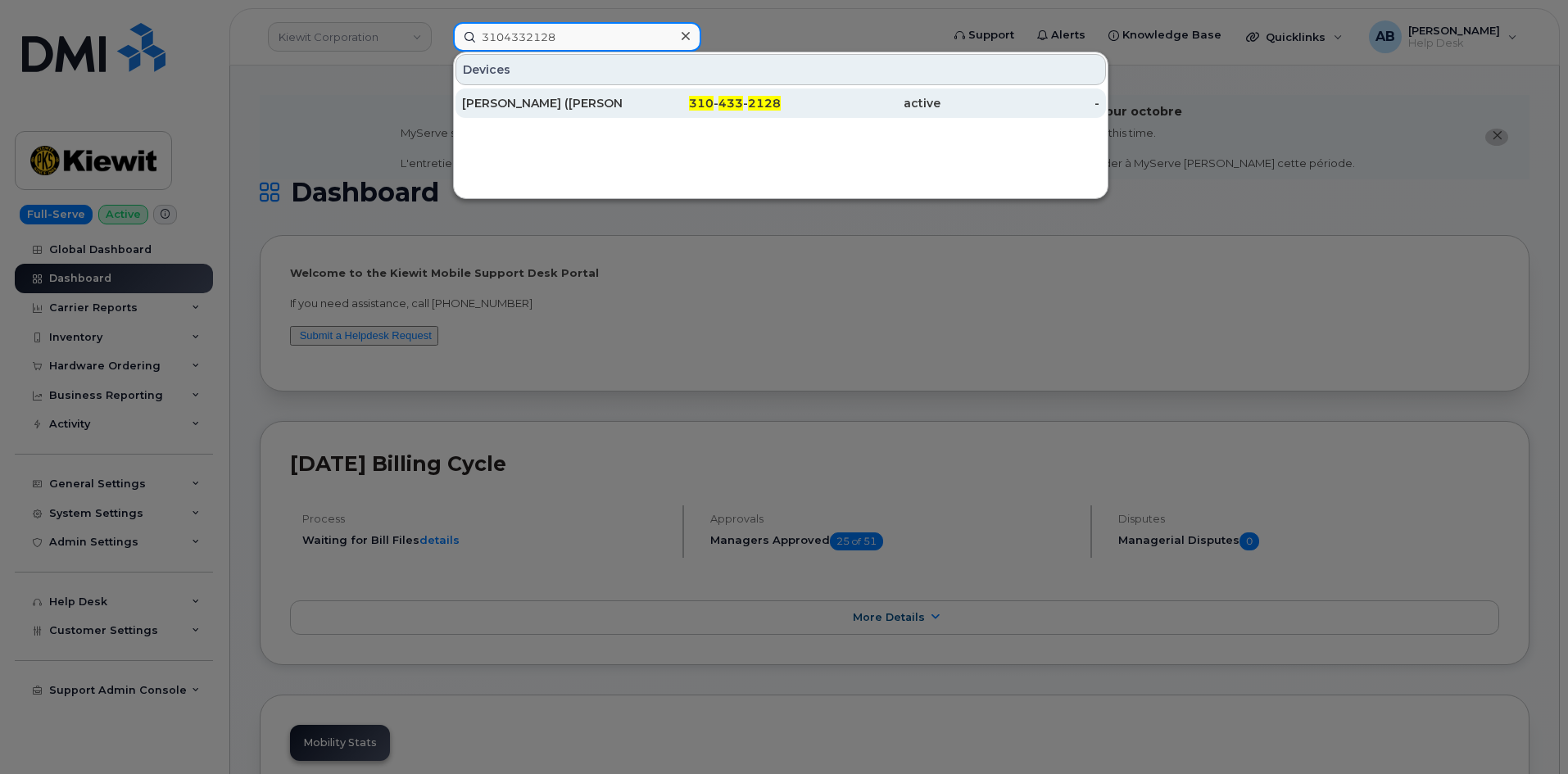
type input "3104332128"
click at [577, 106] on div "Gerald (Chuck) Gipe" at bounding box center [542, 103] width 160 height 17
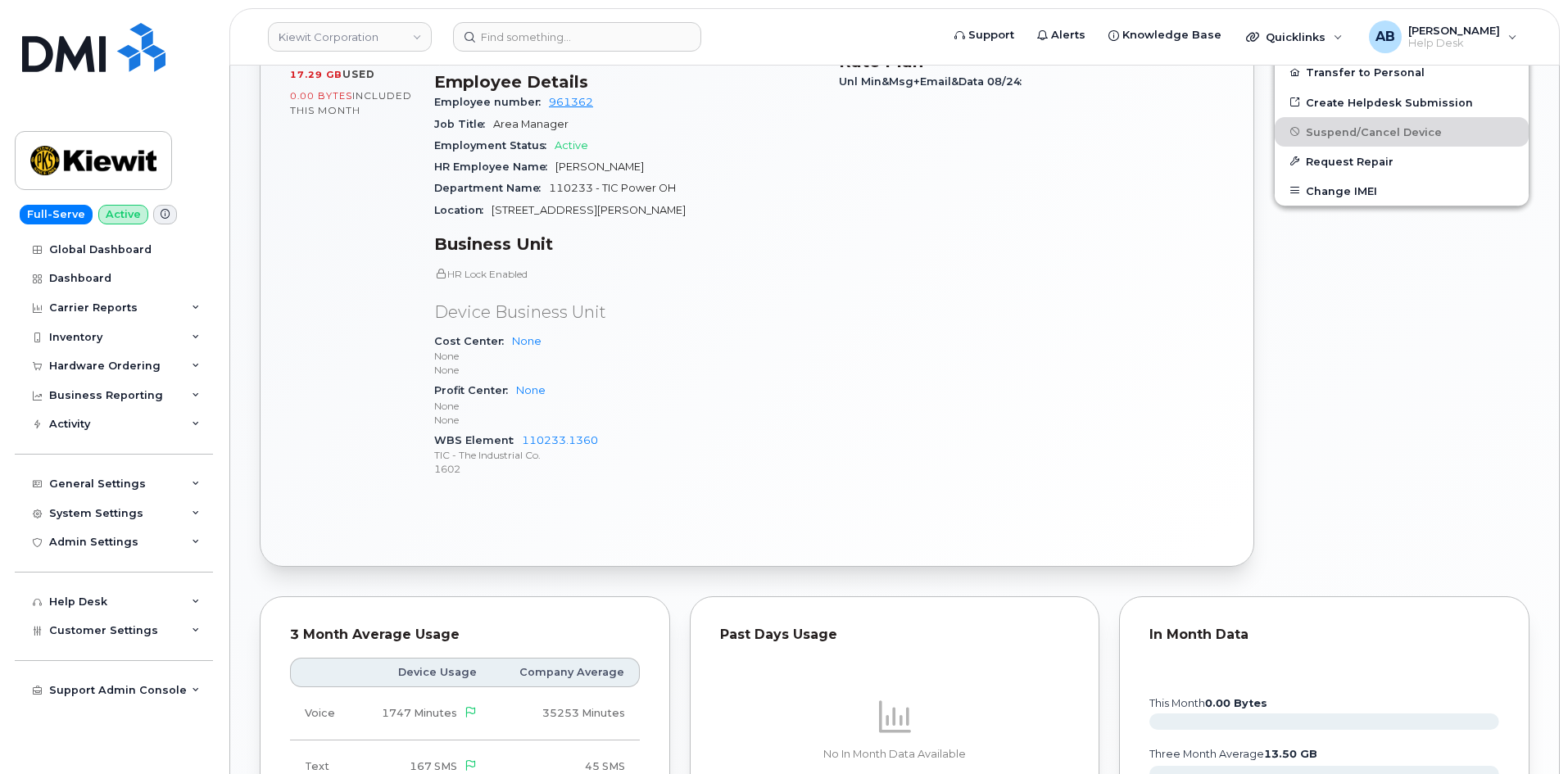
scroll to position [707, 0]
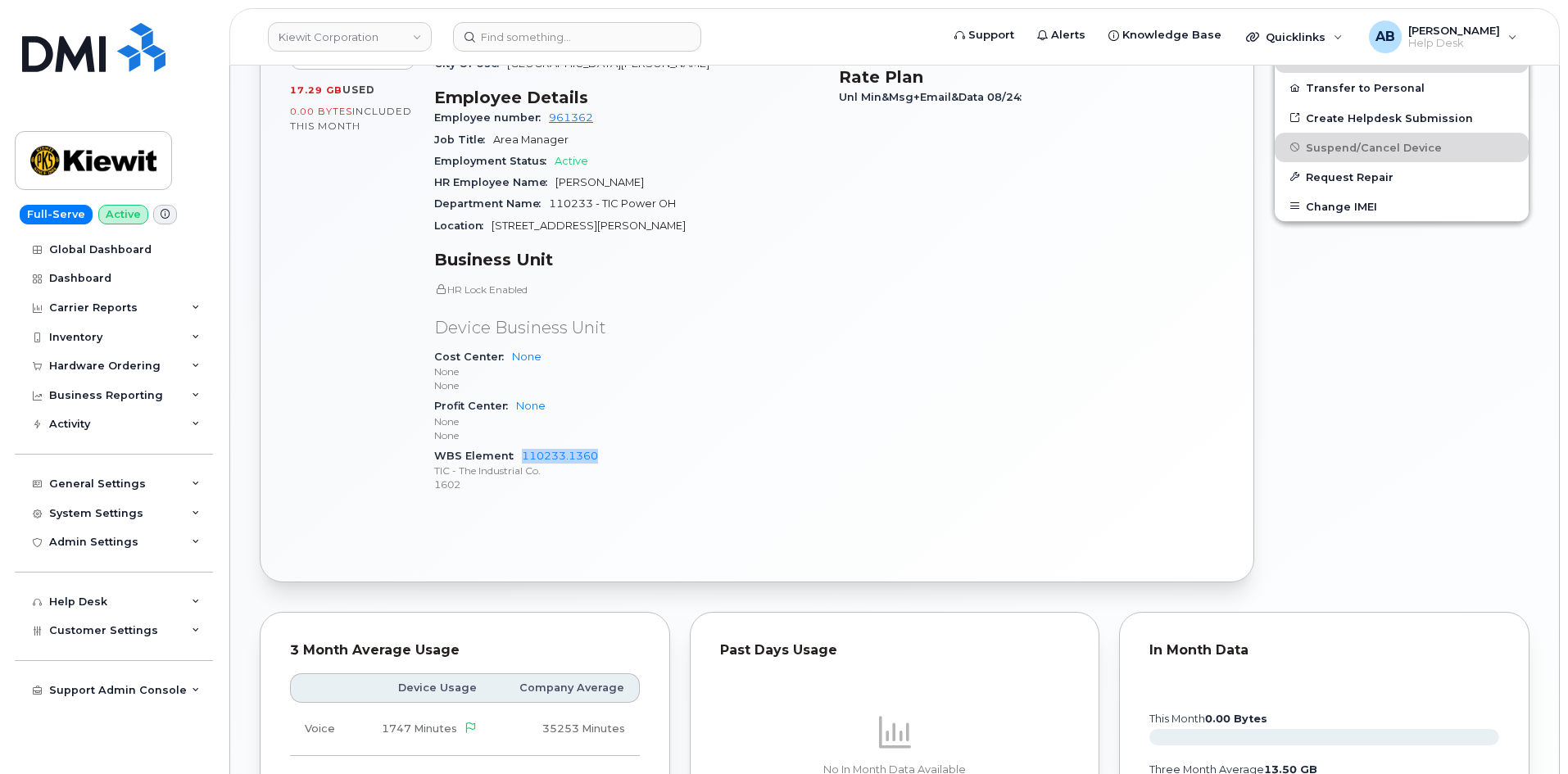
drag, startPoint x: 517, startPoint y: 438, endPoint x: 629, endPoint y: 444, distance: 112.2
click at [629, 445] on div "WBS Element 110233.1360 TIC - The Industrial Co. 1602" at bounding box center [627, 470] width 385 height 50
copy link "110233.1360"
click at [663, 396] on div "Profit Center None None None" at bounding box center [627, 420] width 385 height 50
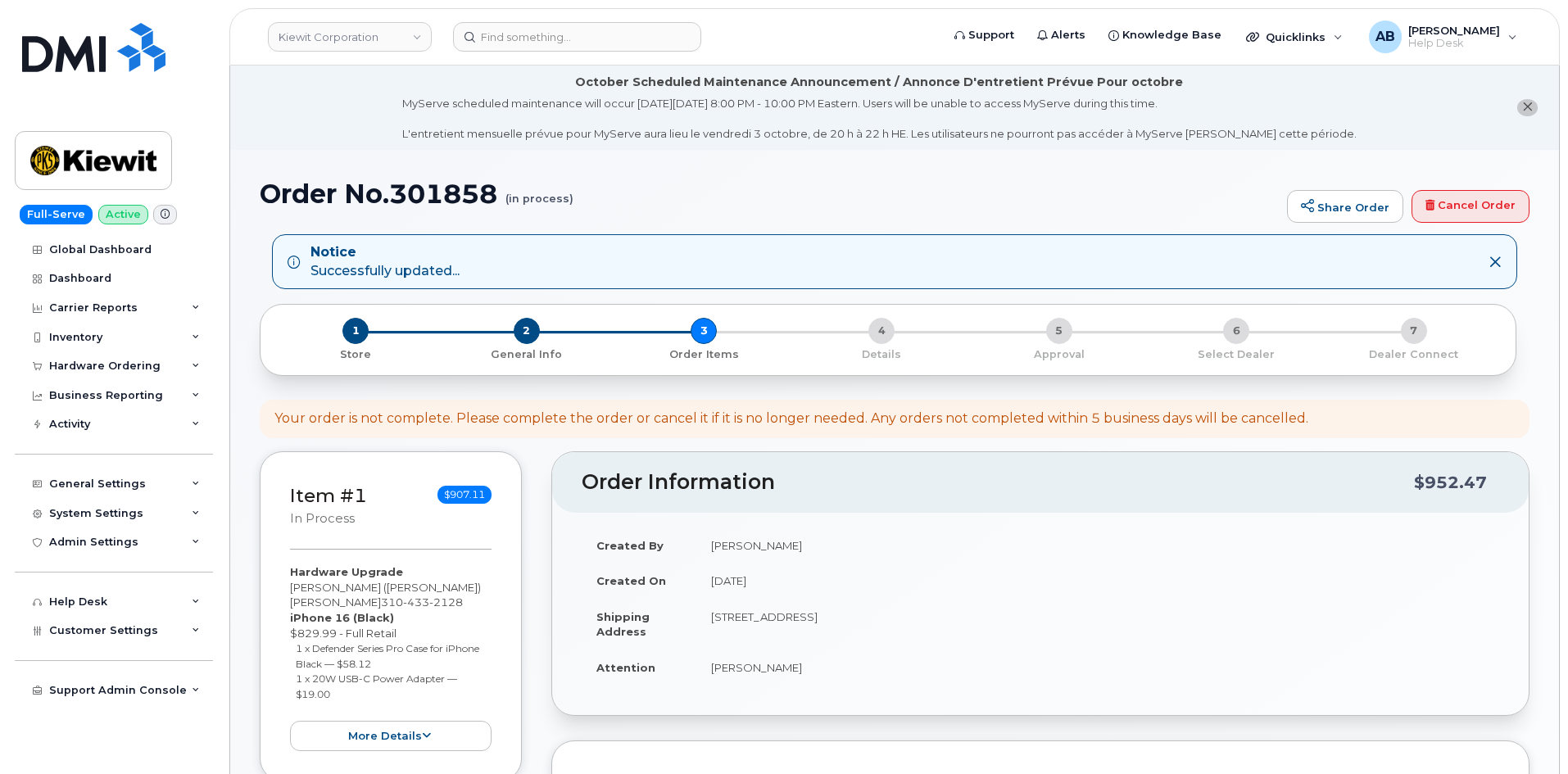
scroll to position [491, 0]
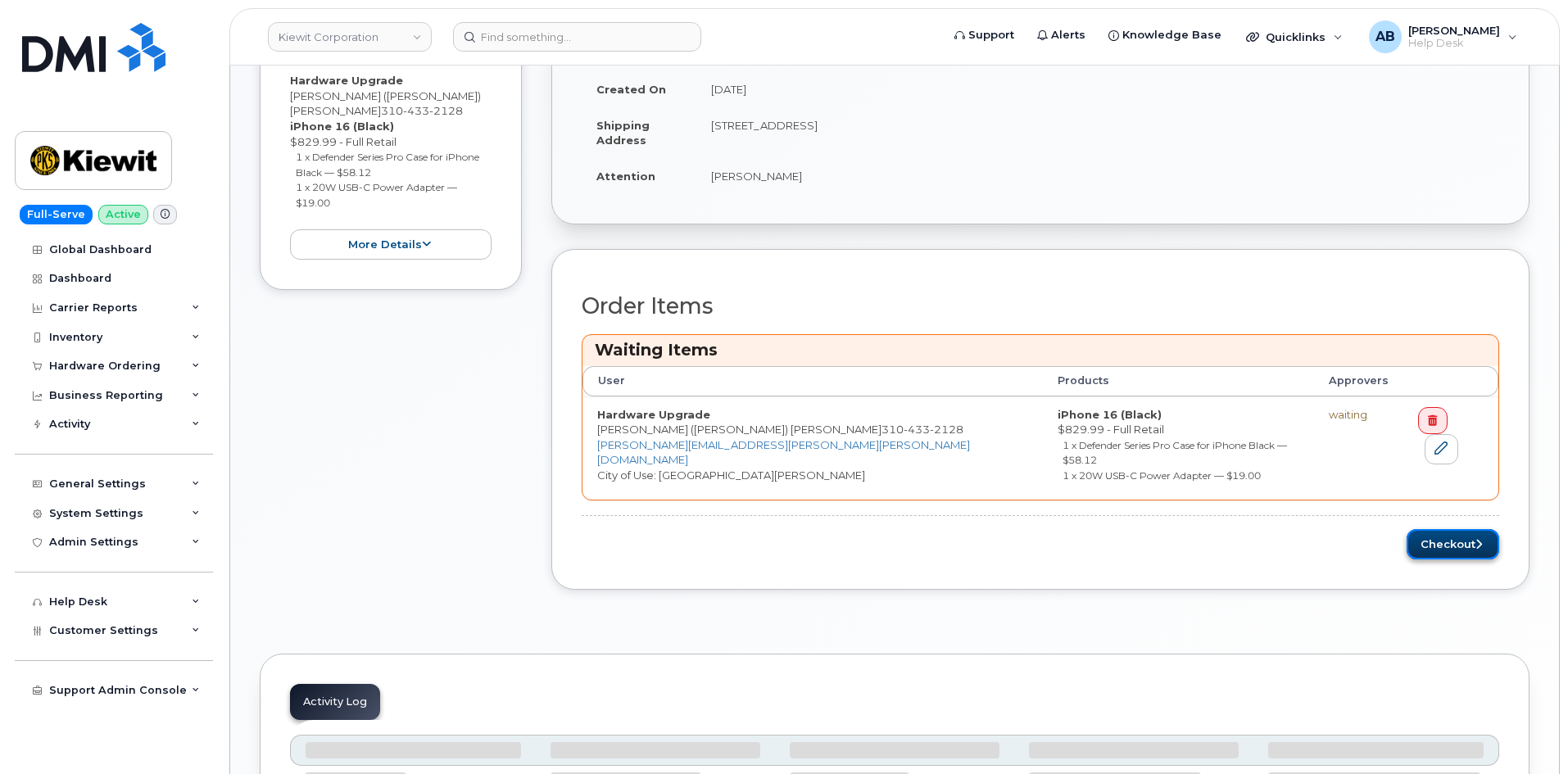
click at [1437, 529] on button "Checkout" at bounding box center [1453, 544] width 93 height 30
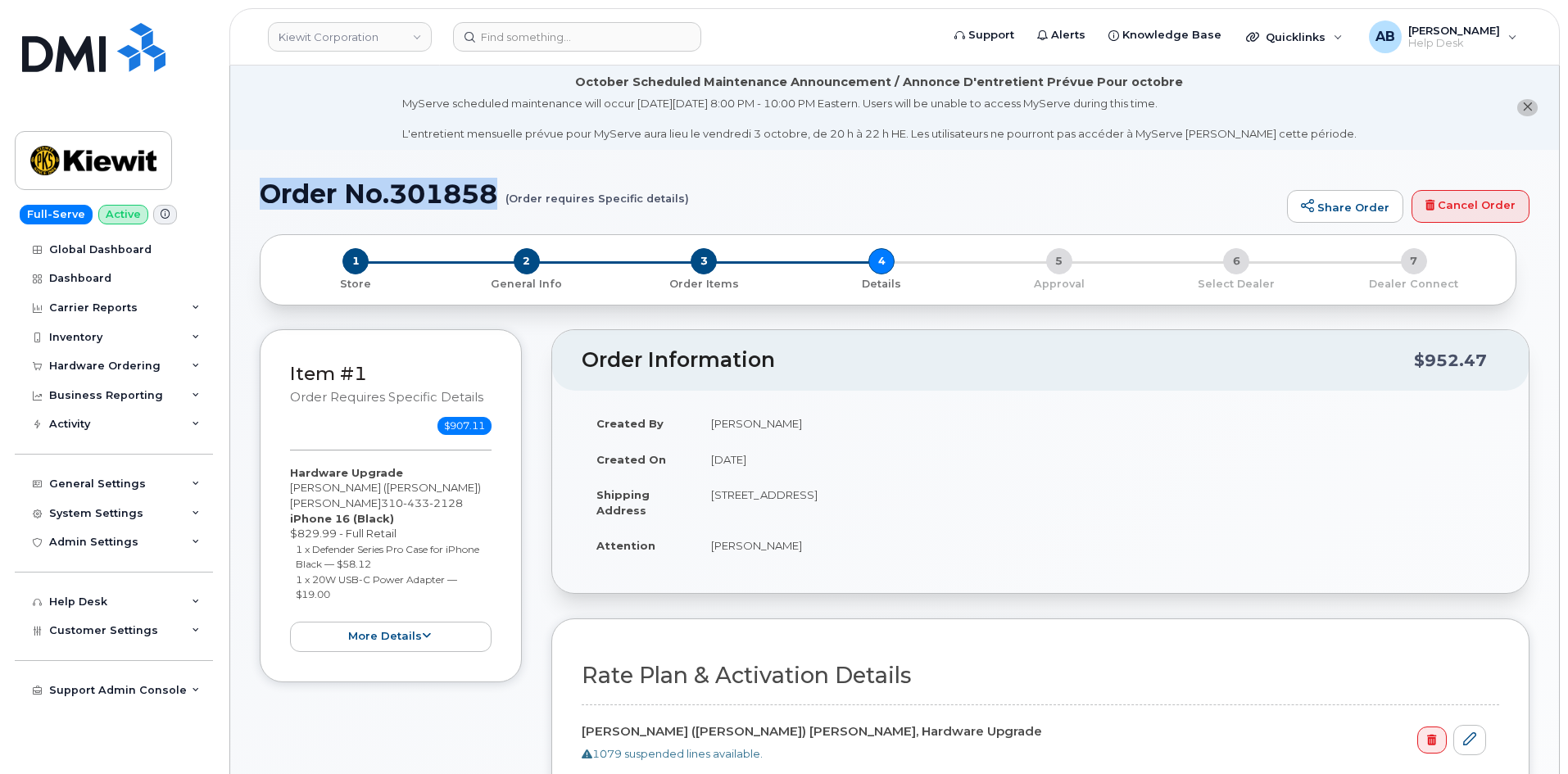
drag, startPoint x: 257, startPoint y: 188, endPoint x: 492, endPoint y: 202, distance: 235.4
copy h1 "Order No.301858"
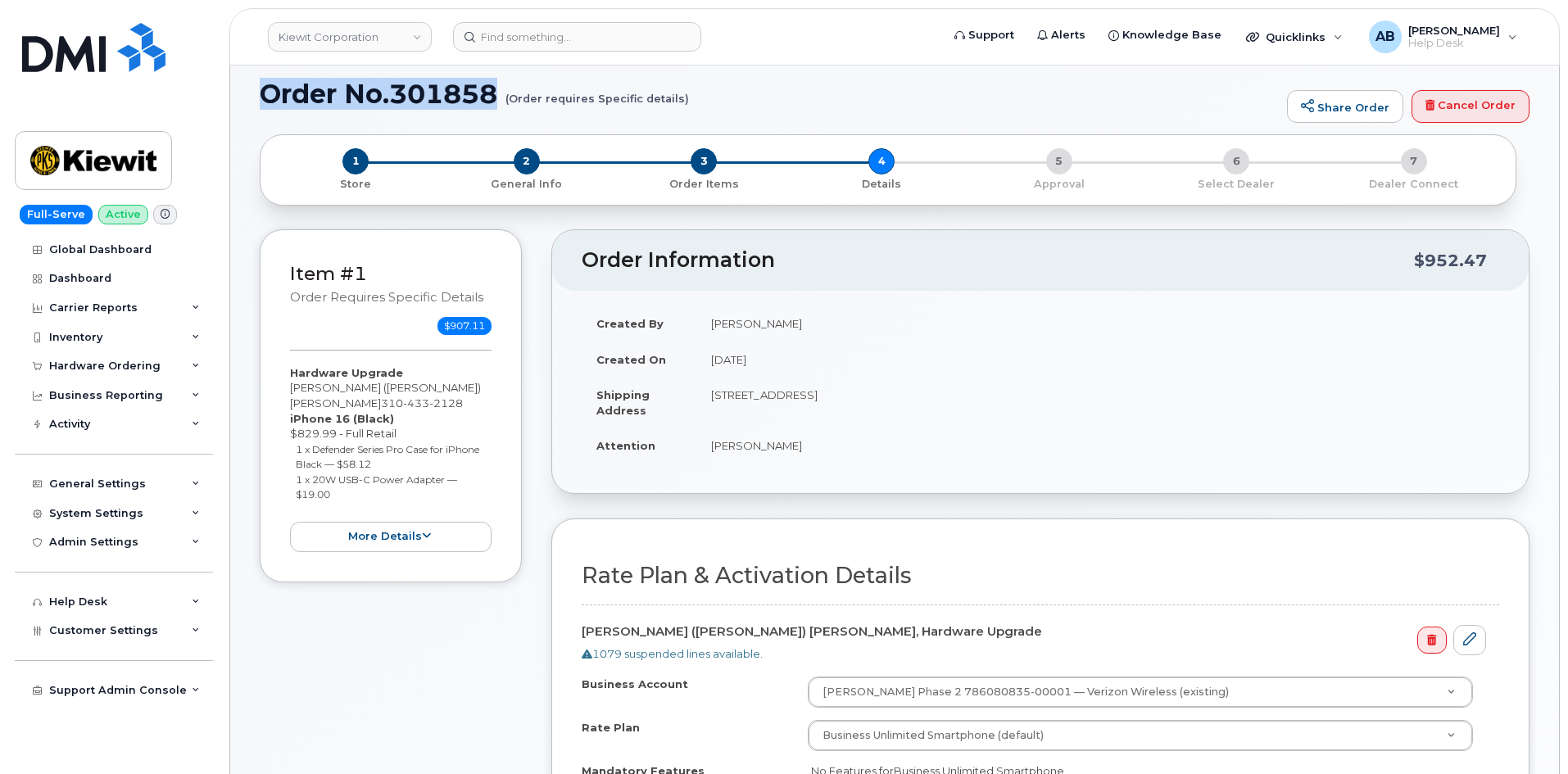
scroll to position [409, 0]
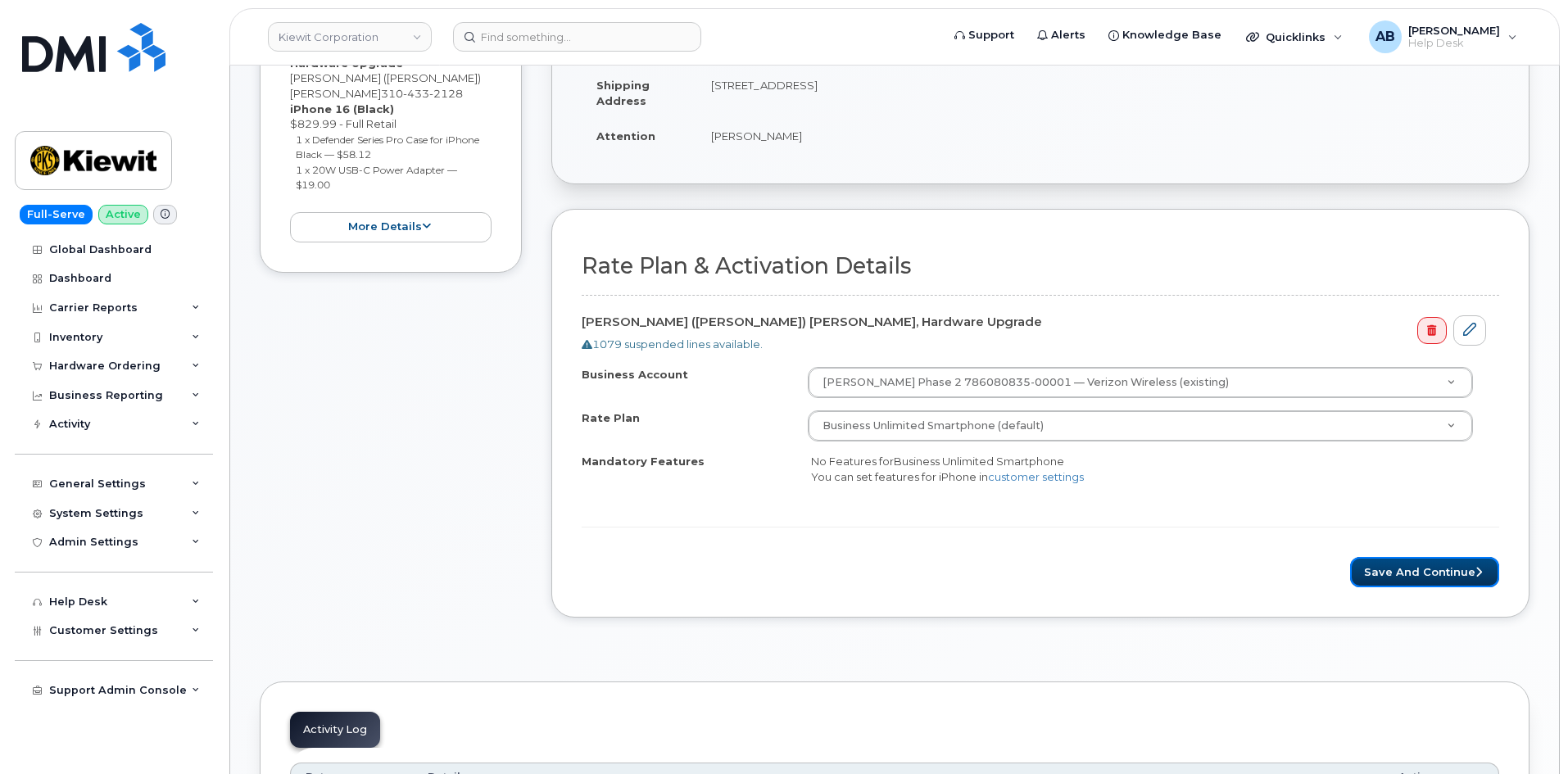
drag, startPoint x: 1383, startPoint y: 562, endPoint x: 864, endPoint y: 481, distance: 525.3
click at [1383, 562] on button "Save and Continue" at bounding box center [1425, 572] width 149 height 30
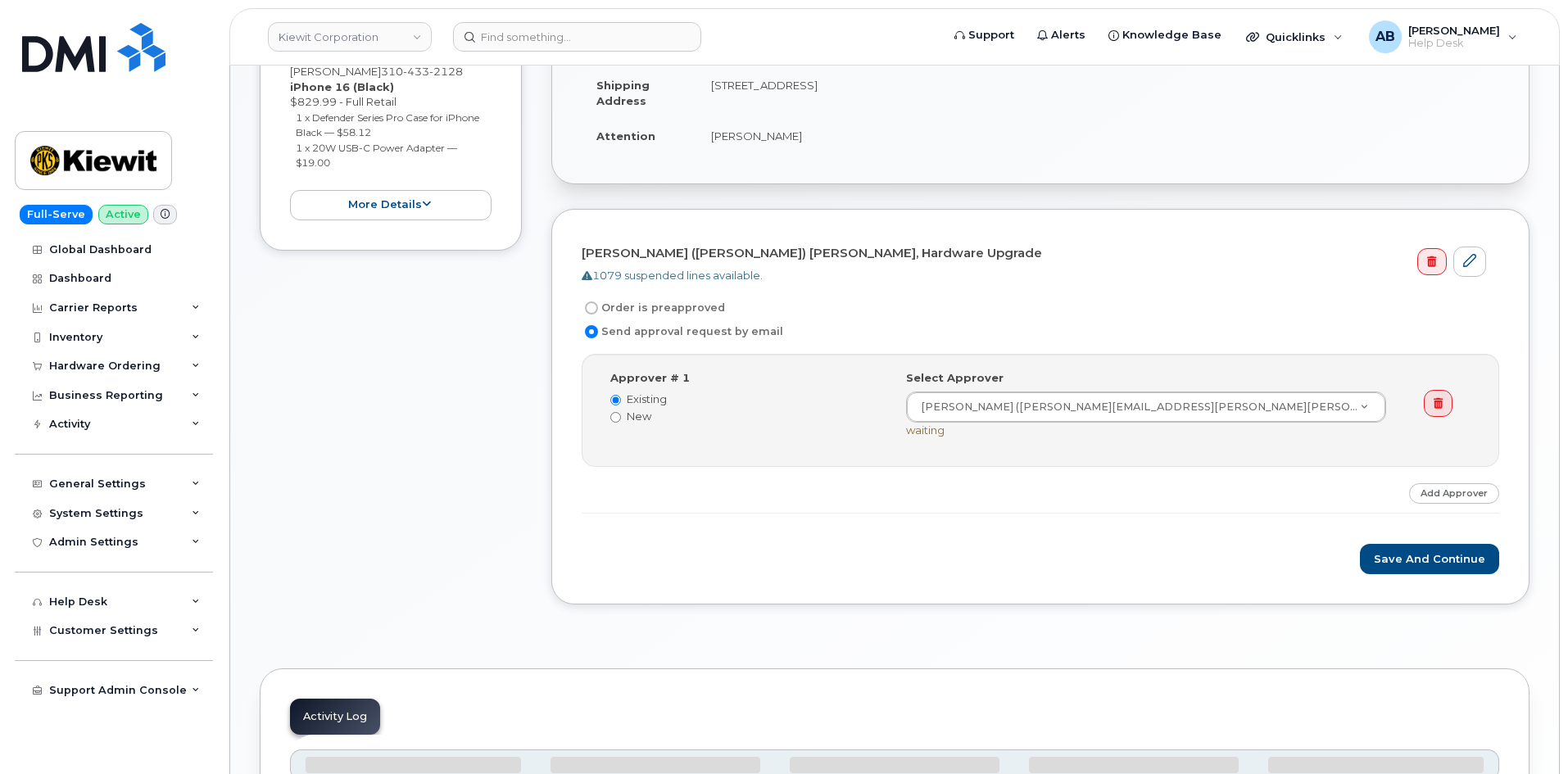
scroll to position [494, 0]
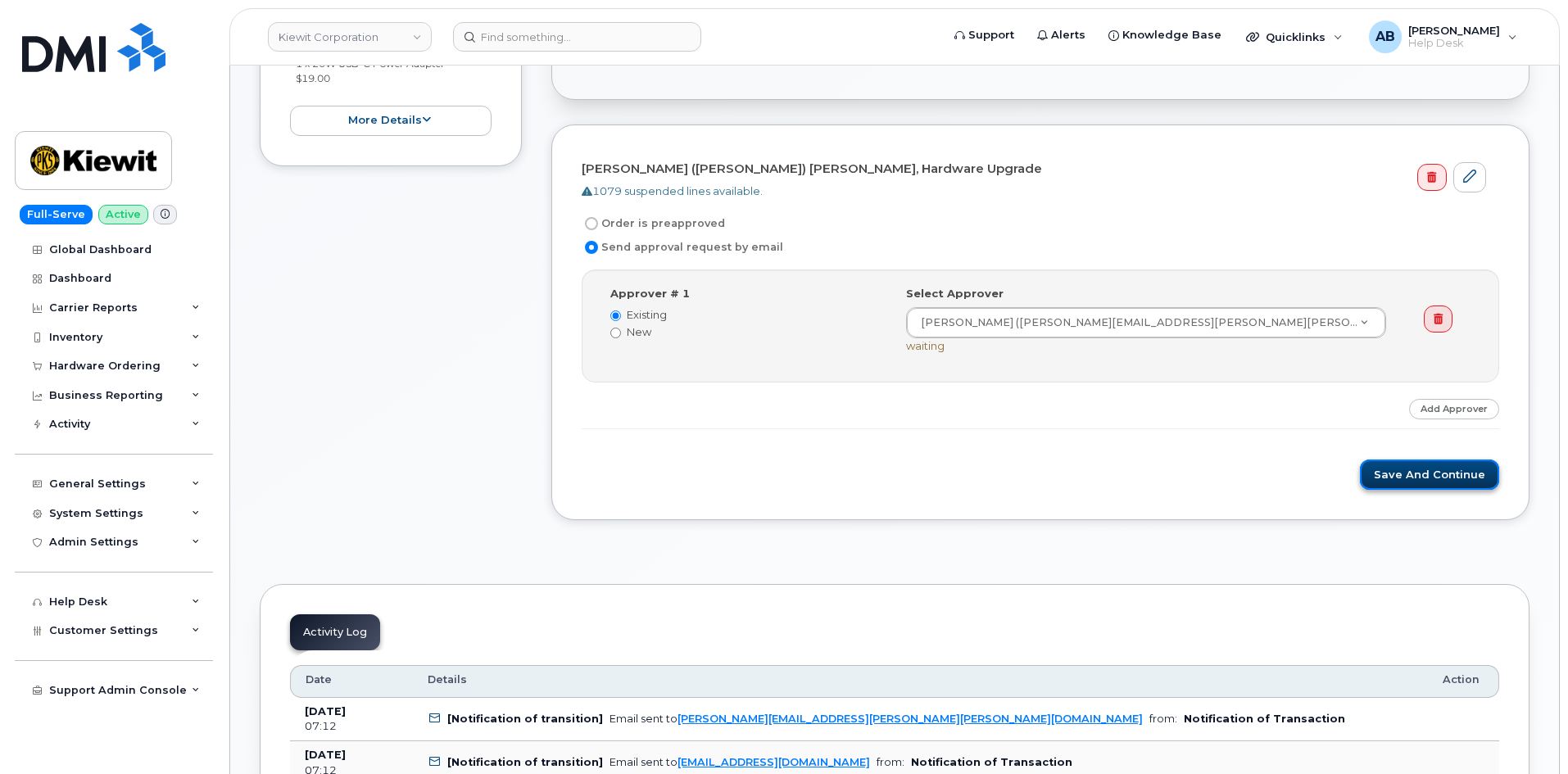
click at [1379, 480] on button "Save and Continue" at bounding box center [1430, 475] width 139 height 30
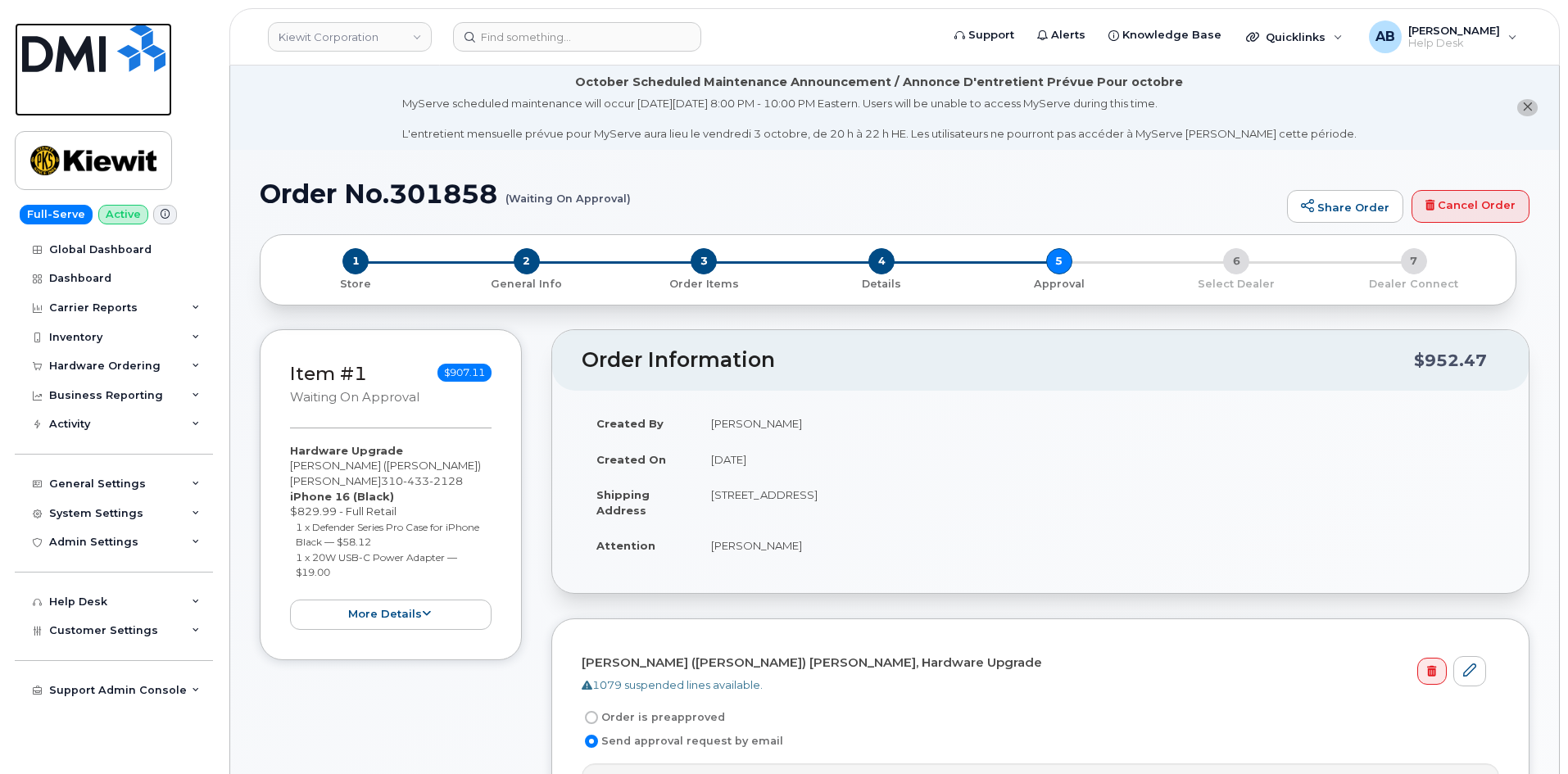
click at [97, 45] on img at bounding box center [94, 48] width 143 height 49
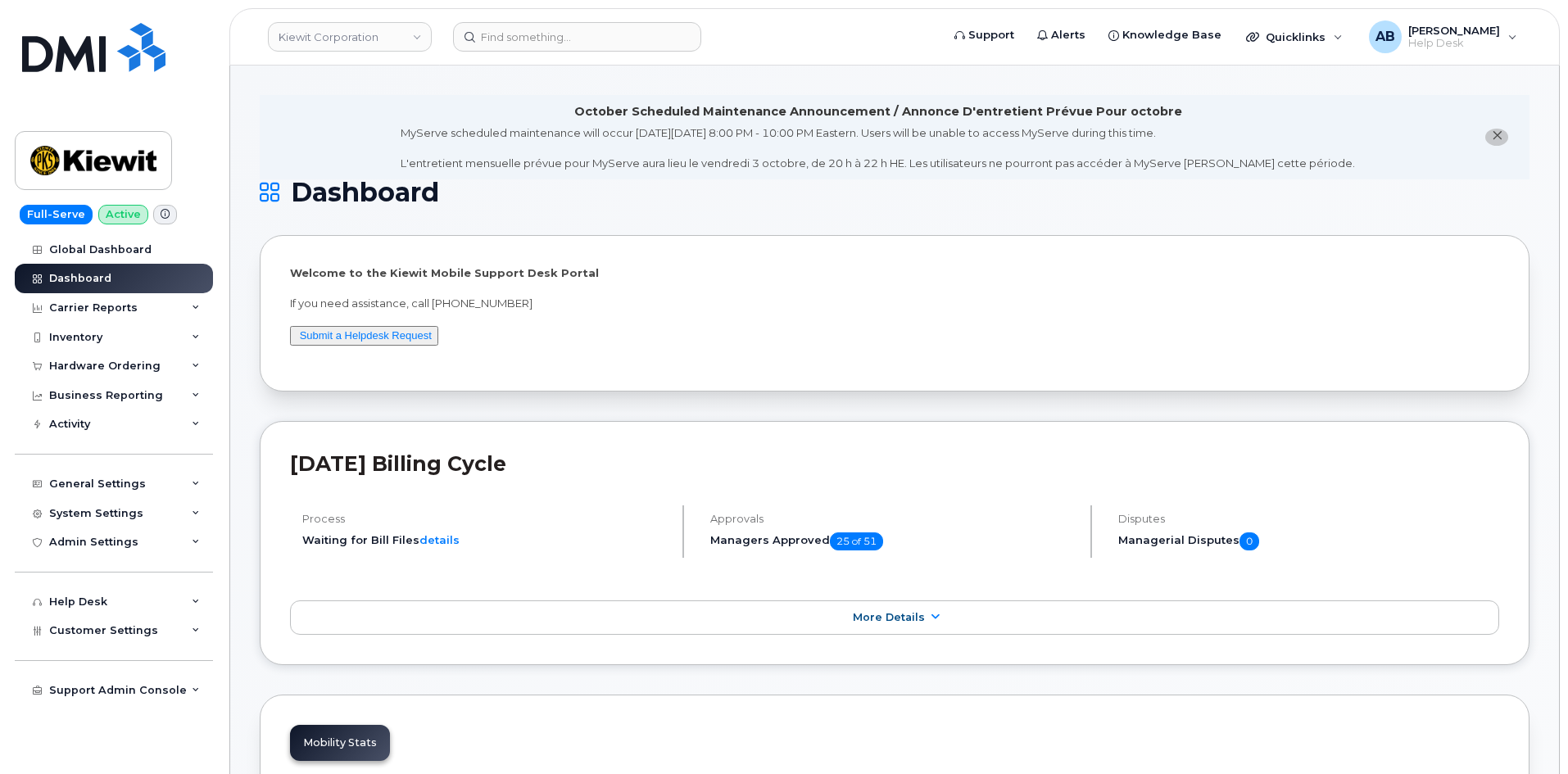
click at [434, 41] on div "Kiewit Corporation" at bounding box center [350, 37] width 180 height 33
click at [404, 37] on link "Kiewit Corporation" at bounding box center [350, 37] width 164 height 29
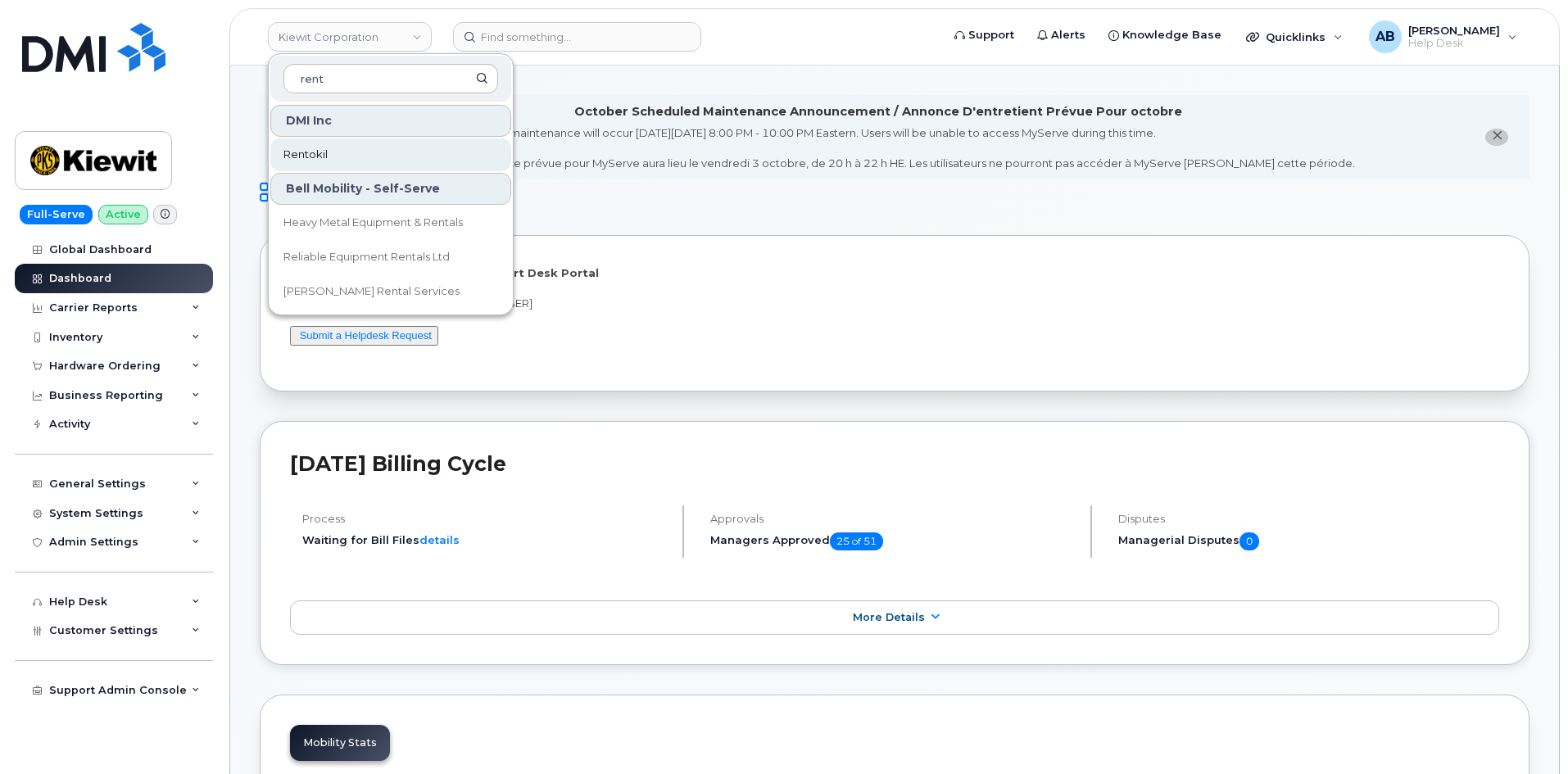
type input "rent"
click at [367, 158] on link "Rentokil" at bounding box center [390, 155] width 241 height 33
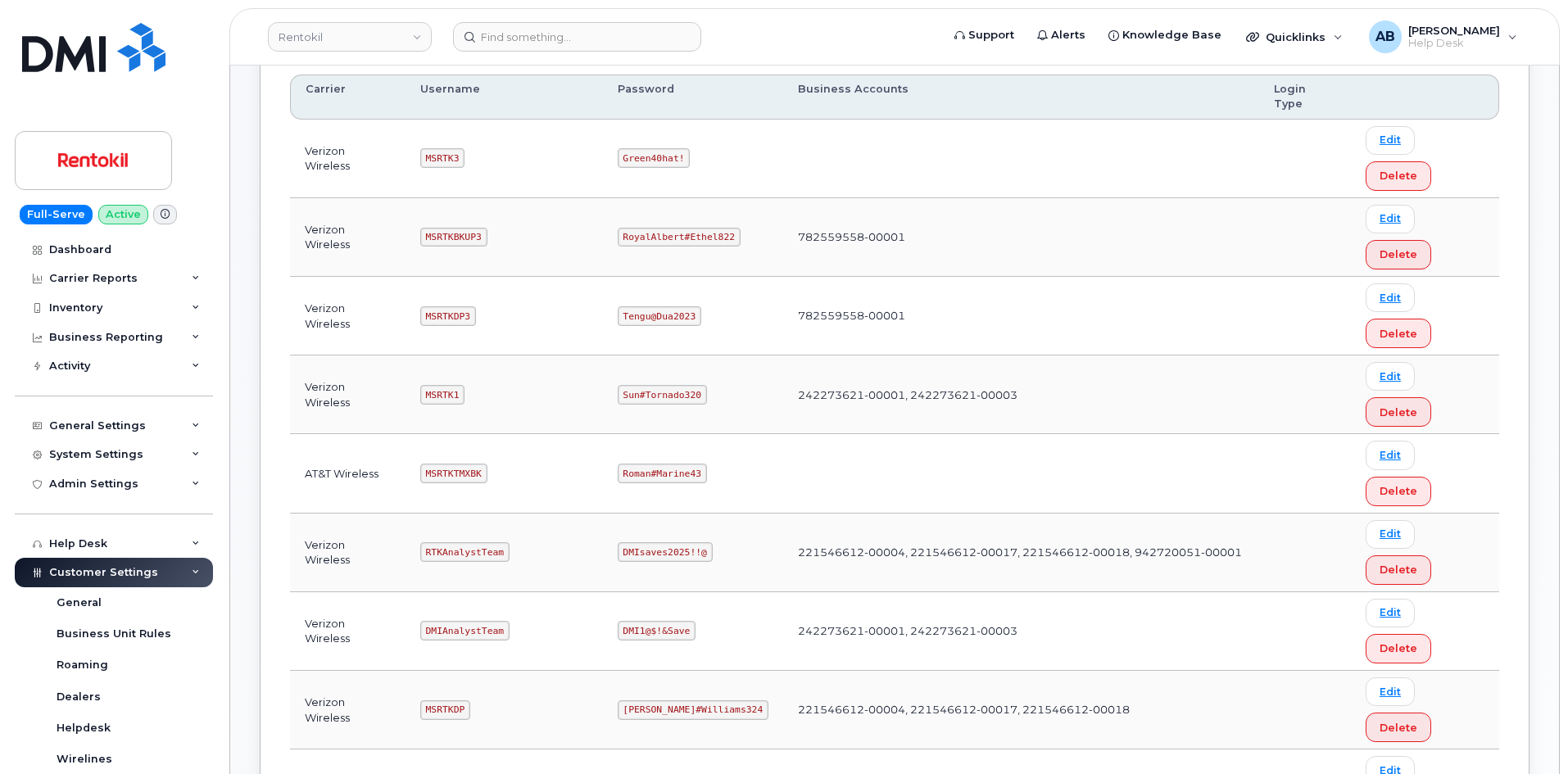
scroll to position [246, 0]
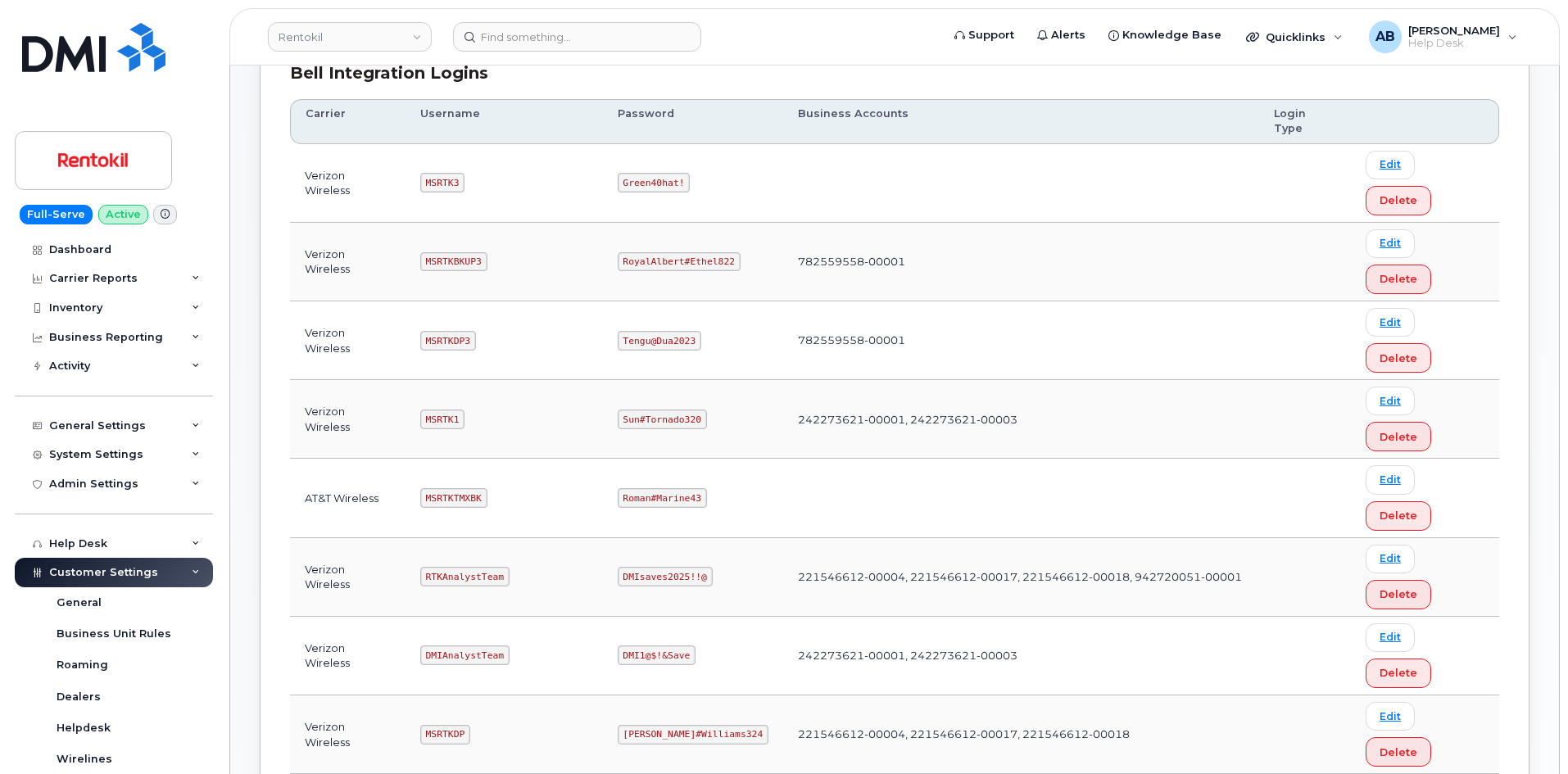
copy code "[EMAIL_ADDRESS][DOMAIN_NAME]"
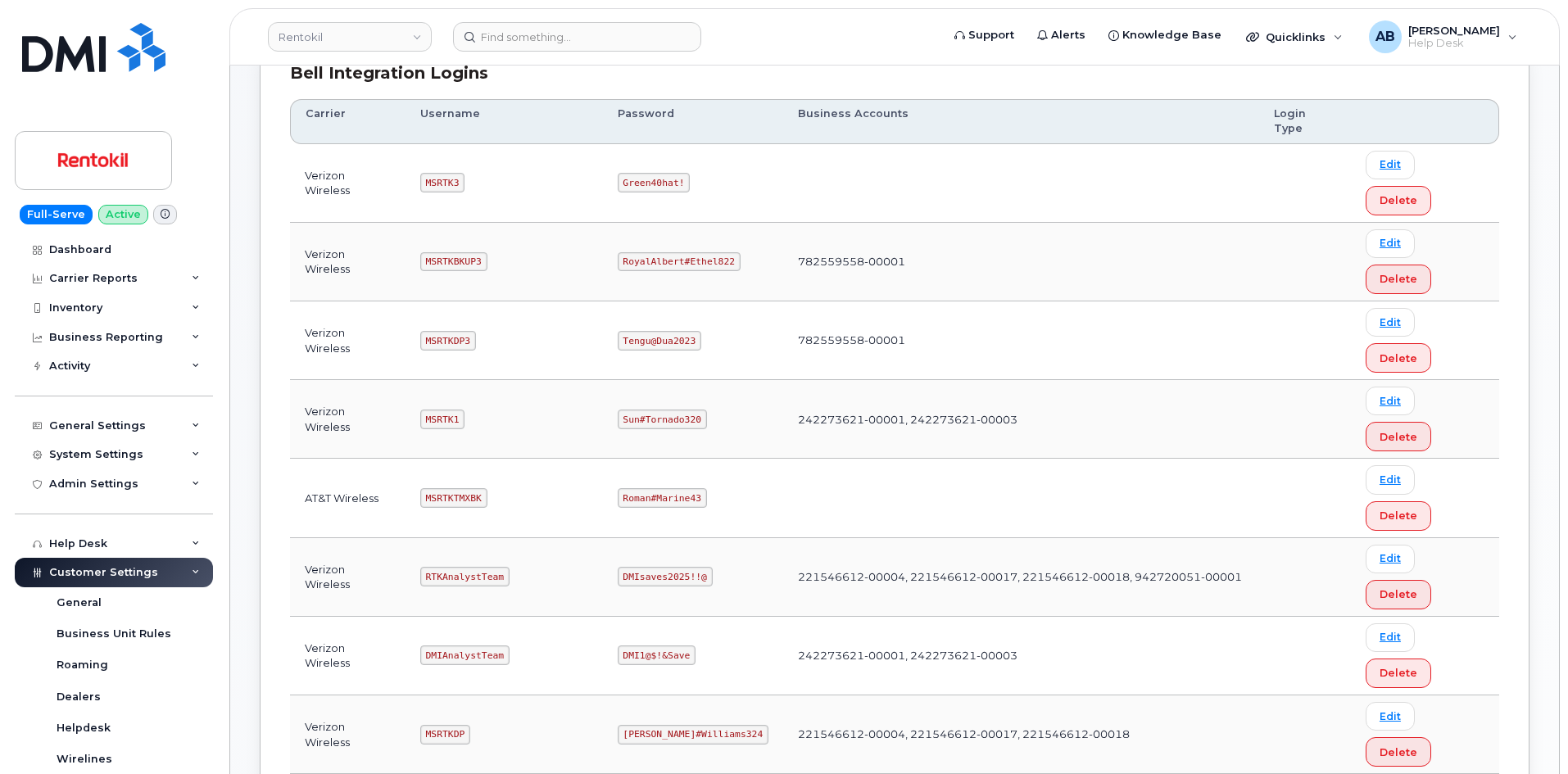
copy code "Coventry#Hoard327"
click at [1052, 538] on td "221546612-00004, 221546612-00017, 221546612-00018, 942720051-00001" at bounding box center [1021, 577] width 476 height 79
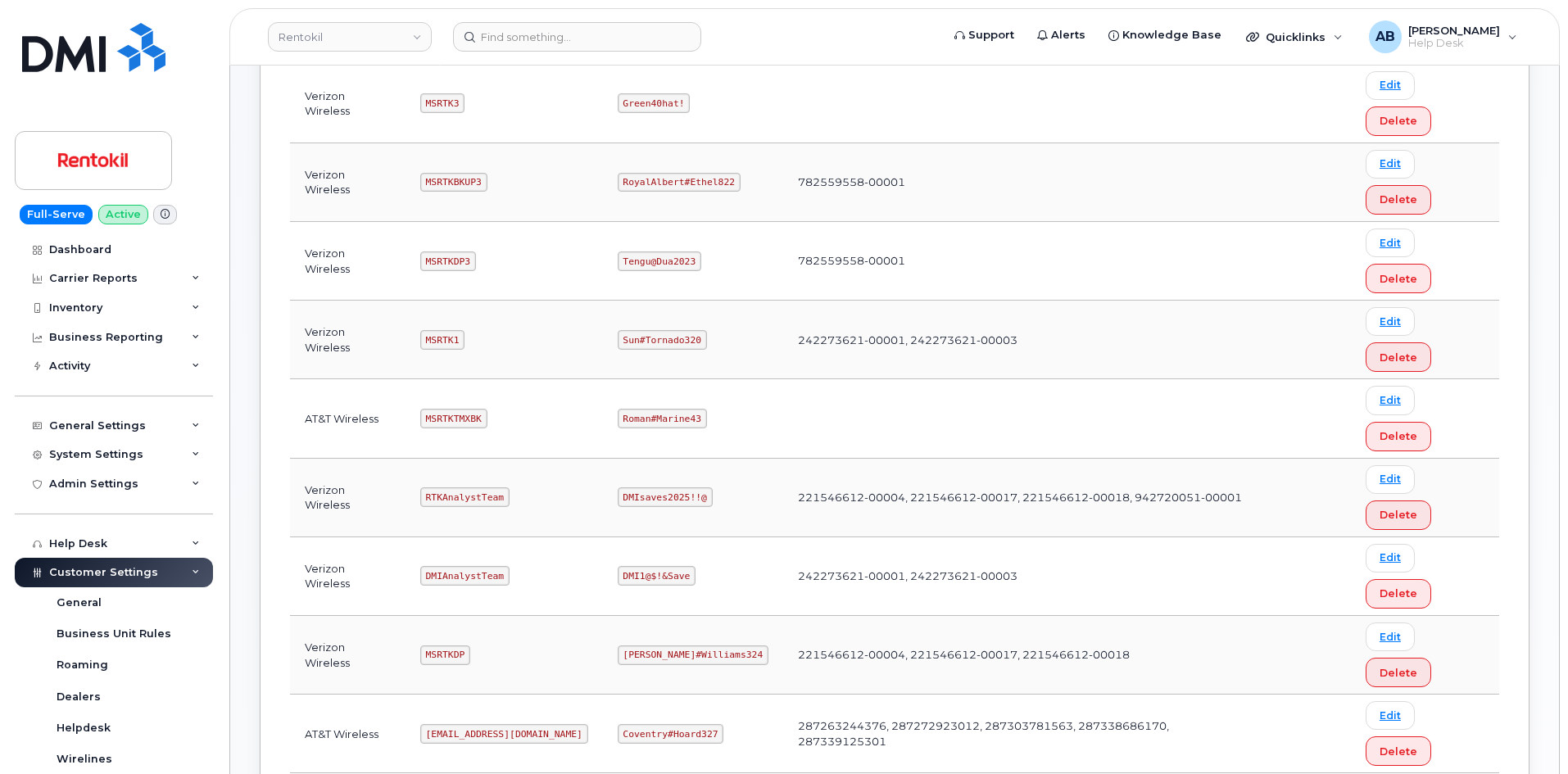
scroll to position [325, 0]
click at [489, 725] on code "[EMAIL_ADDRESS][DOMAIN_NAME]" at bounding box center [504, 735] width 168 height 19
copy code "[EMAIL_ADDRESS][DOMAIN_NAME]"
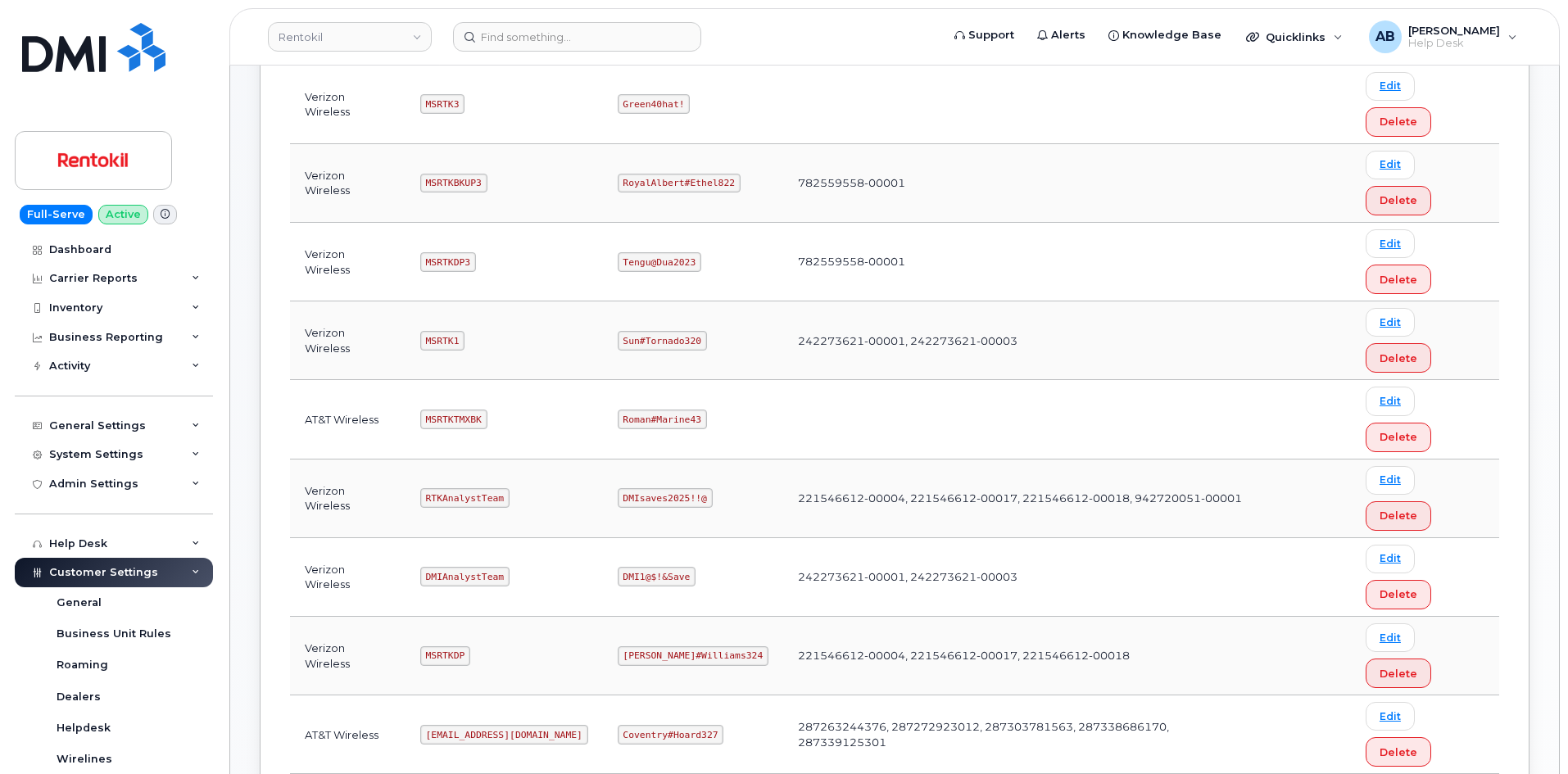
click at [679, 725] on code "Coventry#Hoard327" at bounding box center [670, 735] width 106 height 19
copy code "Coventry#Hoard327"
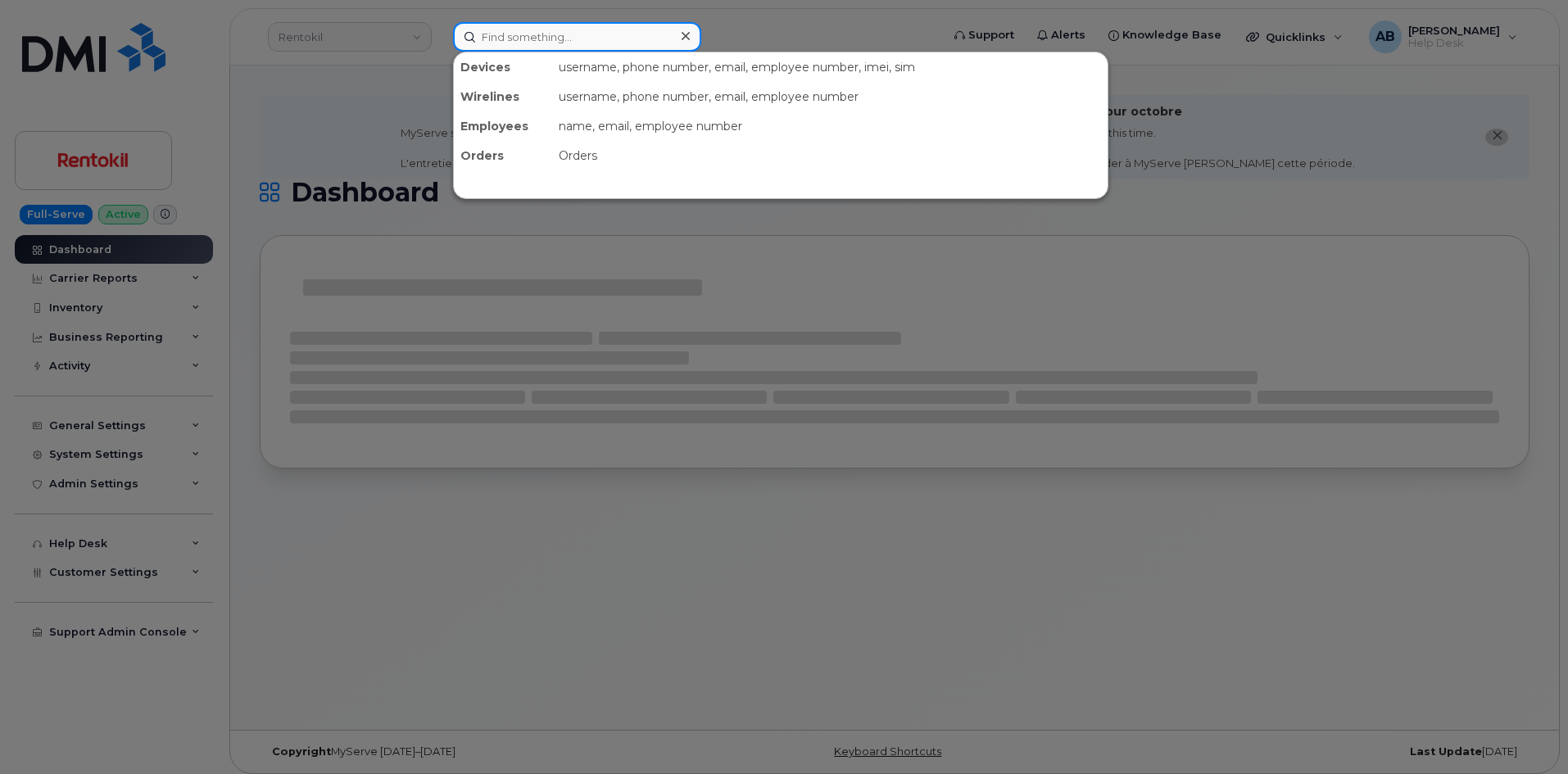
click at [603, 40] on input at bounding box center [577, 37] width 249 height 29
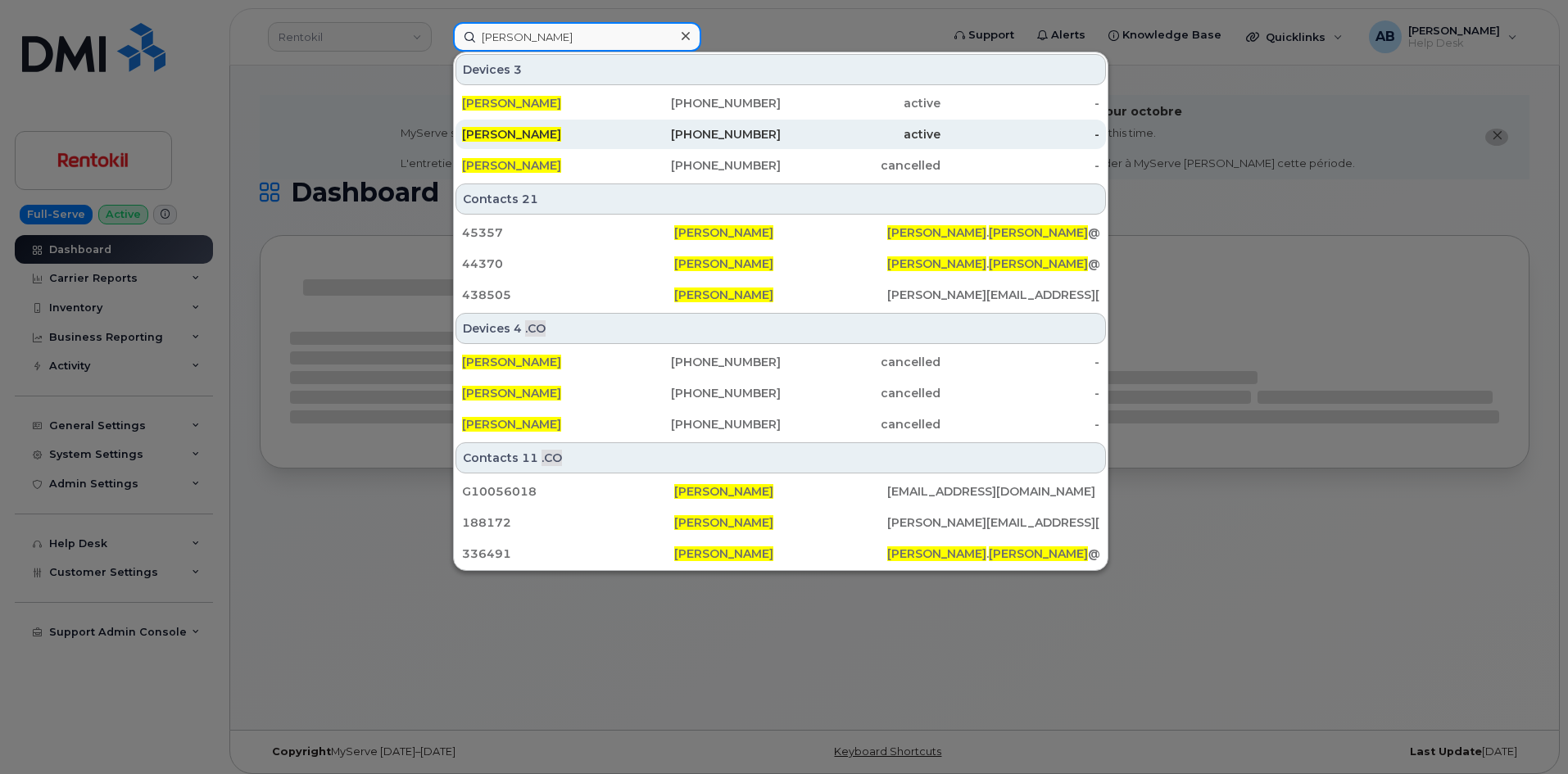
type input "[PERSON_NAME]"
click at [794, 142] on div "active" at bounding box center [860, 135] width 160 height 29
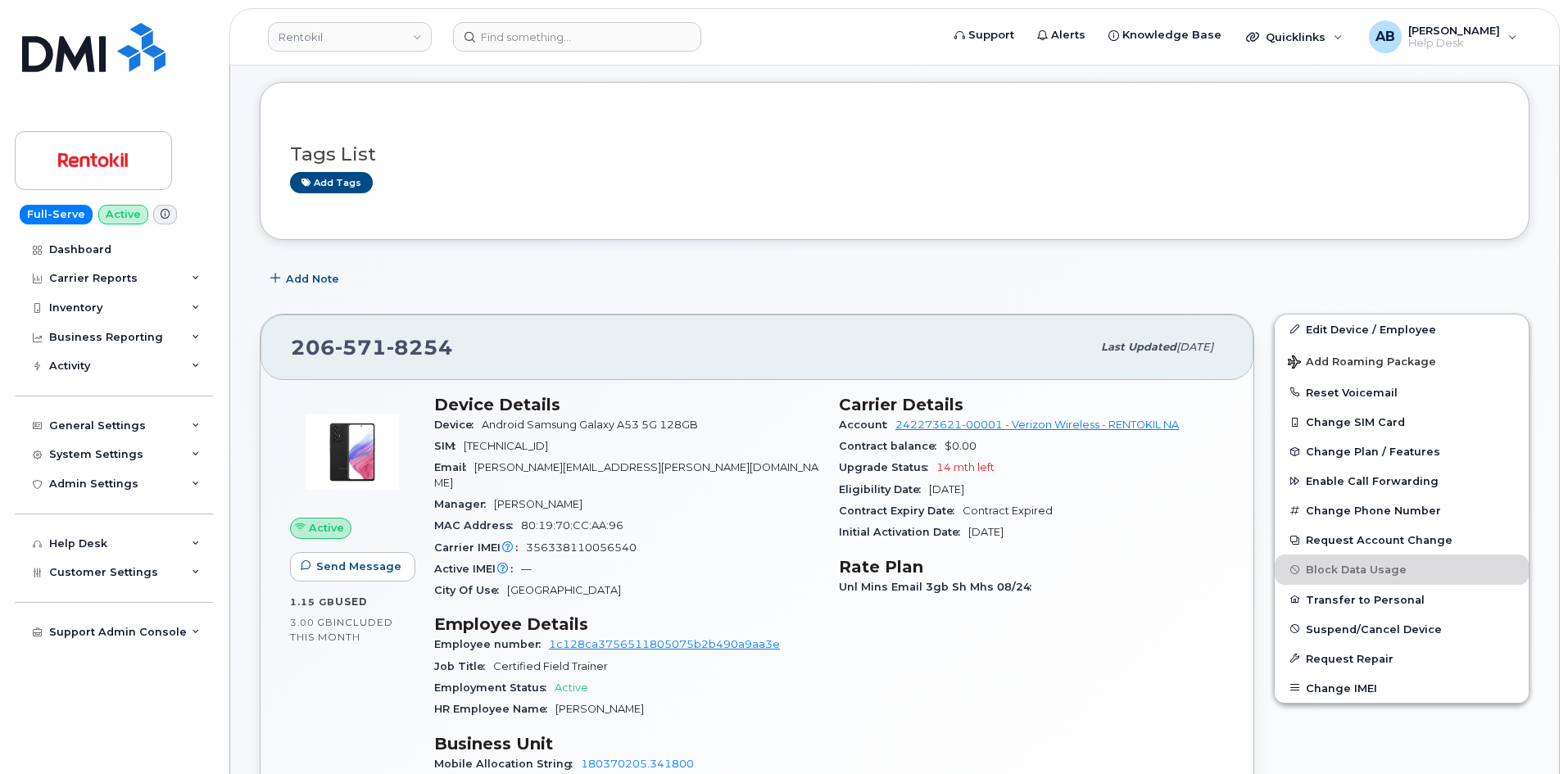
scroll to position [164, 0]
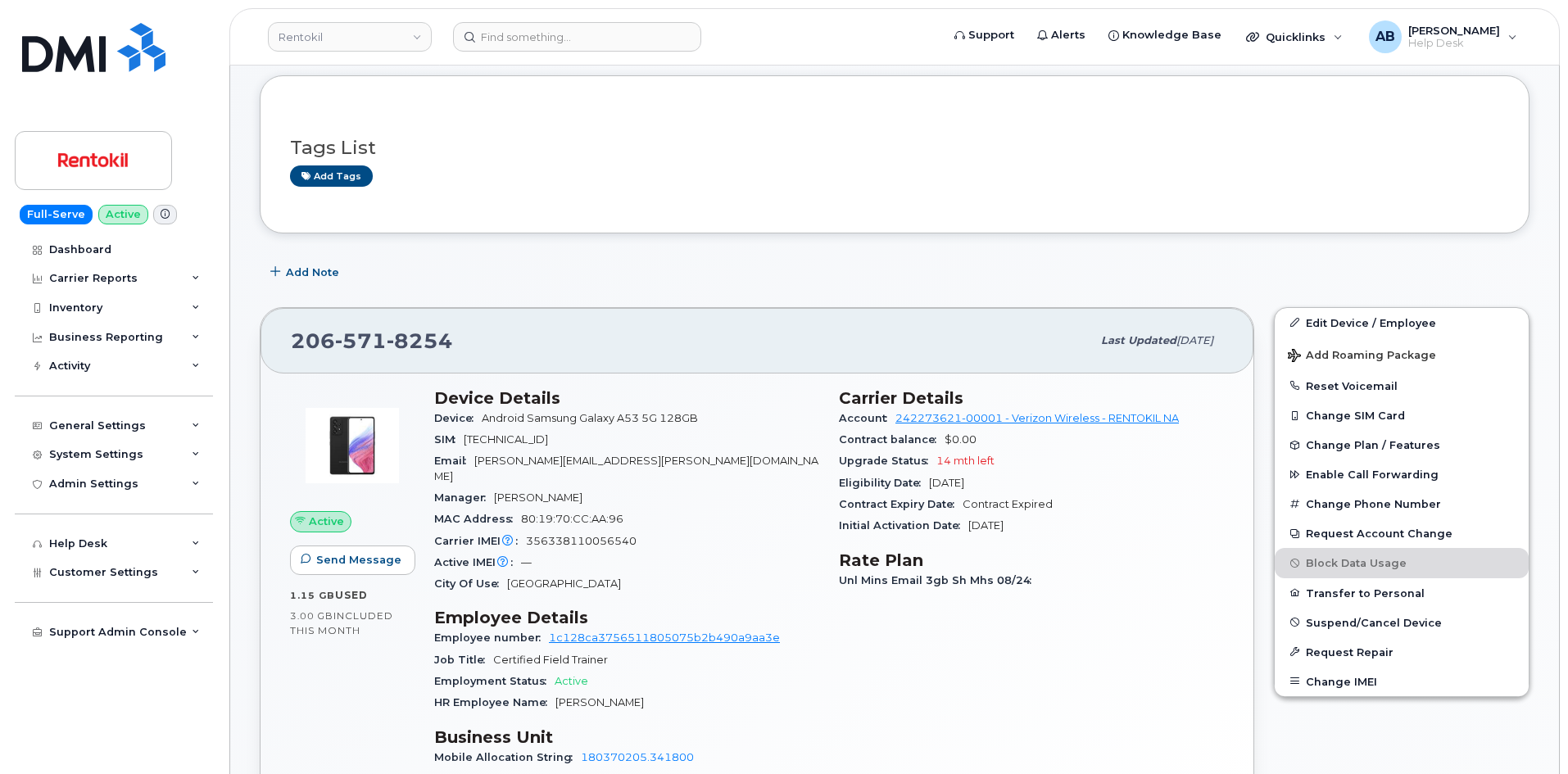
click at [359, 336] on span "571" at bounding box center [361, 340] width 52 height 24
copy span "[PHONE_NUMBER]"
click at [602, 332] on div "[PHONE_NUMBER]" at bounding box center [690, 340] width 800 height 34
click at [387, 329] on span "8254" at bounding box center [420, 340] width 66 height 24
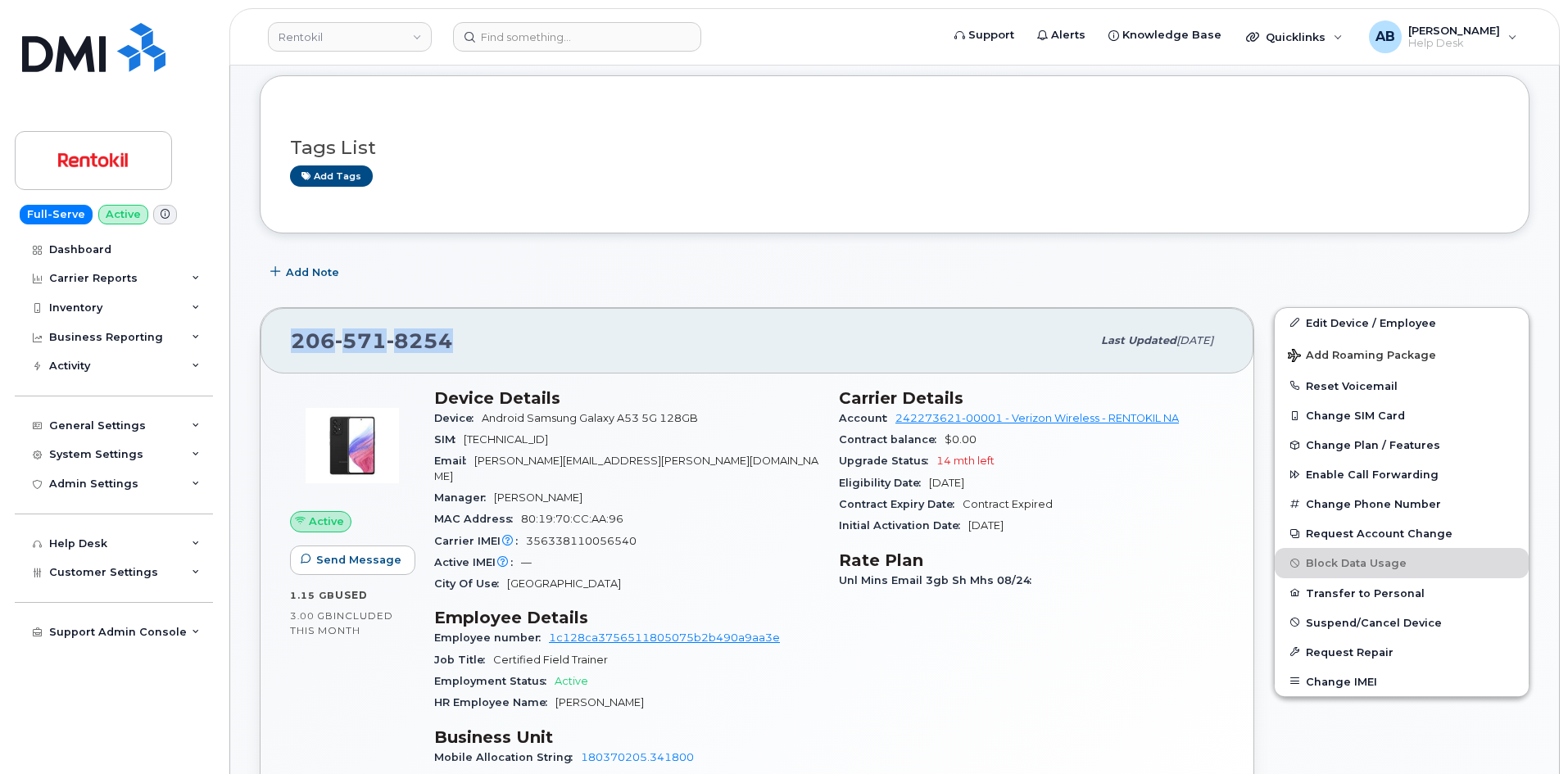
click at [387, 329] on span "8254" at bounding box center [420, 340] width 66 height 24
copy span "[PHONE_NUMBER]"
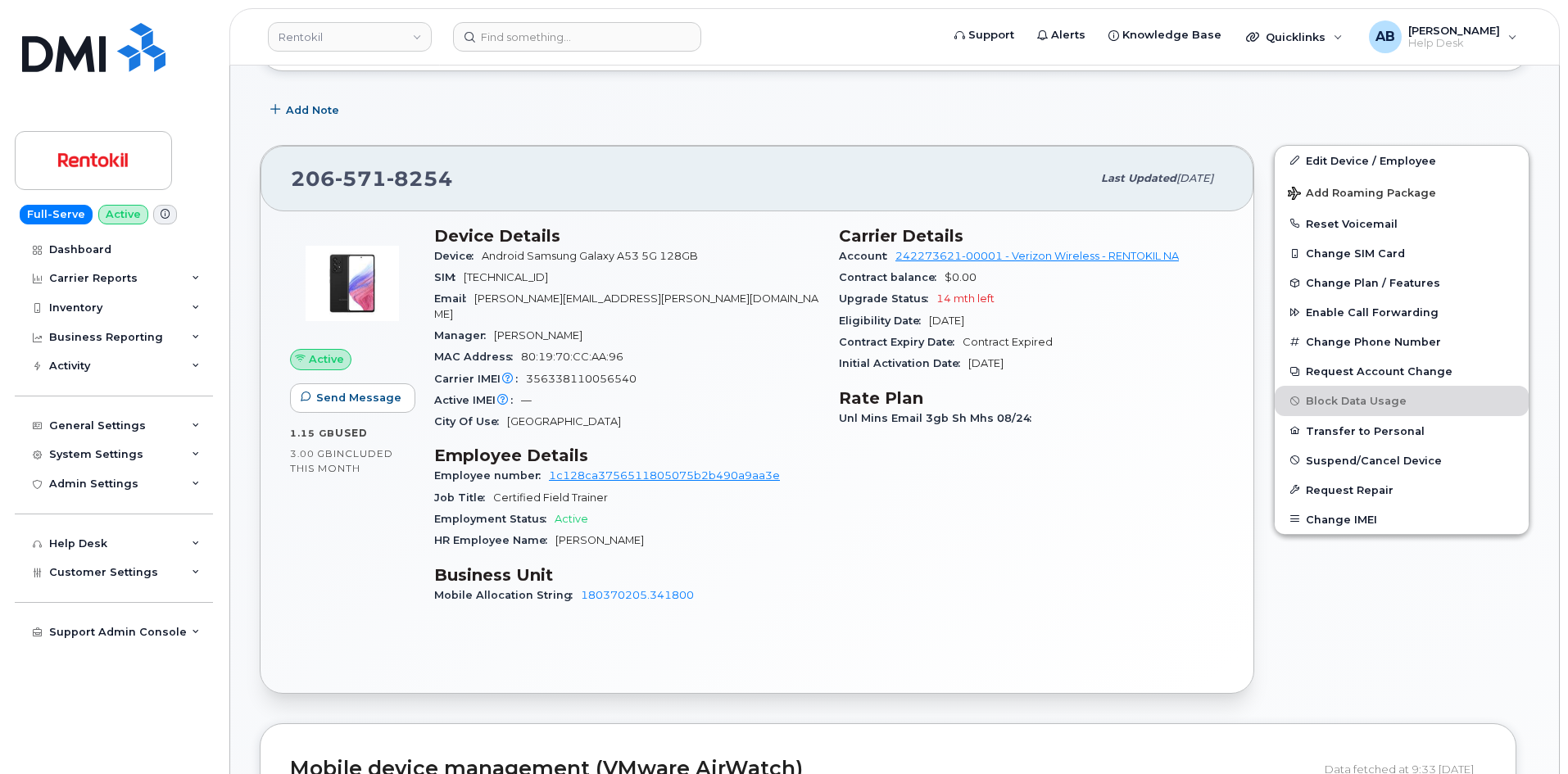
scroll to position [328, 0]
drag, startPoint x: 108, startPoint y: 44, endPoint x: 220, endPoint y: 5, distance: 118.6
click at [108, 44] on img at bounding box center [94, 48] width 143 height 49
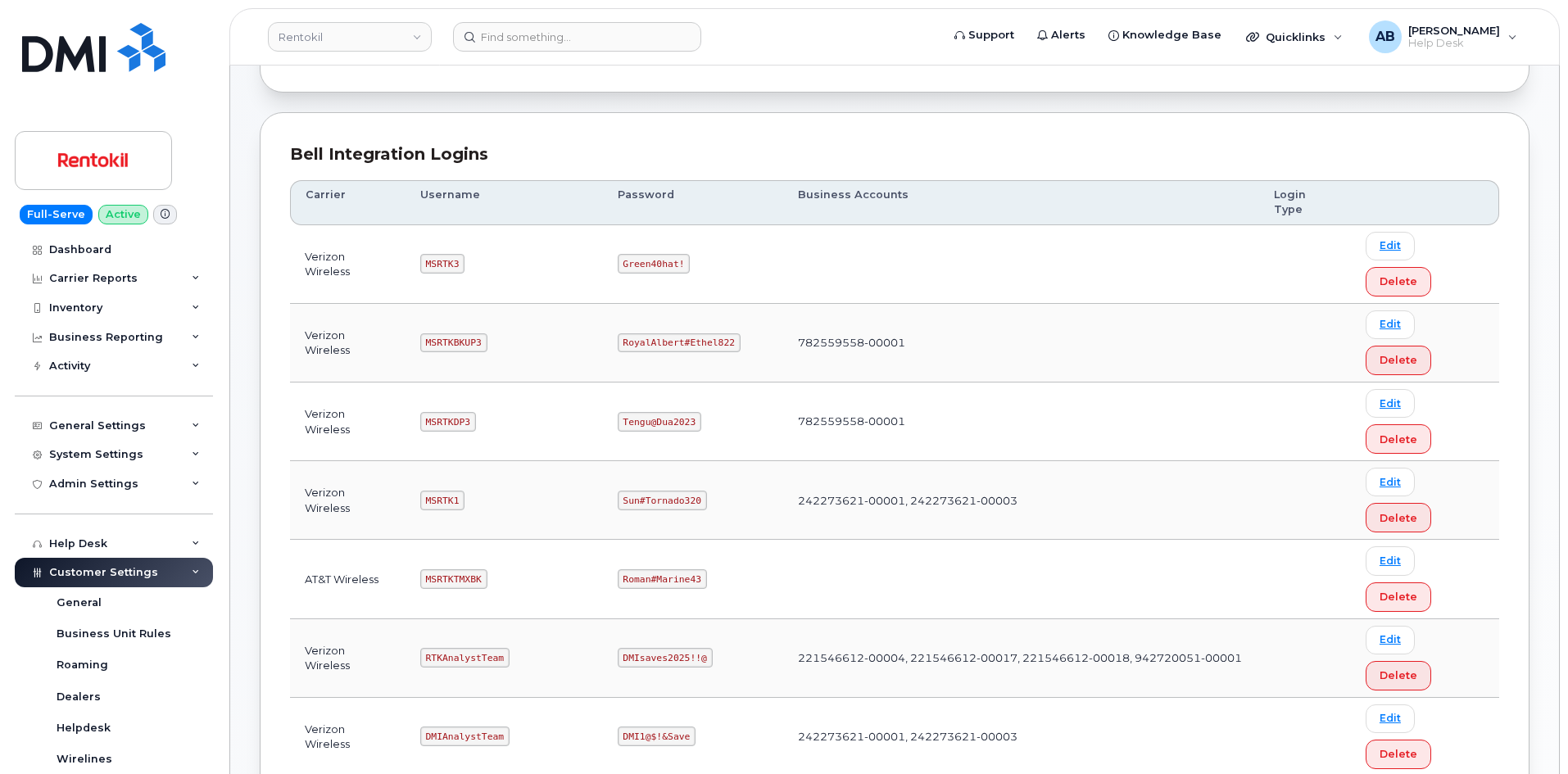
scroll to position [164, 0]
click at [440, 491] on code "MSRTK1" at bounding box center [441, 501] width 44 height 19
copy code "MSRTK1"
click at [663, 491] on code "Sun#Tornado320" at bounding box center [663, 501] width 90 height 19
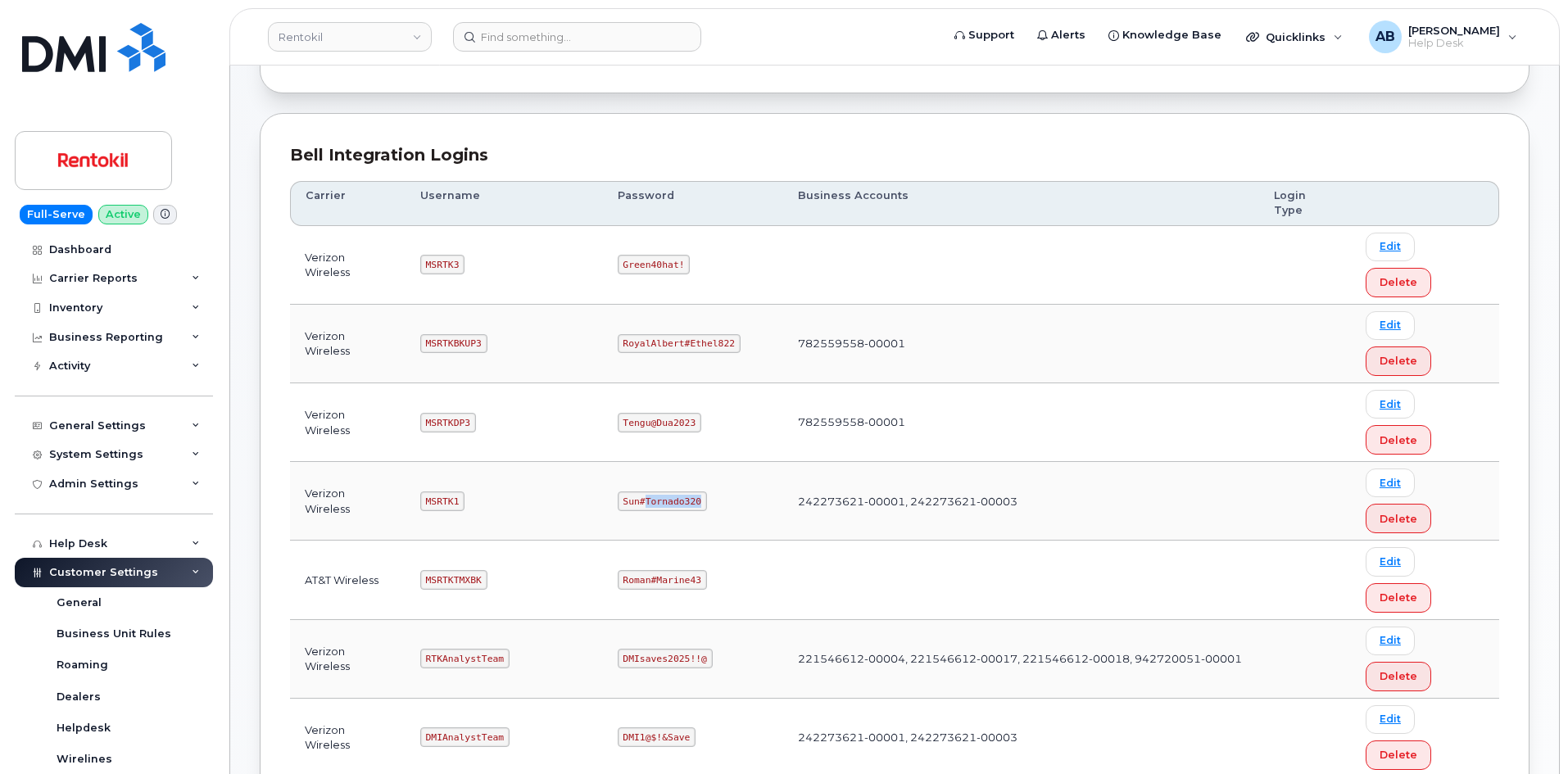
click at [663, 491] on code "Sun#Tornado320" at bounding box center [663, 501] width 90 height 19
copy code "Sun#Tornado320"
